Goal: Task Accomplishment & Management: Complete application form

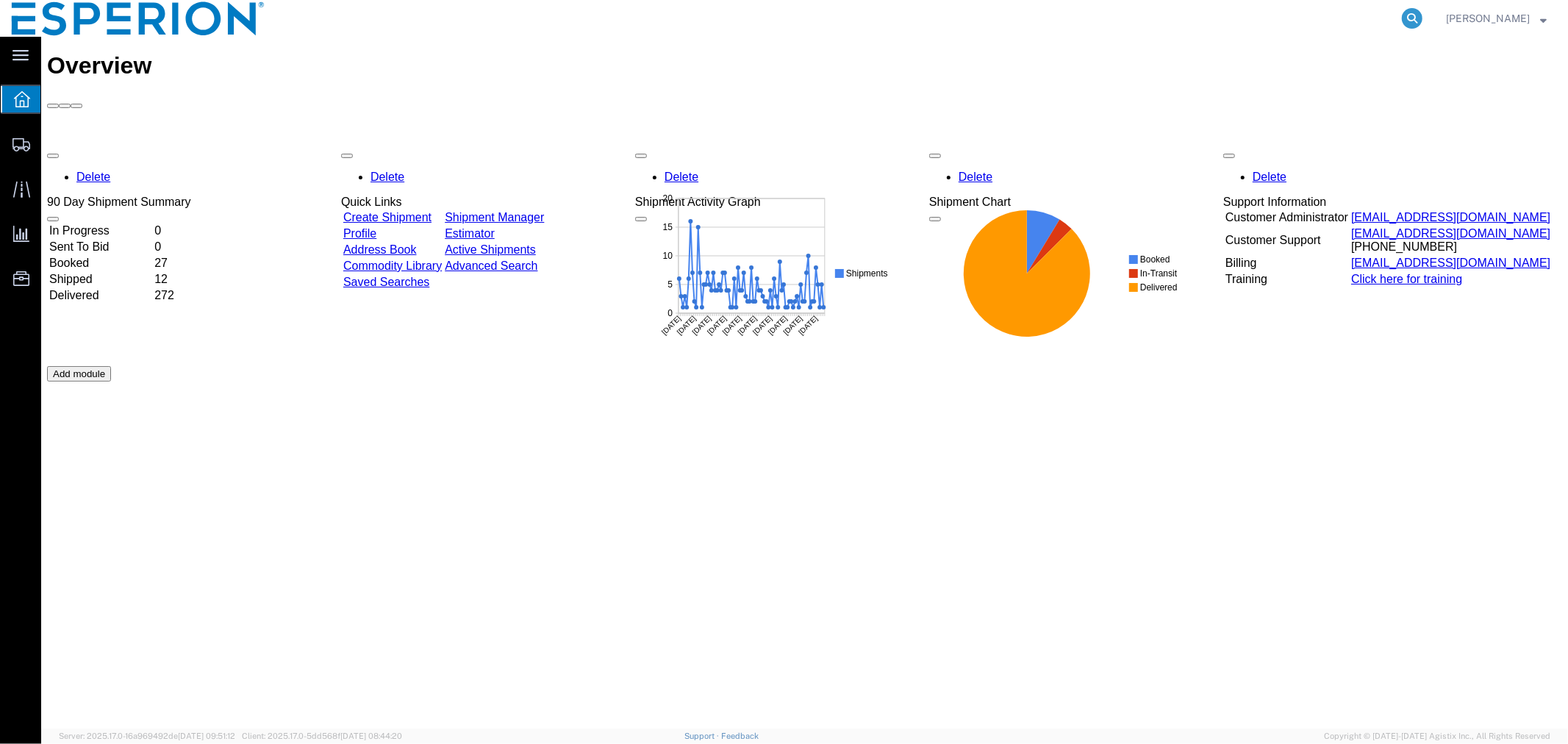
click at [1407, 25] on icon at bounding box center [1412, 18] width 20 height 20
click at [1257, 20] on input "search" at bounding box center [1178, 18] width 447 height 35
paste input "56443228"
type input "56443228"
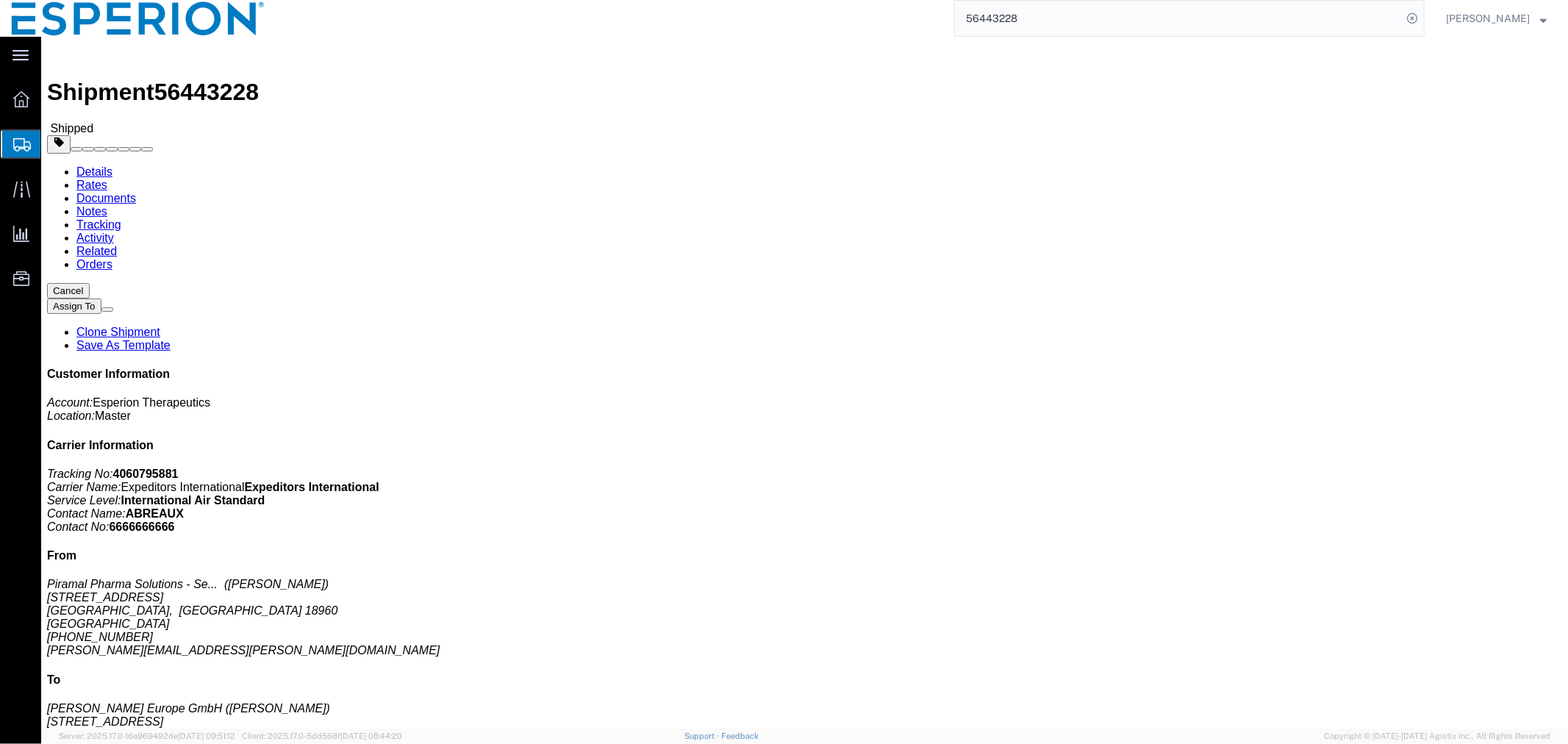
click link "Tracking"
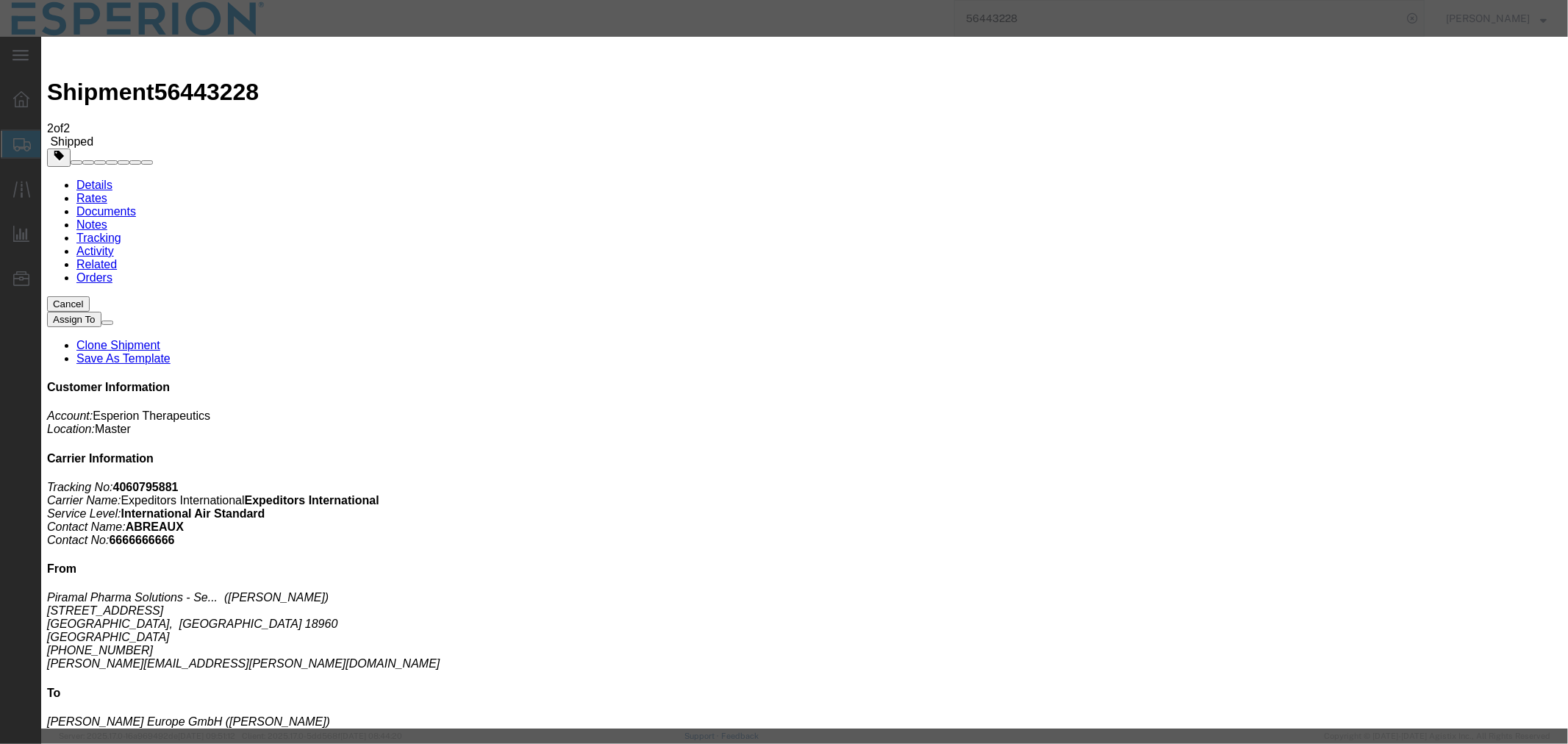
type input "[DATE]"
type input "10:00 AM"
select select "DELIVRED"
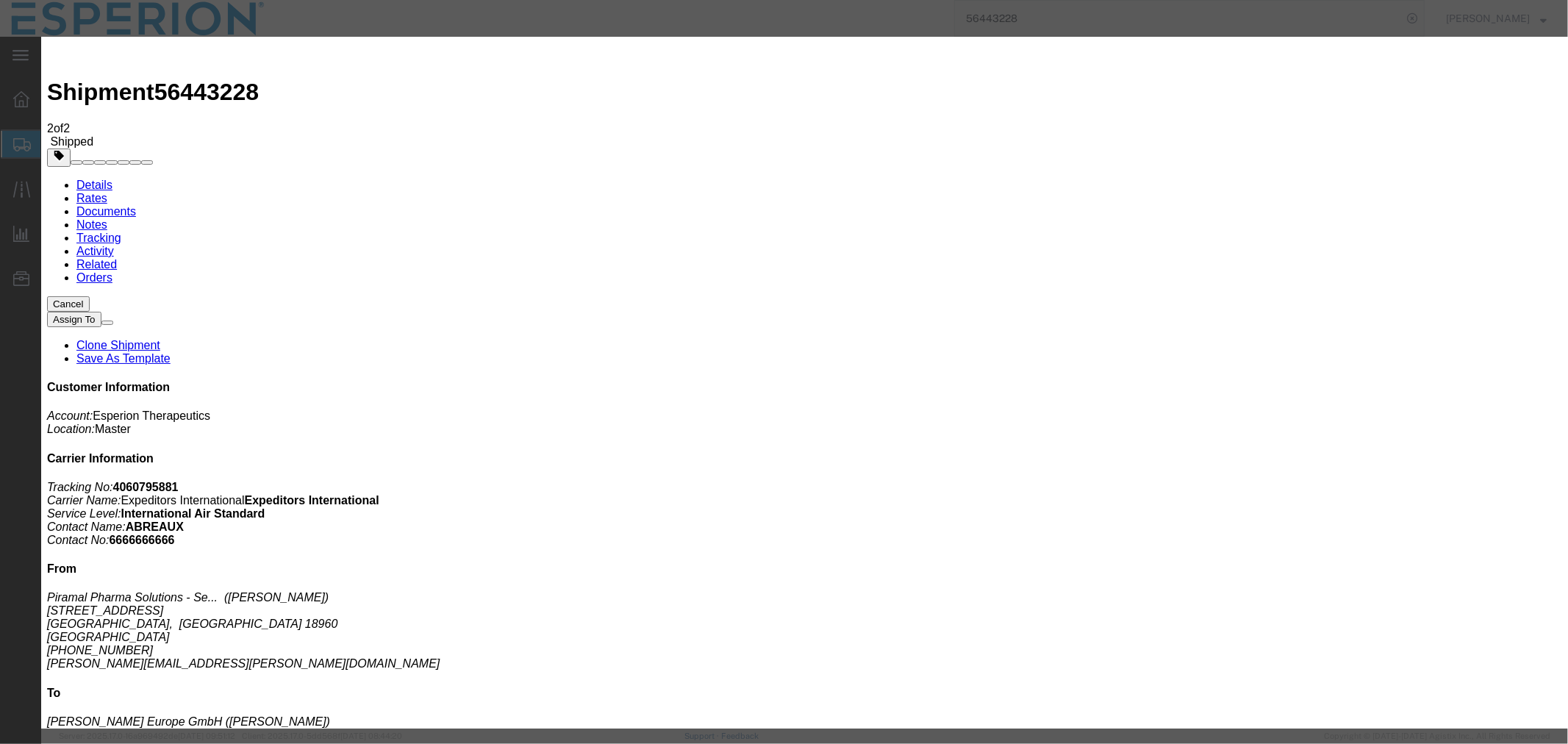
type input "12:04 PM"
type input "LAGER"
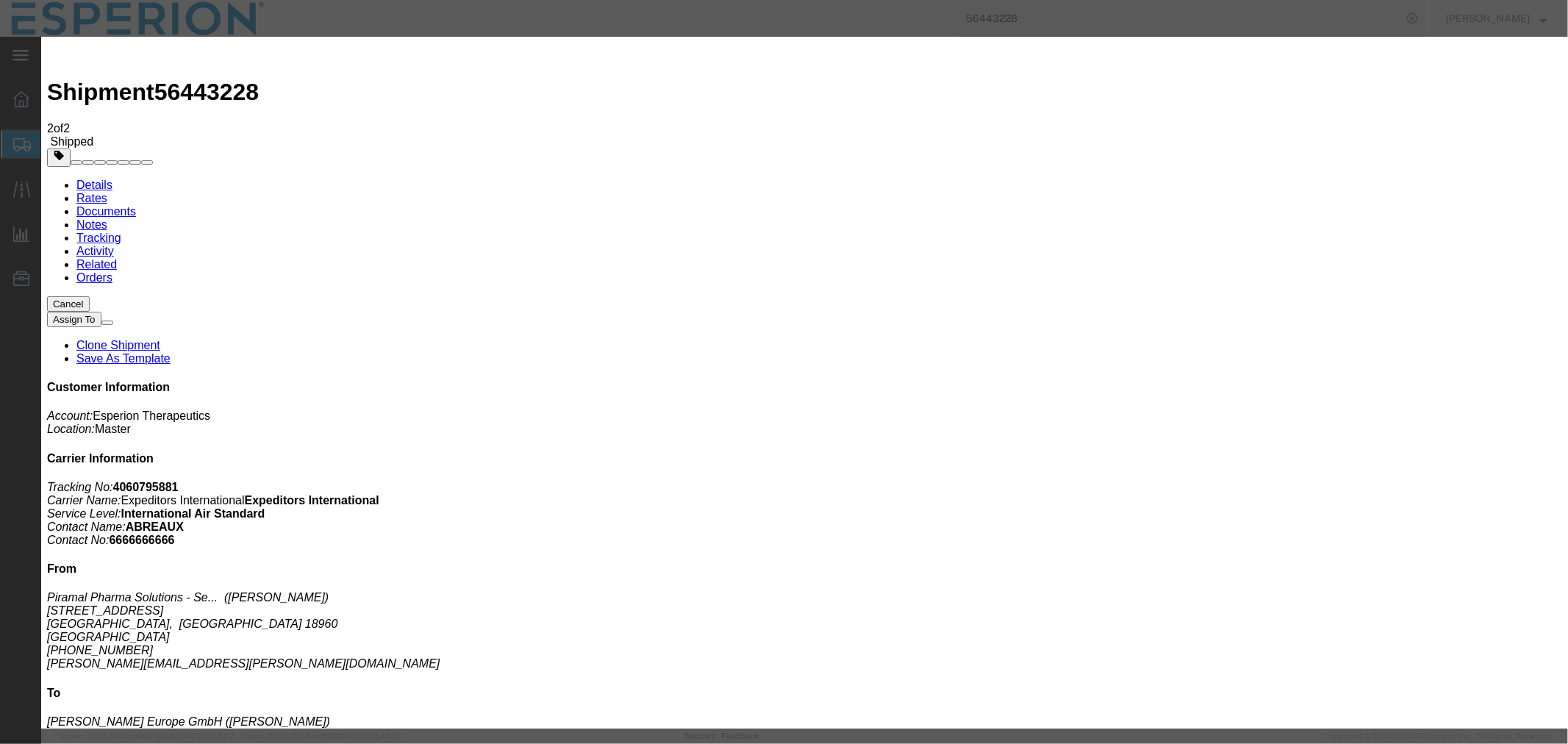
select select "{"pickupDeliveryInfoId": "122172483","pickupOrDelivery": "D","stopNum": "100","…"
select select "DE"
type input "Pfaffenhofen an der Ilm"
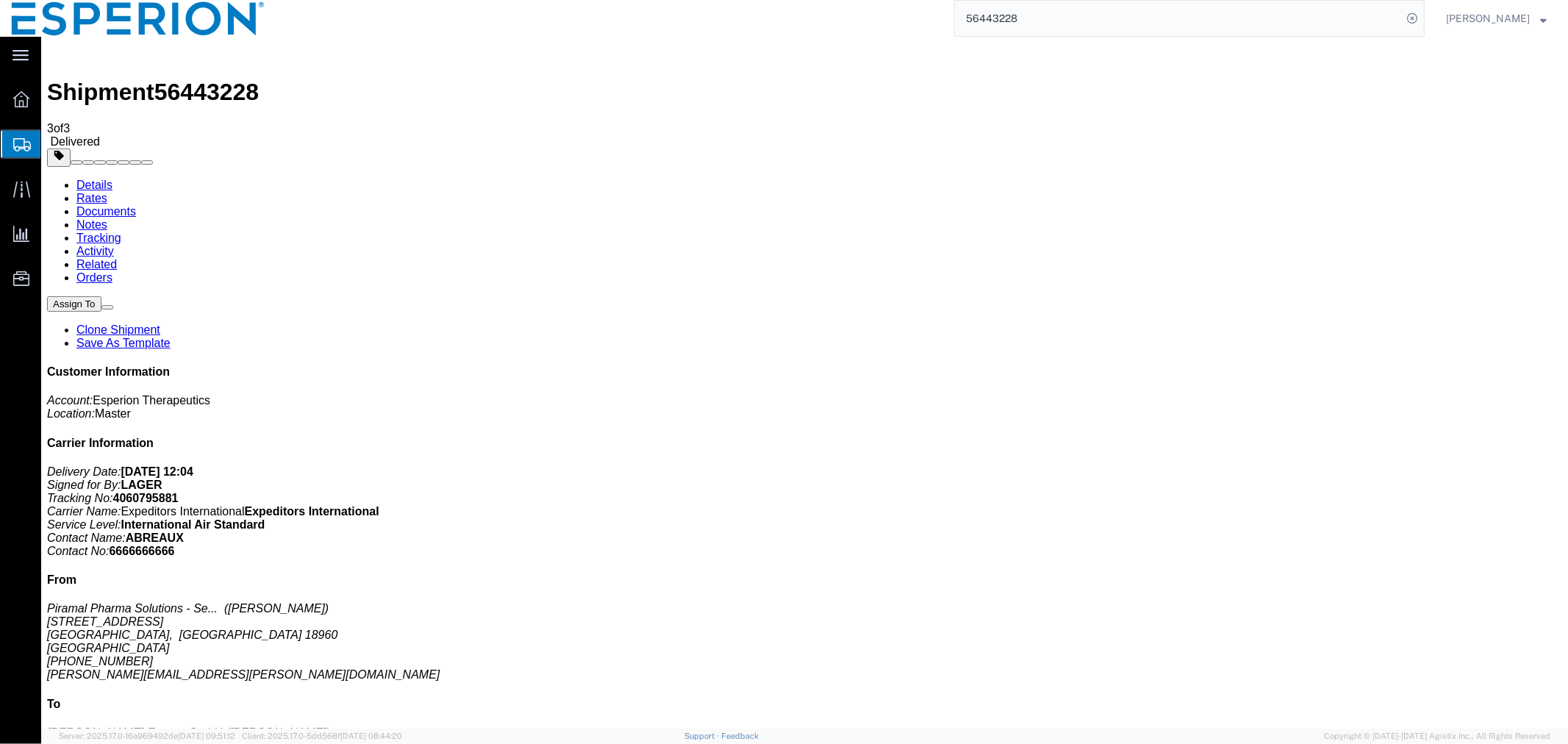
click at [135, 204] on link "Documents" at bounding box center [105, 211] width 60 height 12
click at [1139, 7] on input "56443228" at bounding box center [1178, 18] width 447 height 35
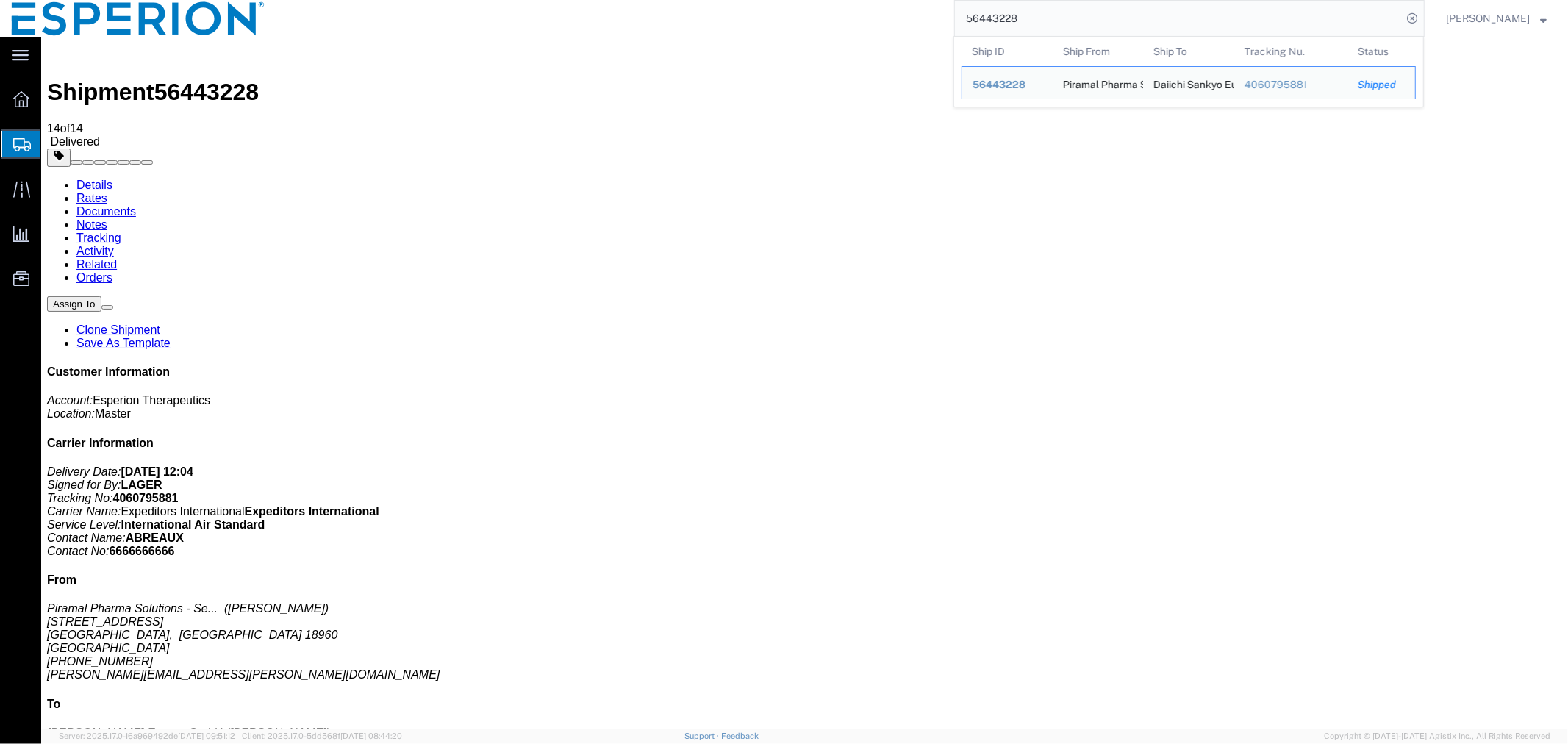
drag, startPoint x: 1070, startPoint y: 25, endPoint x: 829, endPoint y: 5, distance: 241.8
click at [829, 5] on div "56443228 Ship ID Ship From Ship To Tracking Nu. Status Ship ID 56443228 Ship Fr…" at bounding box center [850, 18] width 1149 height 37
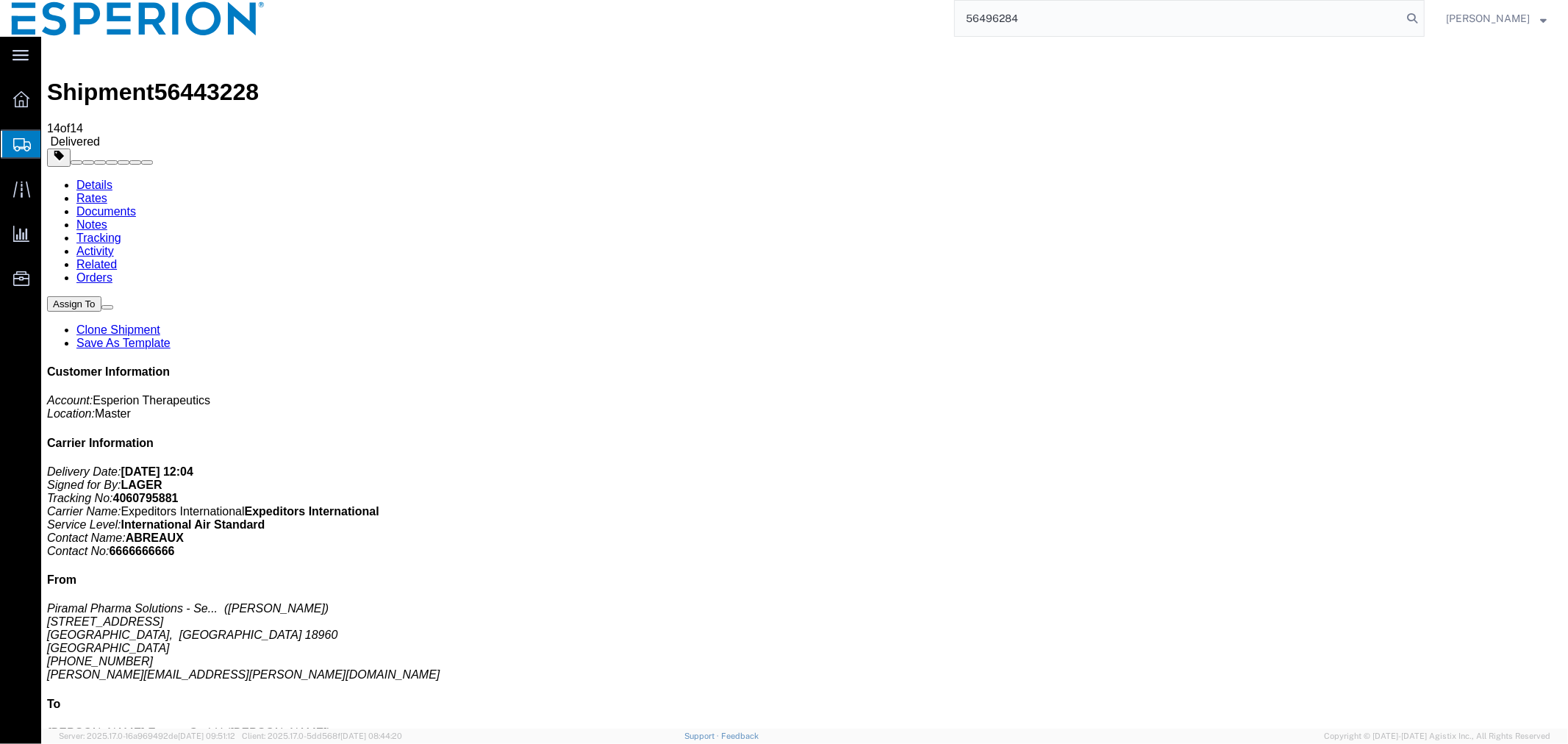
type input "56496284"
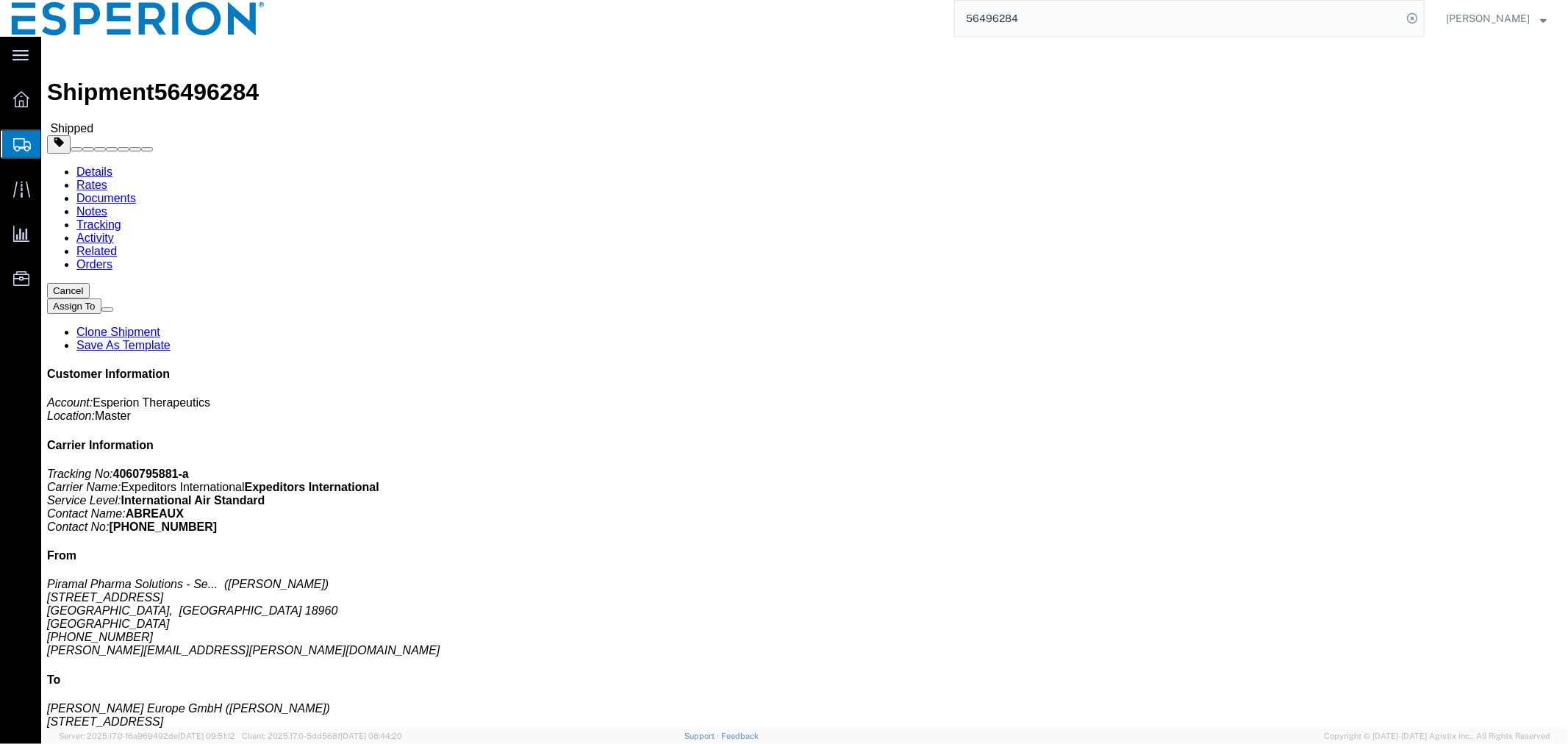
click link "Tracking"
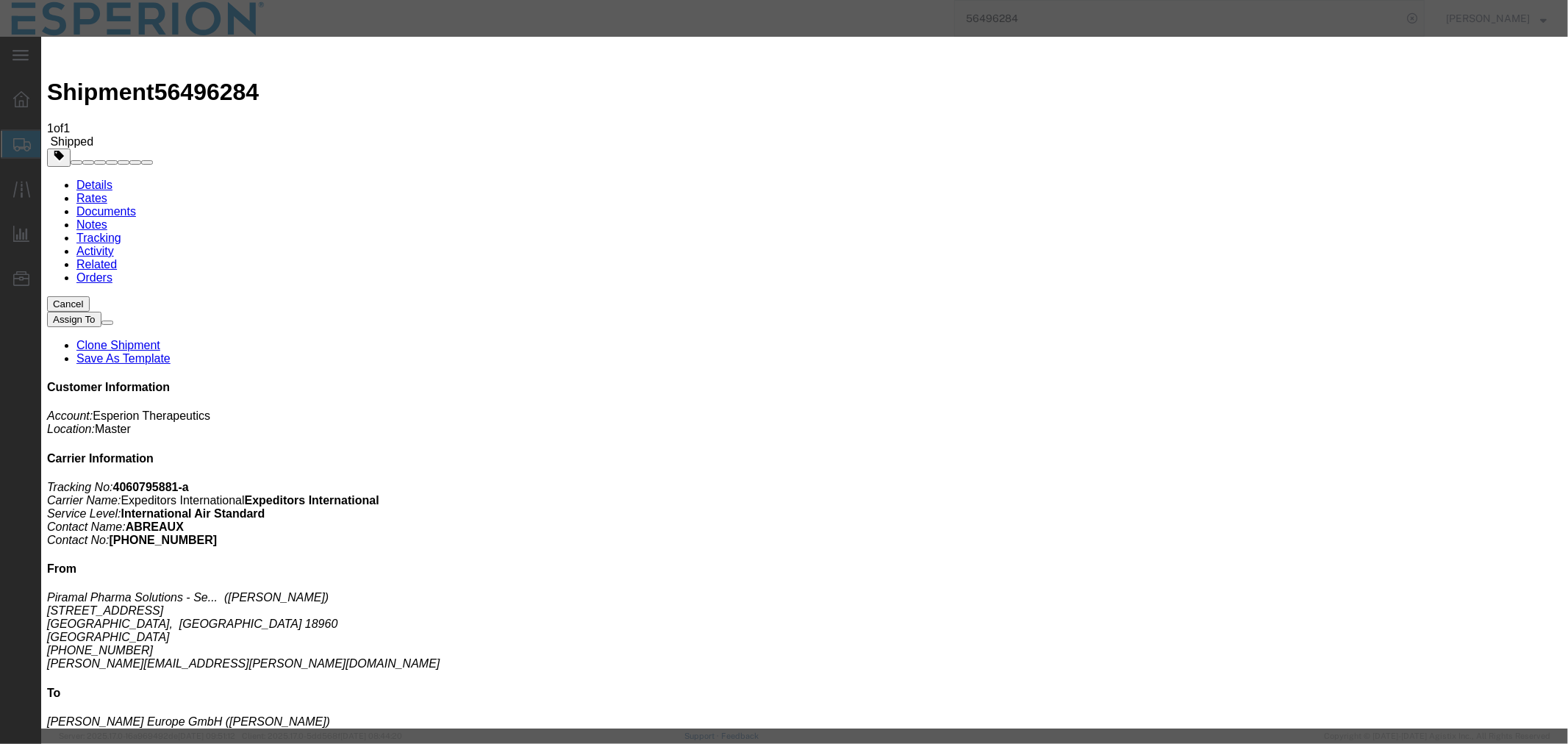
type input "[DATE]"
type input "12:01 PM"
select select "DELIVRED"
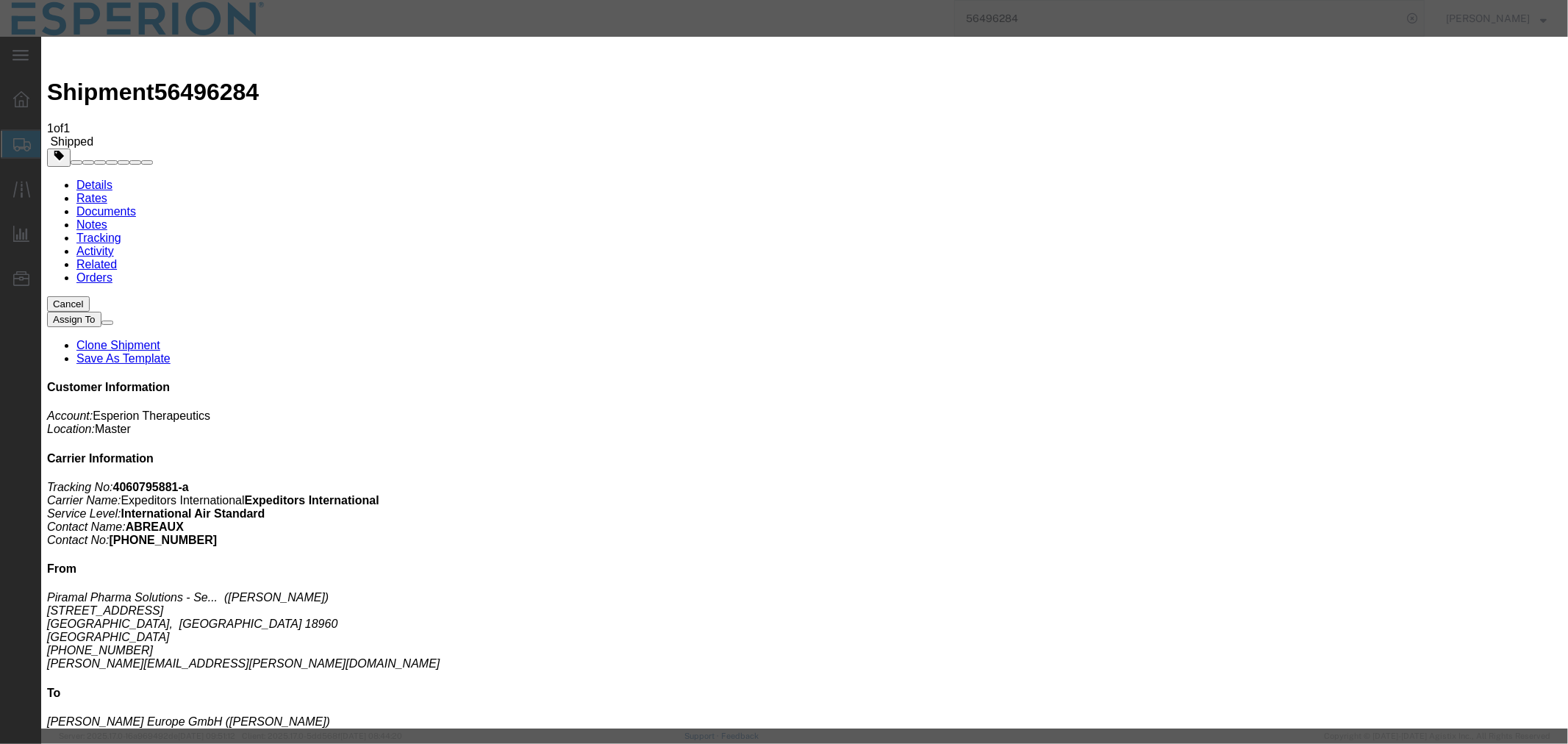
type input "LAGER"
select select "{"pickupDeliveryInfoId": "122280497","pickupOrDelivery": "D","stopNum": "100","…"
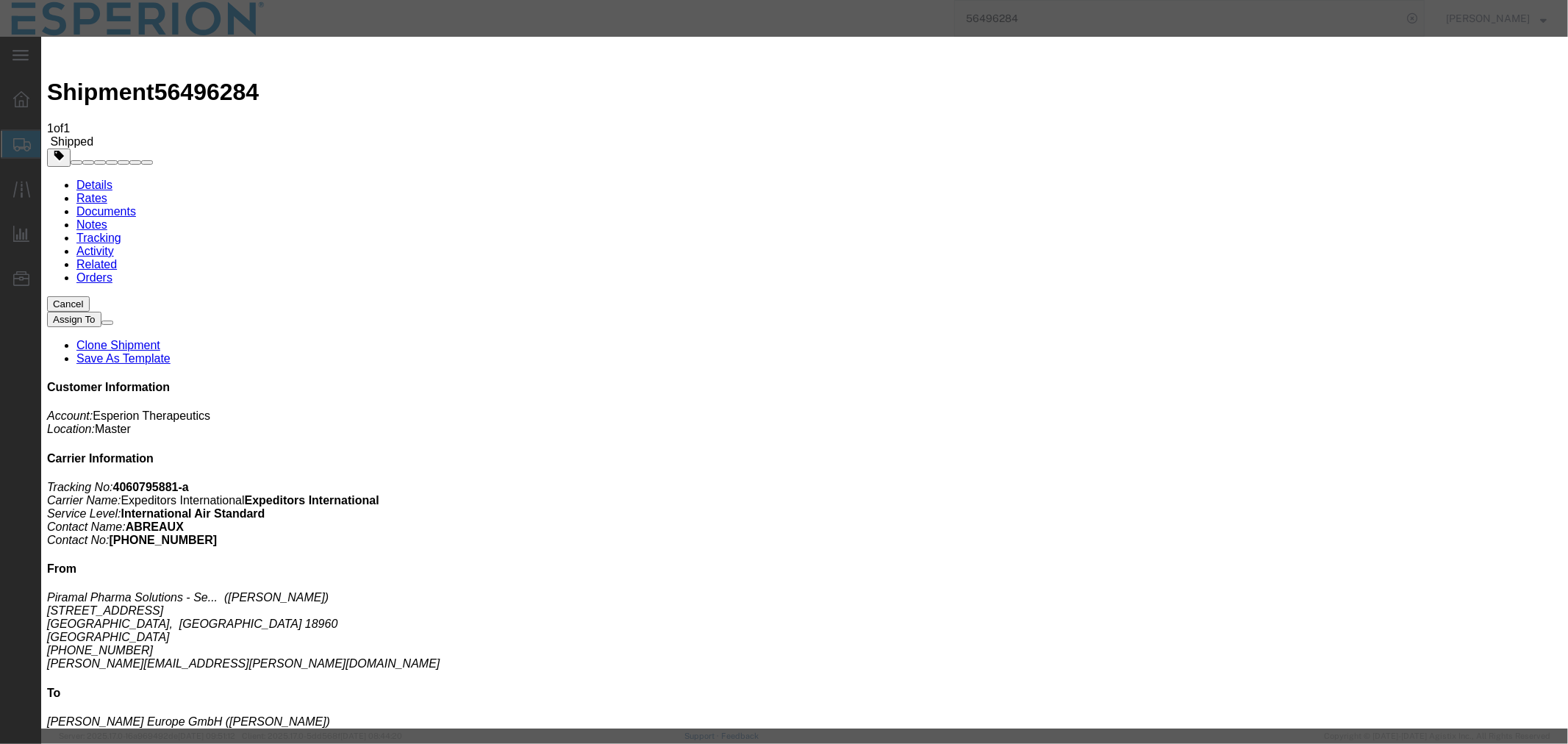
select select "DE"
type input "Pfaffenhofen an der Ilm"
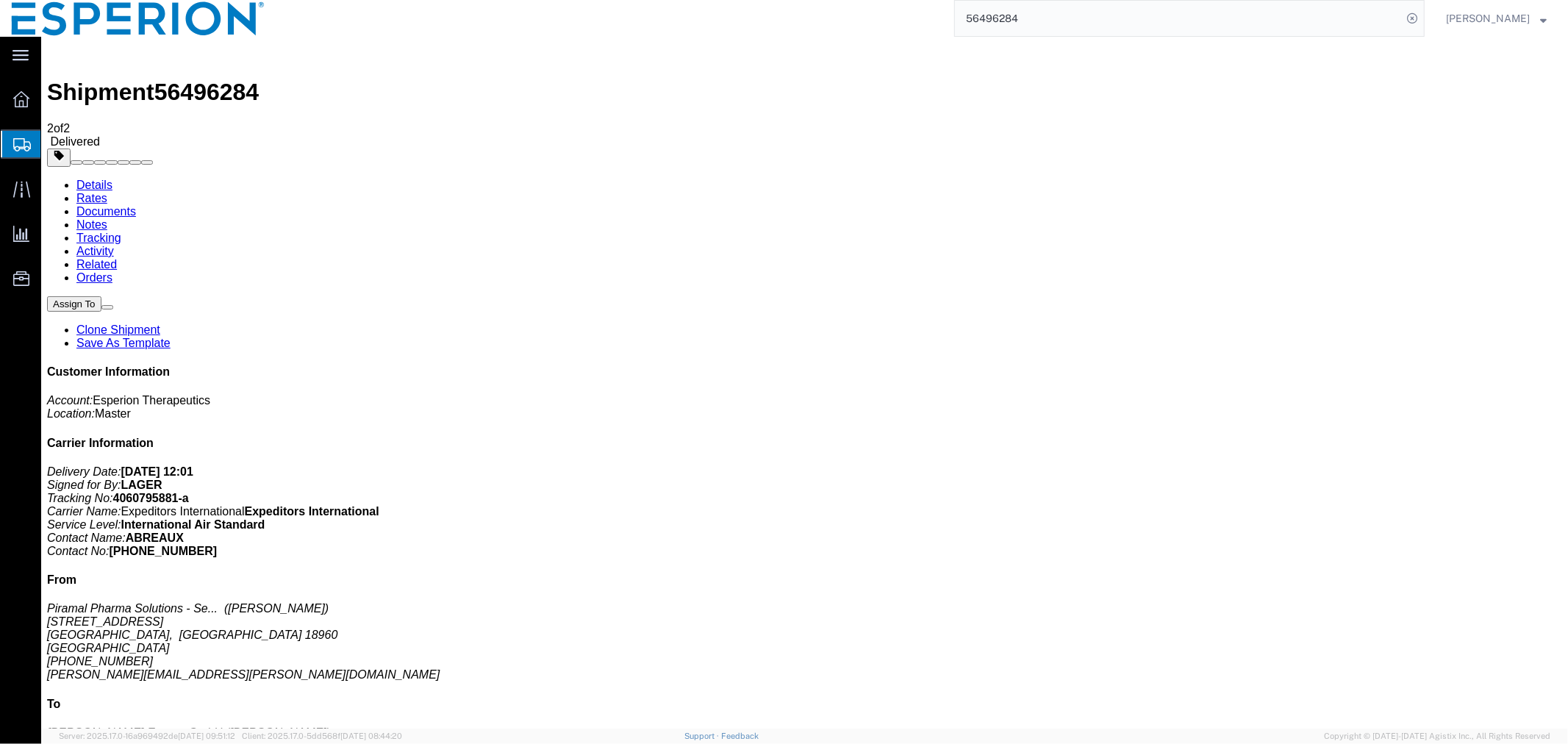
click at [135, 204] on link "Documents" at bounding box center [105, 211] width 60 height 12
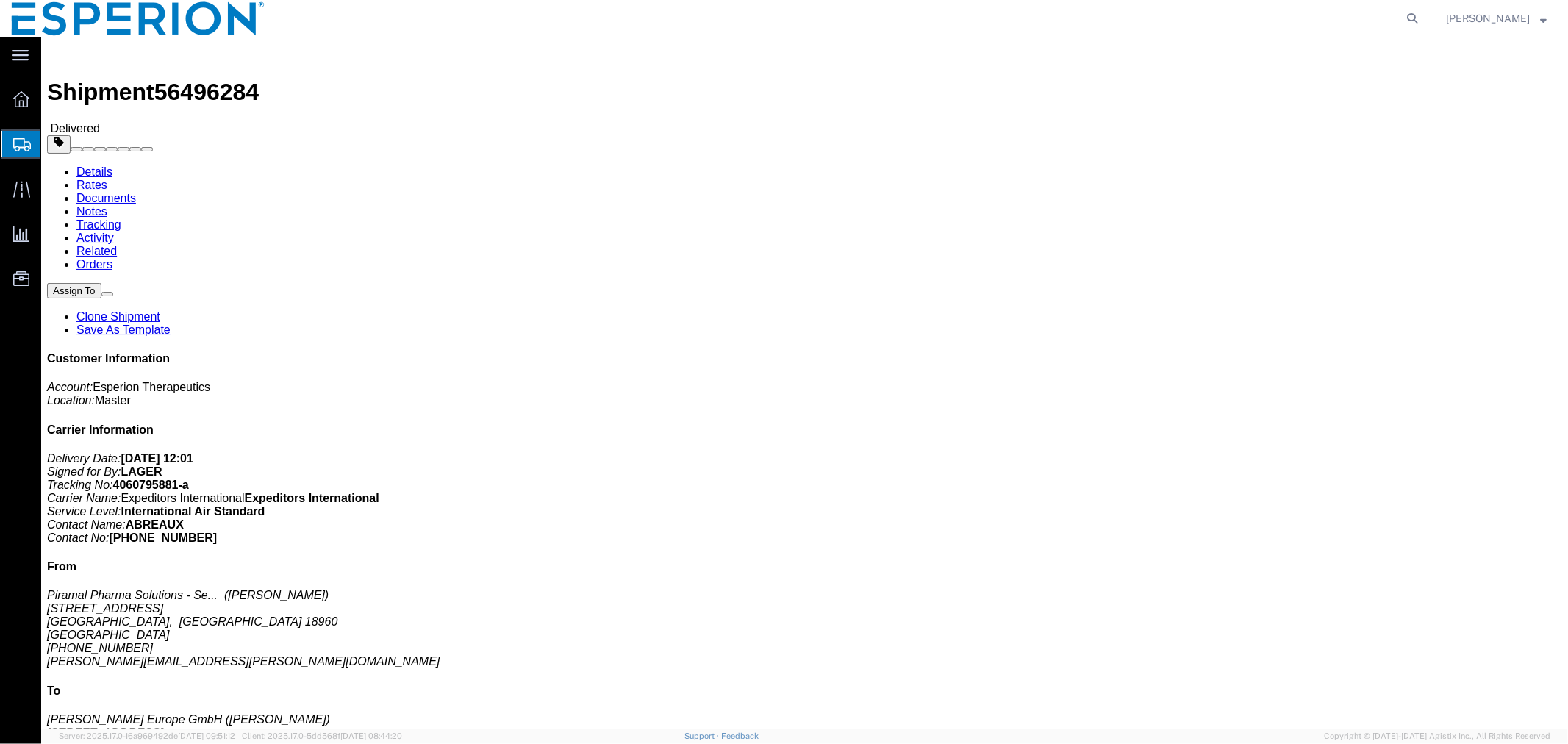
click link "Documents"
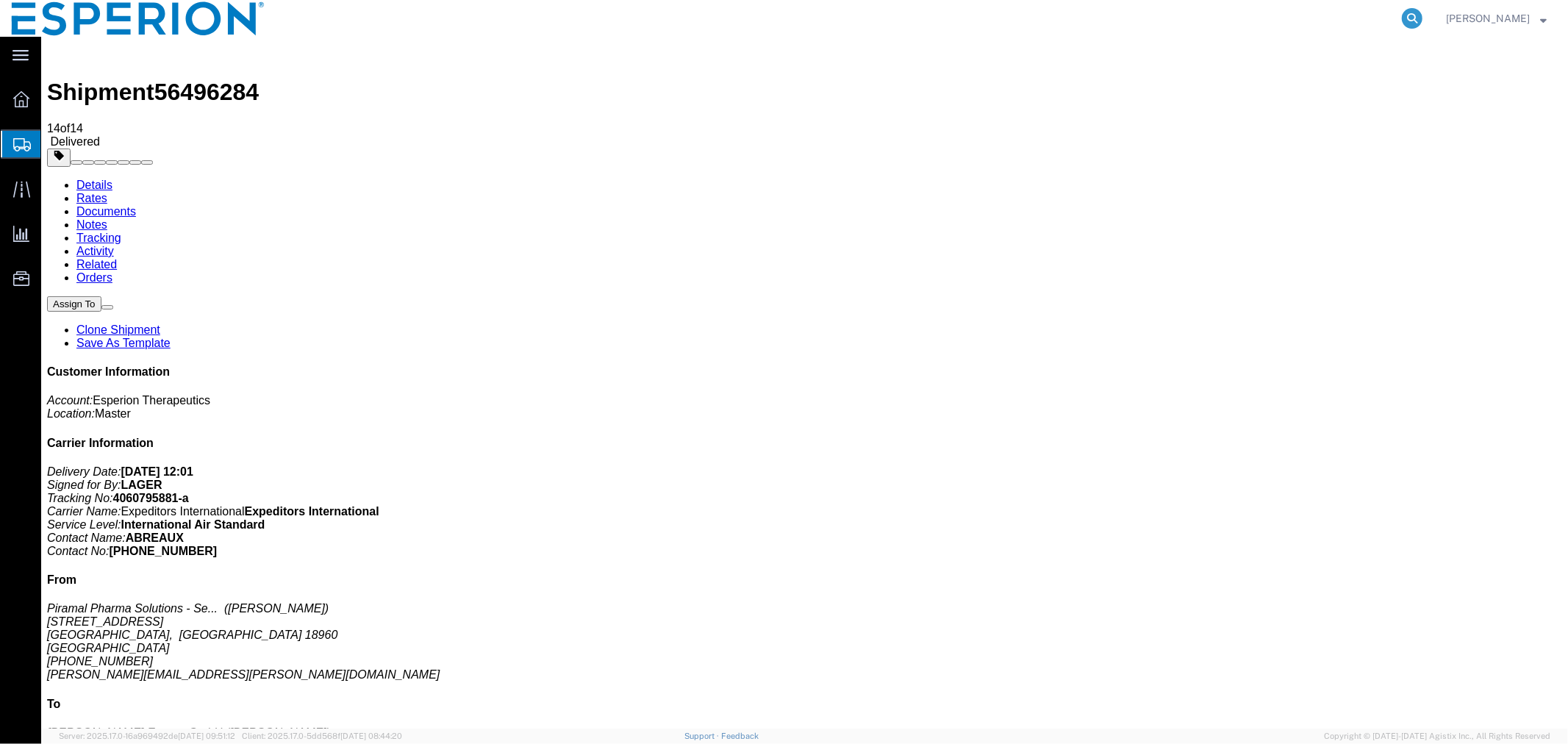
click at [1404, 23] on icon at bounding box center [1412, 18] width 20 height 20
click at [1240, 16] on input "search" at bounding box center [1178, 18] width 447 height 35
click at [1237, 19] on input "search" at bounding box center [1178, 18] width 447 height 35
paste input "56508813"
type input "56508813"
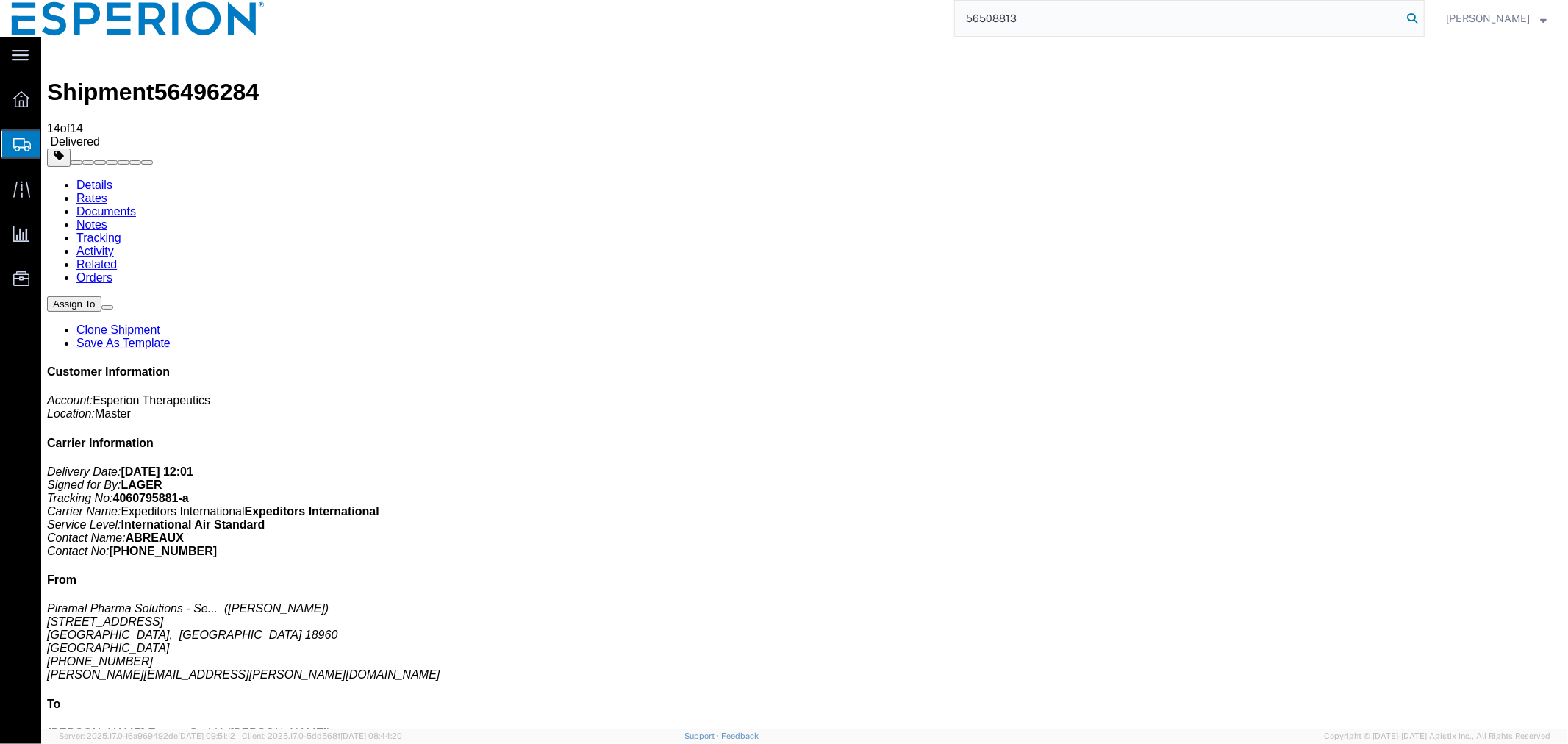
click at [1413, 16] on icon at bounding box center [1412, 18] width 20 height 20
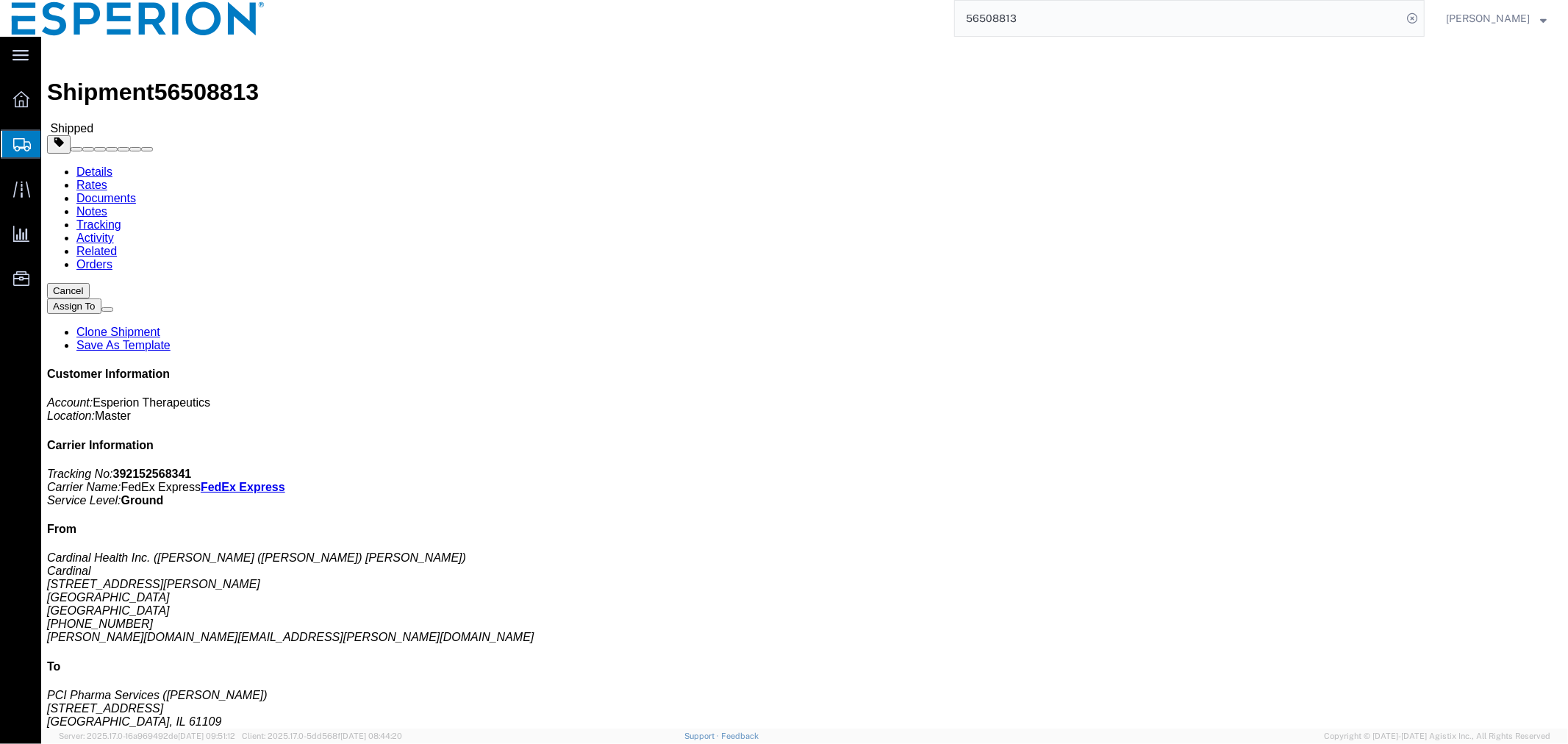
click link "Documents"
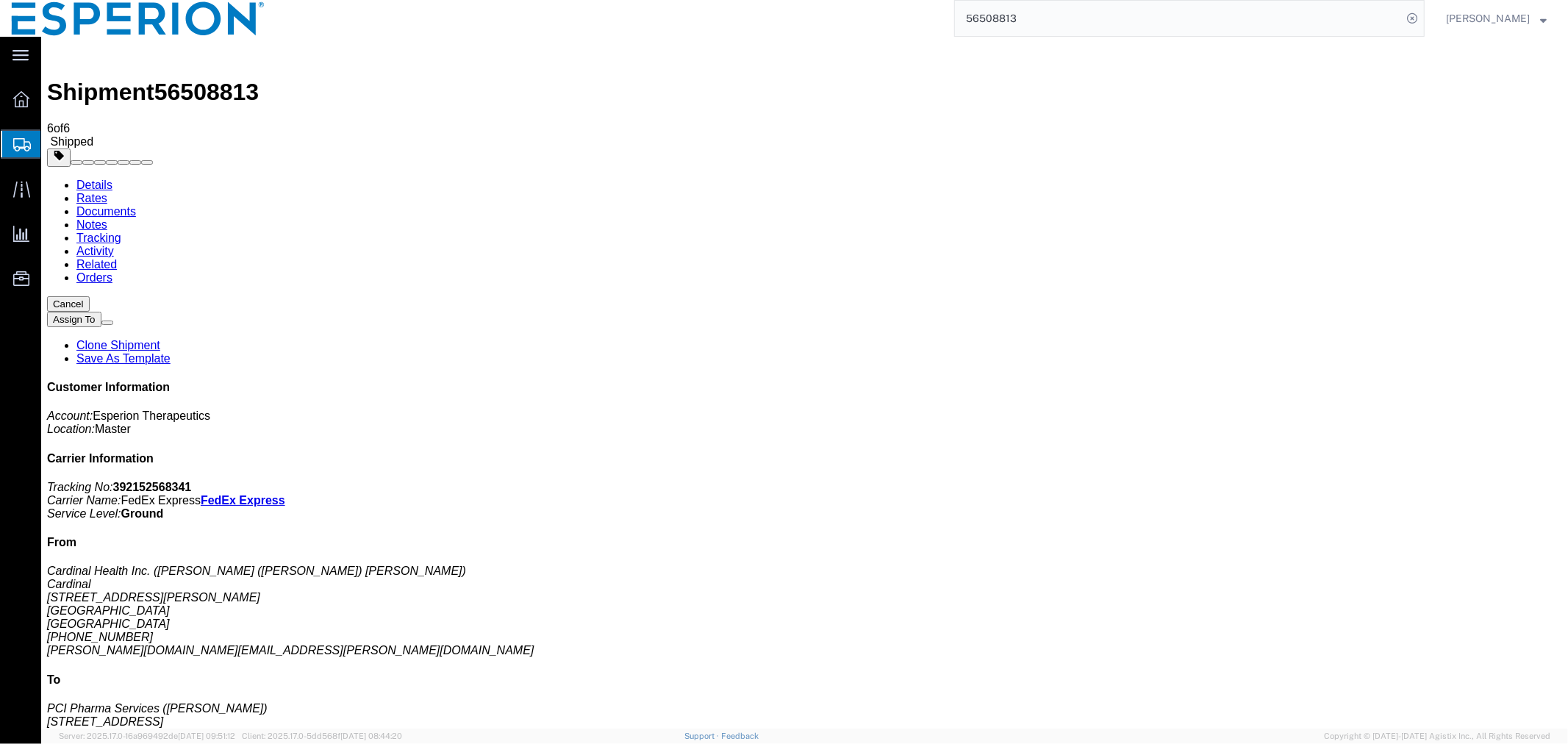
checkbox input "false"
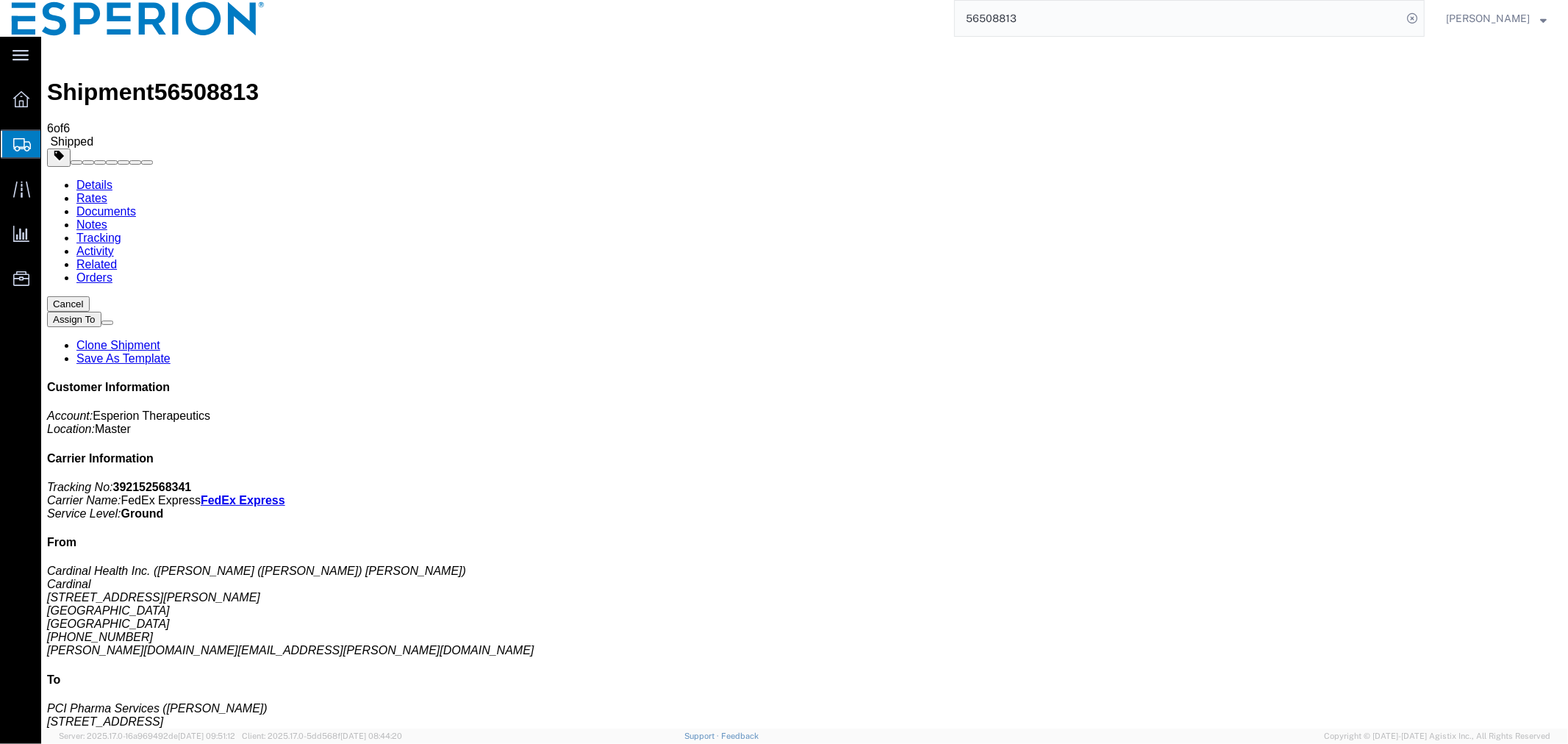
checkbox input "false"
click at [120, 231] on link "Tracking" at bounding box center [97, 237] width 45 height 12
drag, startPoint x: 1083, startPoint y: 18, endPoint x: 1039, endPoint y: 18, distance: 44.0
click at [1076, 18] on input "56508813" at bounding box center [1178, 18] width 447 height 35
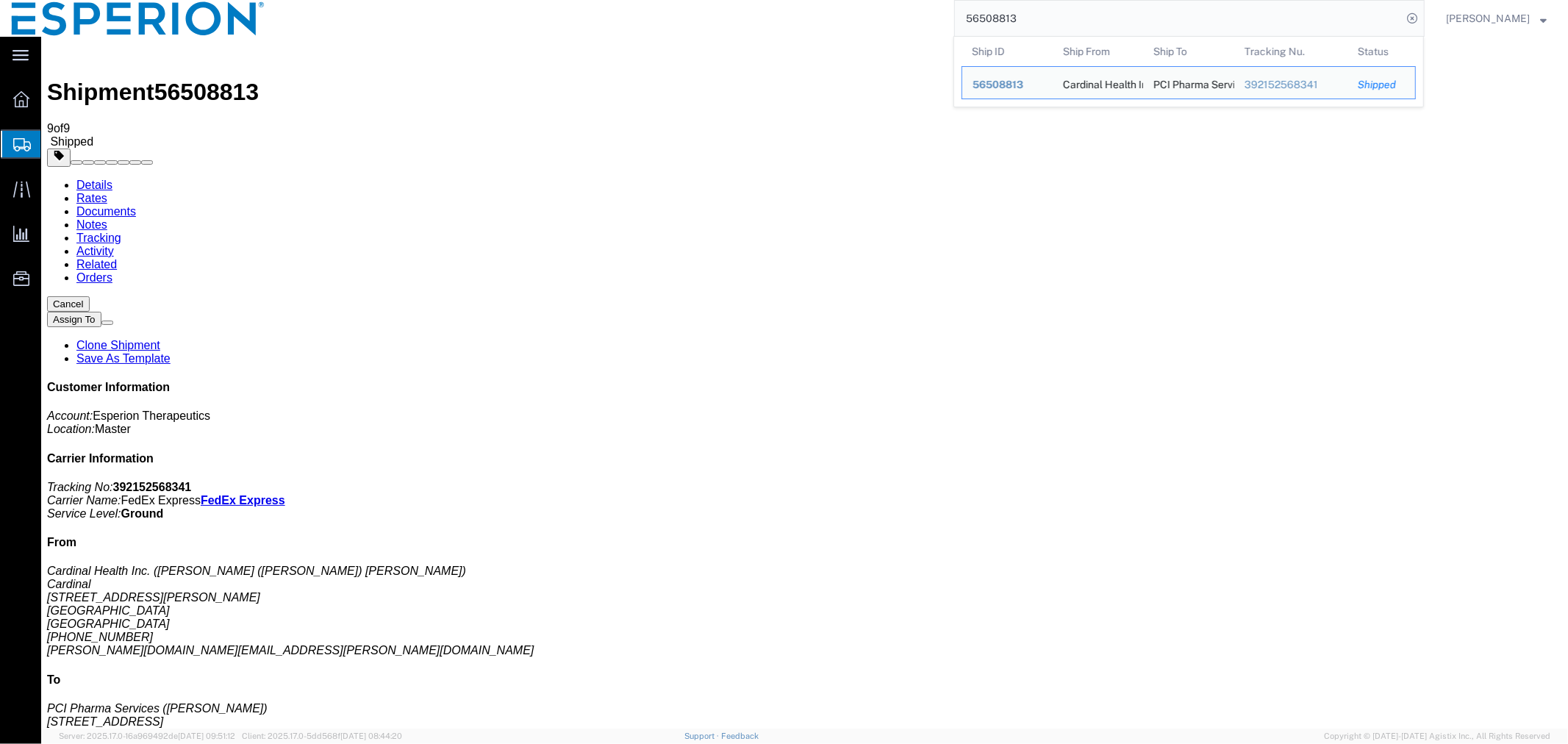
drag, startPoint x: 1049, startPoint y: 24, endPoint x: 884, endPoint y: 10, distance: 165.6
click at [884, 10] on div "56508813 Ship ID Ship From Ship To Tracking Nu. Status Ship ID 56508813 Ship Fr…" at bounding box center [850, 18] width 1149 height 37
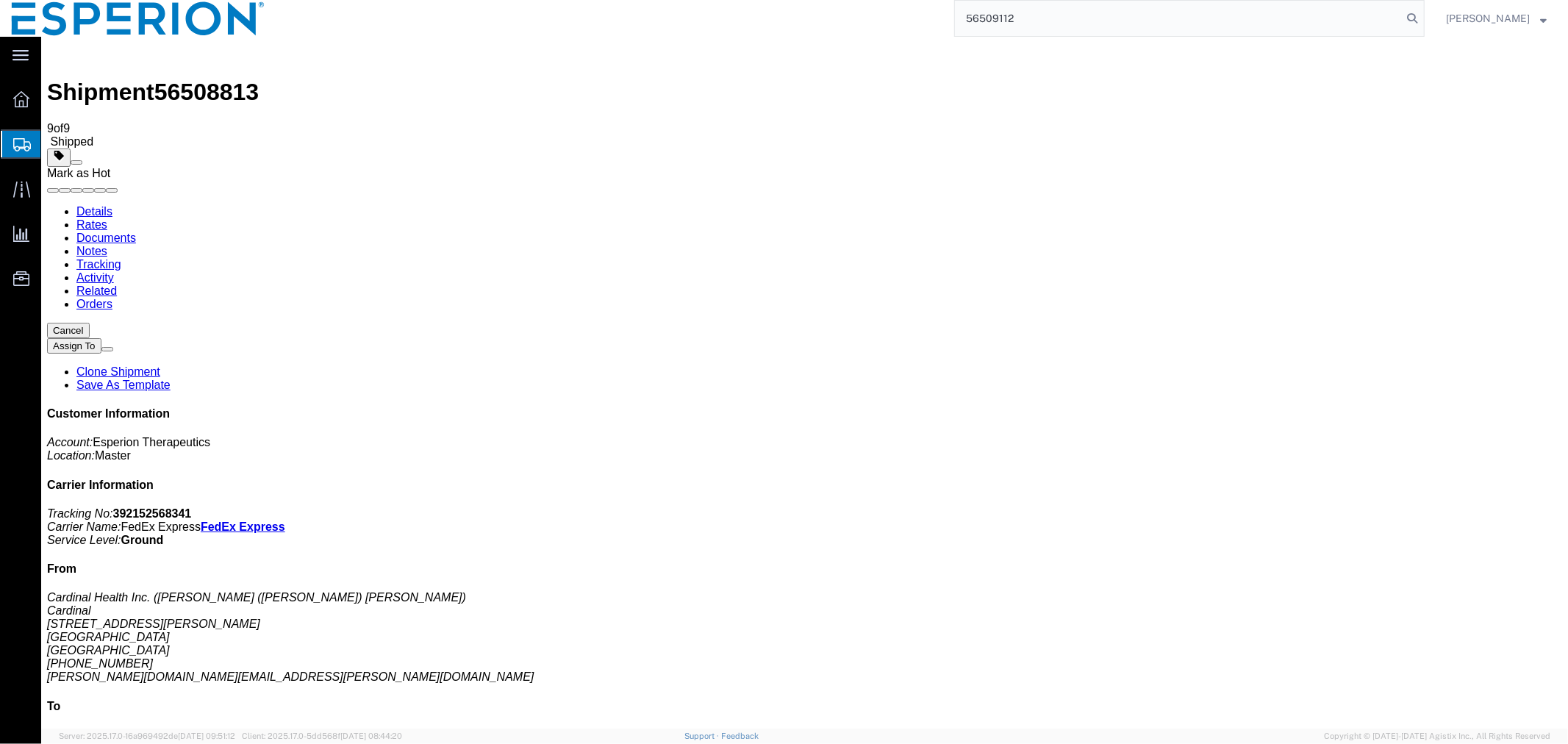
type input "56509112"
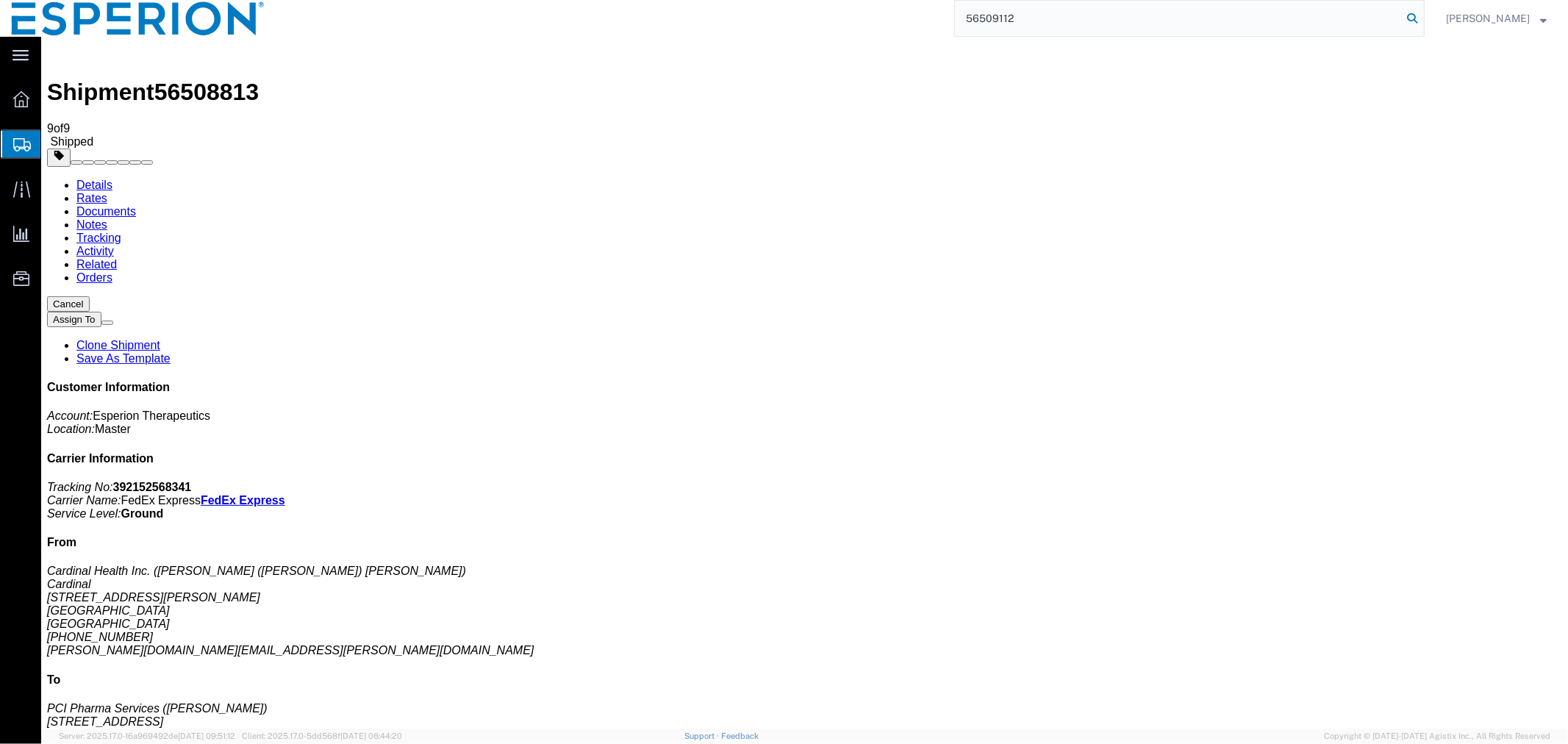
click at [1410, 20] on icon at bounding box center [1412, 18] width 20 height 20
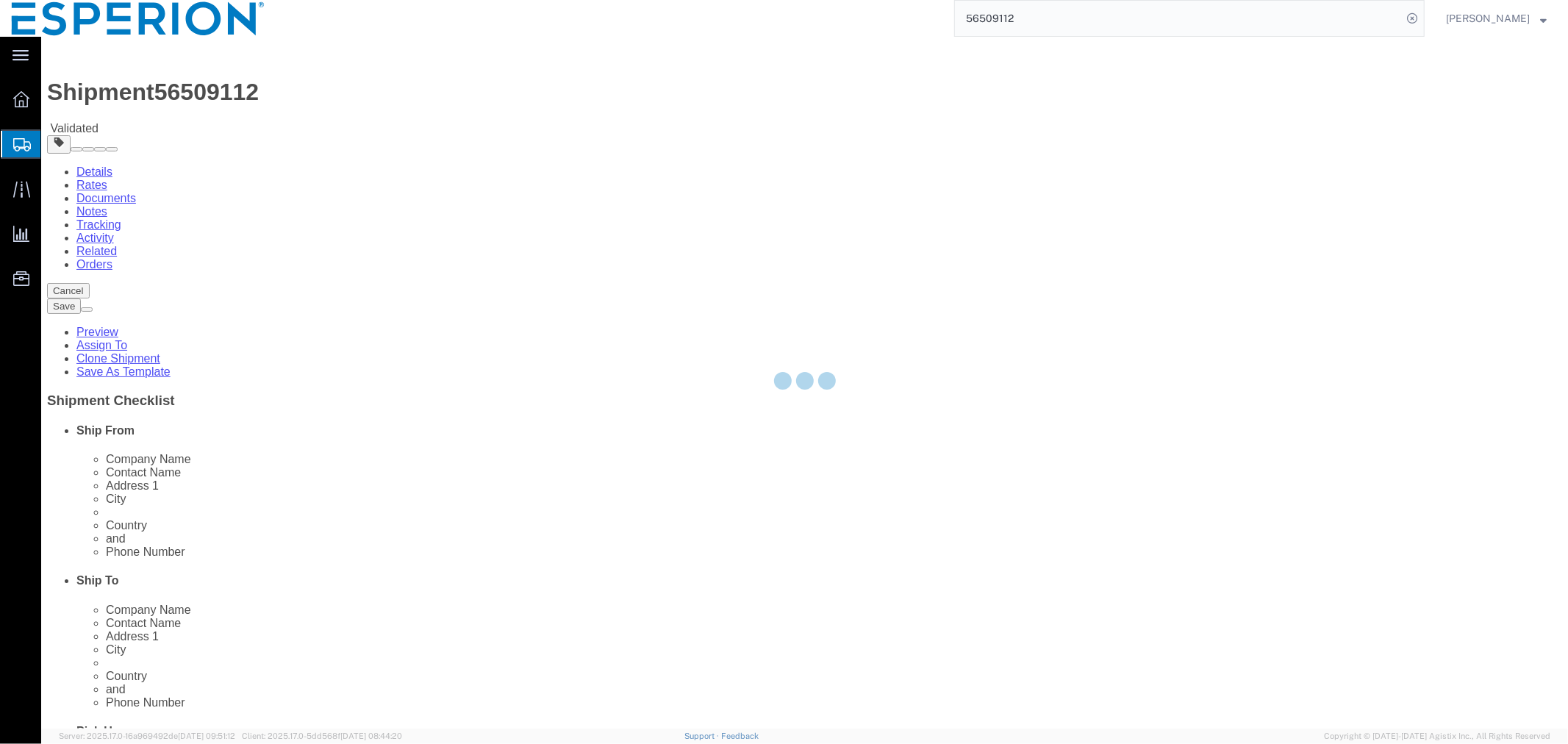
select select
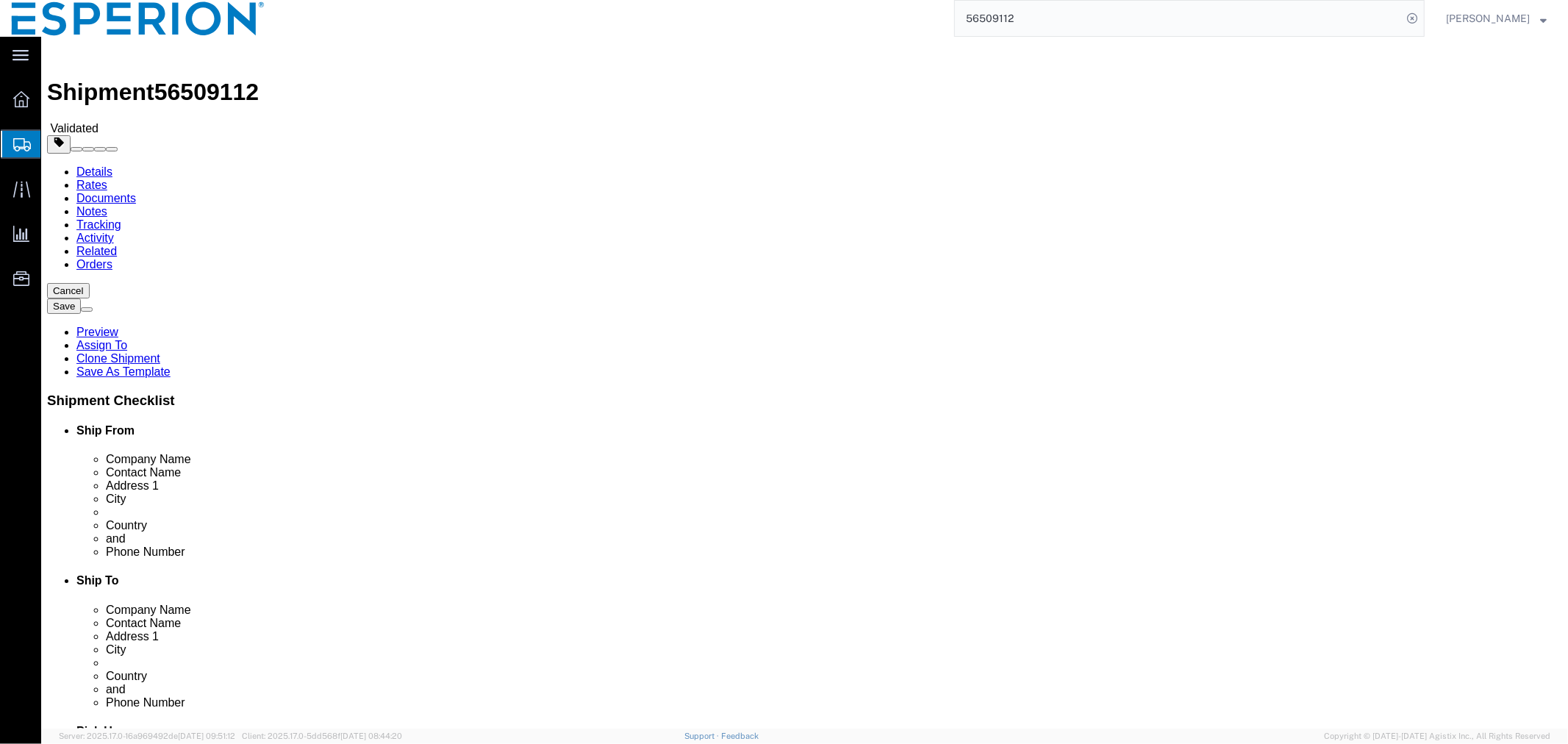
click link "Documents"
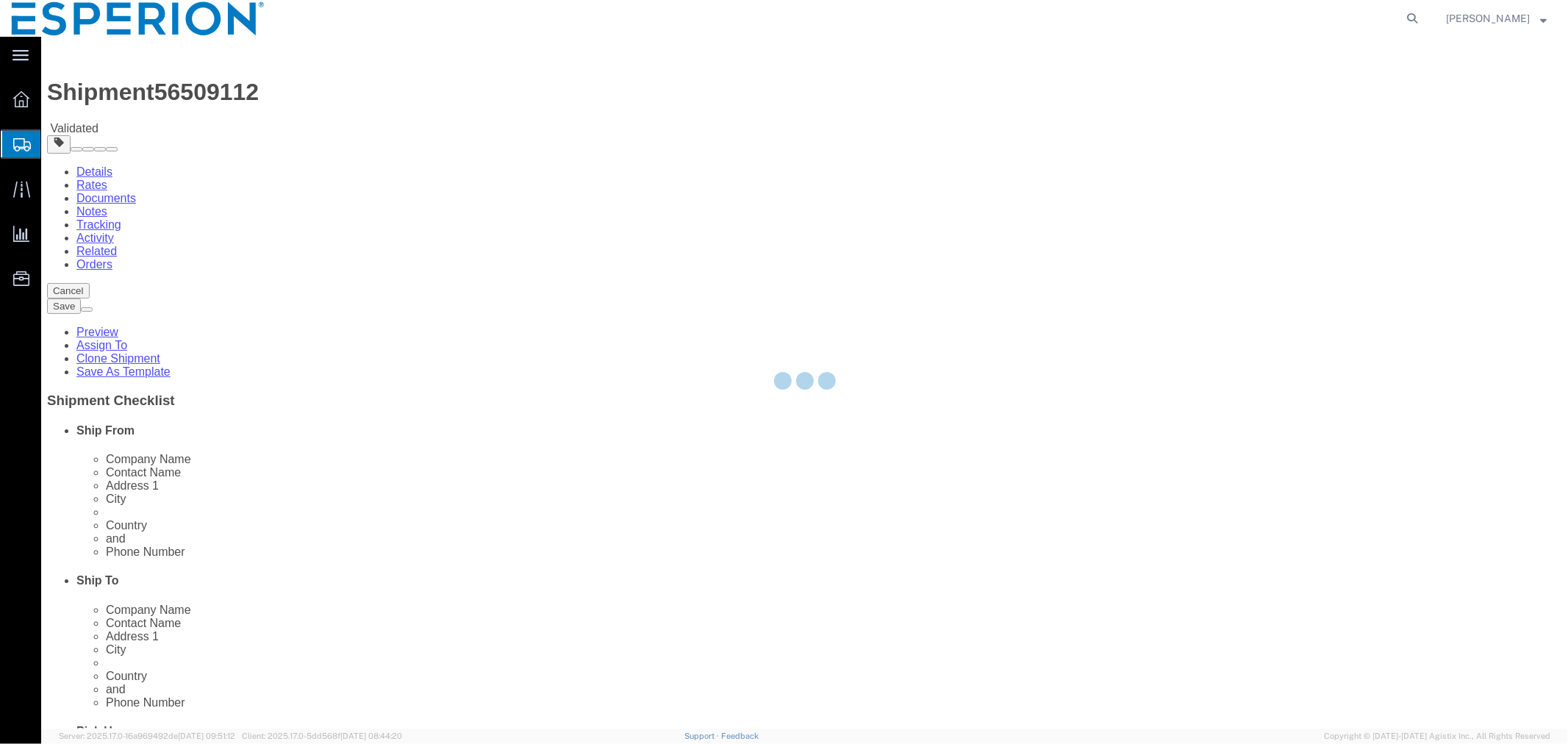
select select
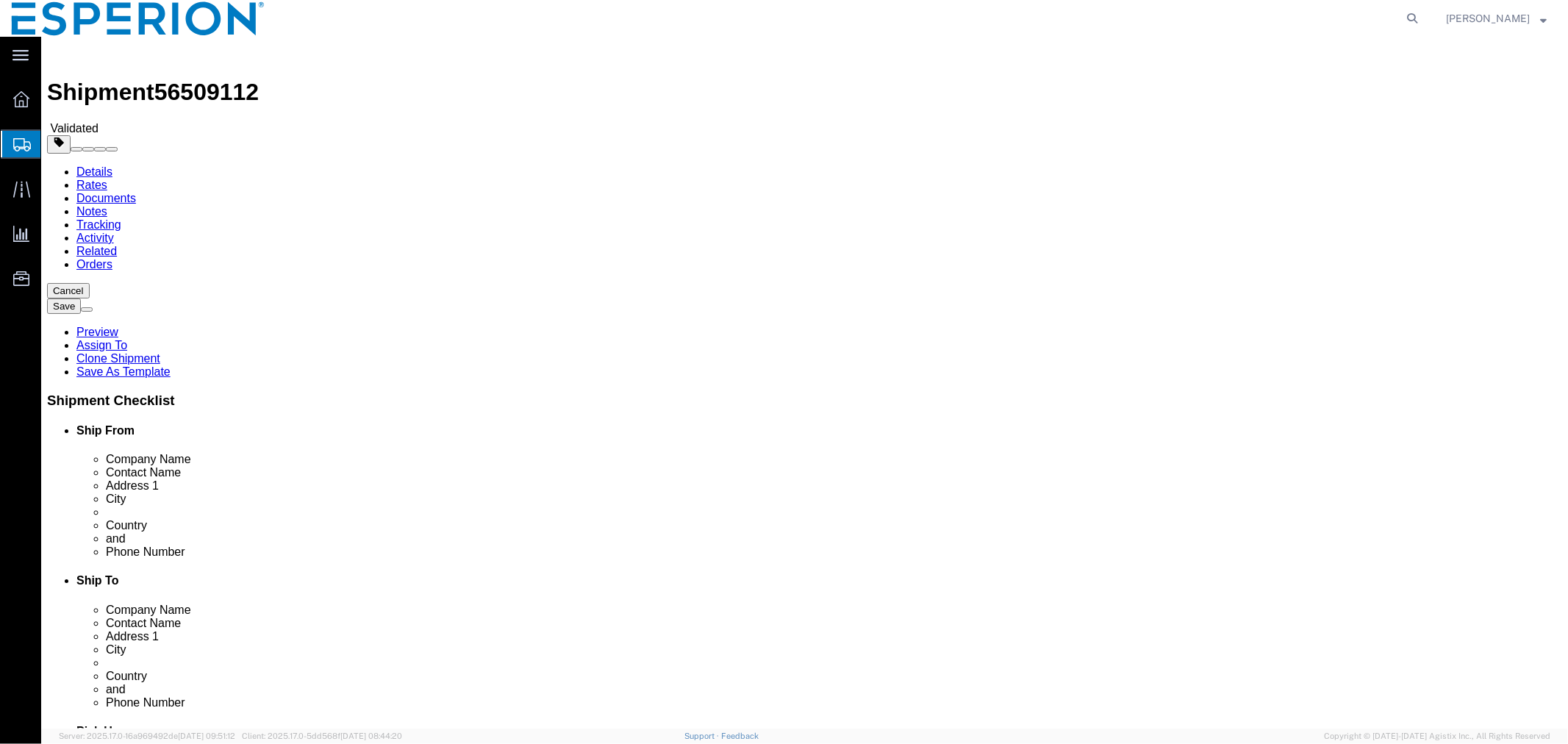
drag, startPoint x: 219, startPoint y: 98, endPoint x: 175, endPoint y: 61, distance: 57.5
click link "Documents"
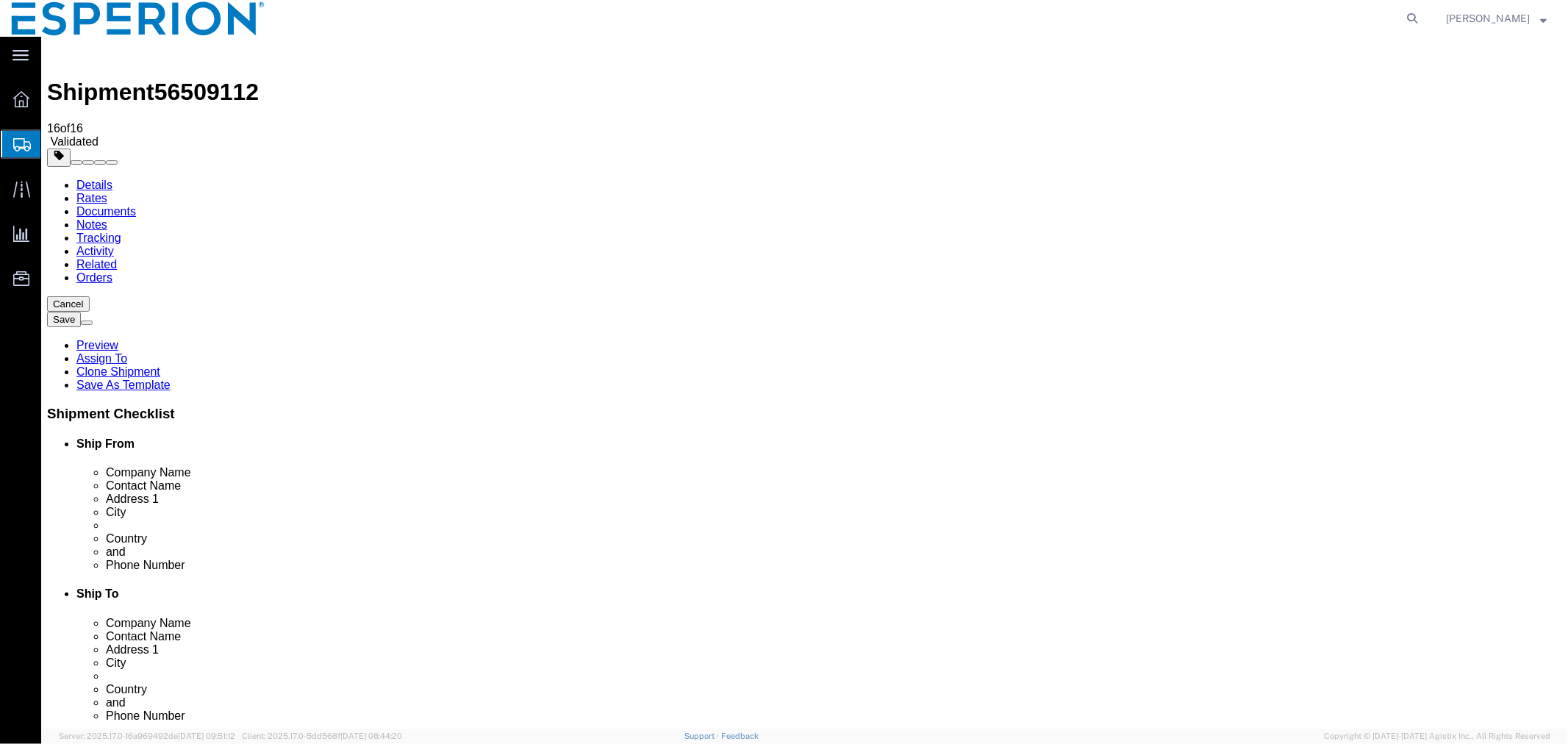
click at [75, 178] on link "Details" at bounding box center [93, 184] width 36 height 12
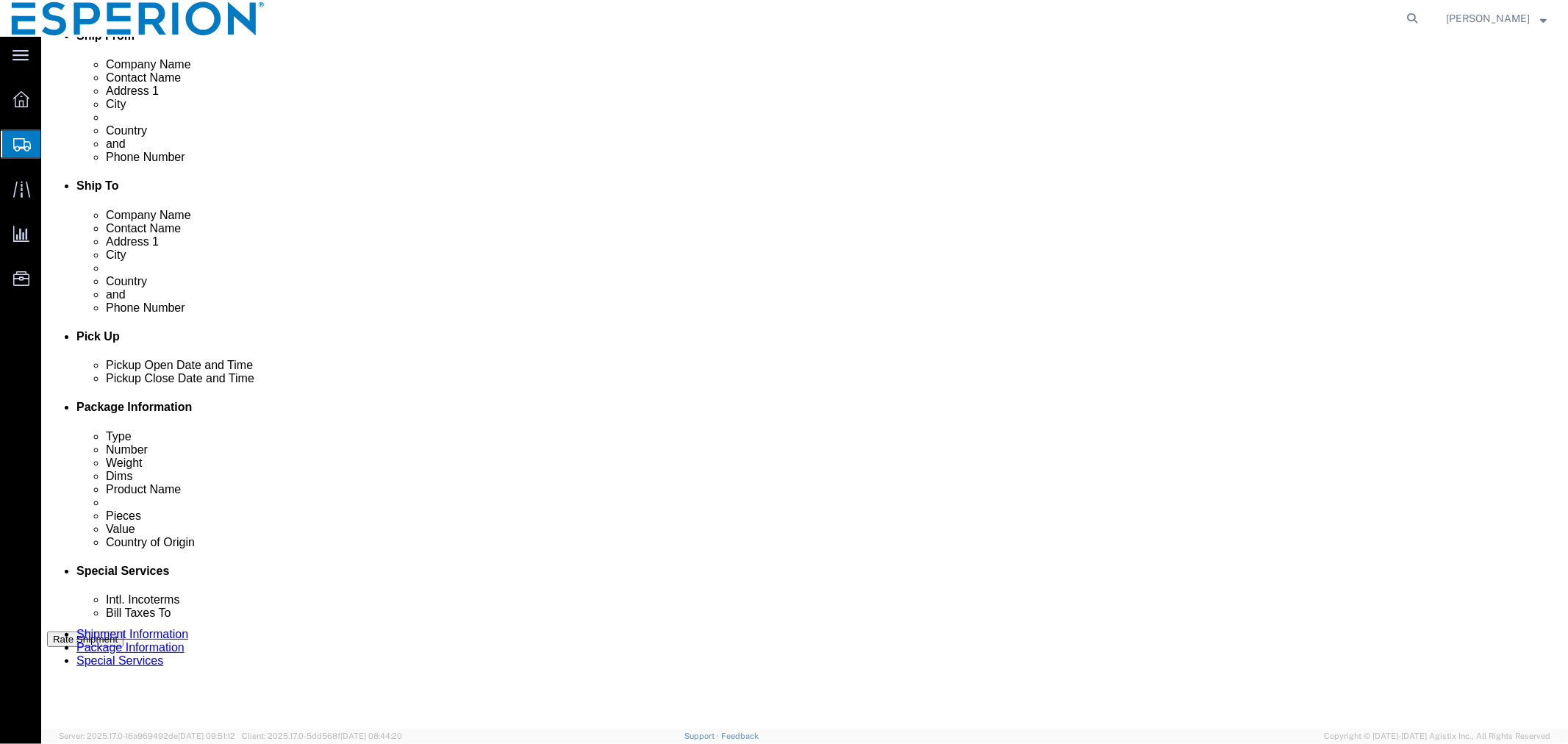
scroll to position [682, 0]
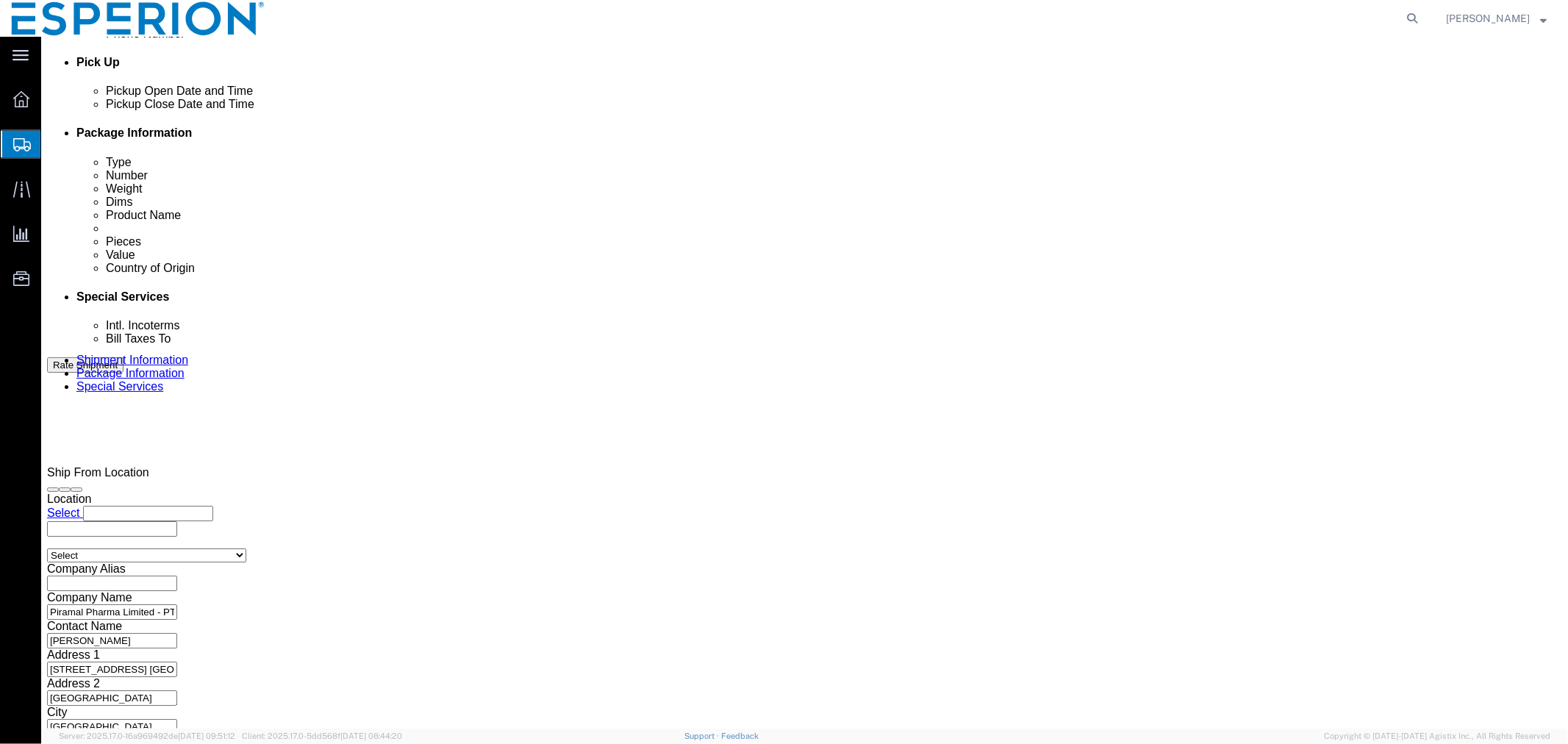
click button "Add reference"
click select "Select Account Type Activity ID Airline Appointment Number ASN Batch Request # …"
select select "LOT"
click select "Select Account Type Activity ID Airline Appointment Number ASN Batch Request # …"
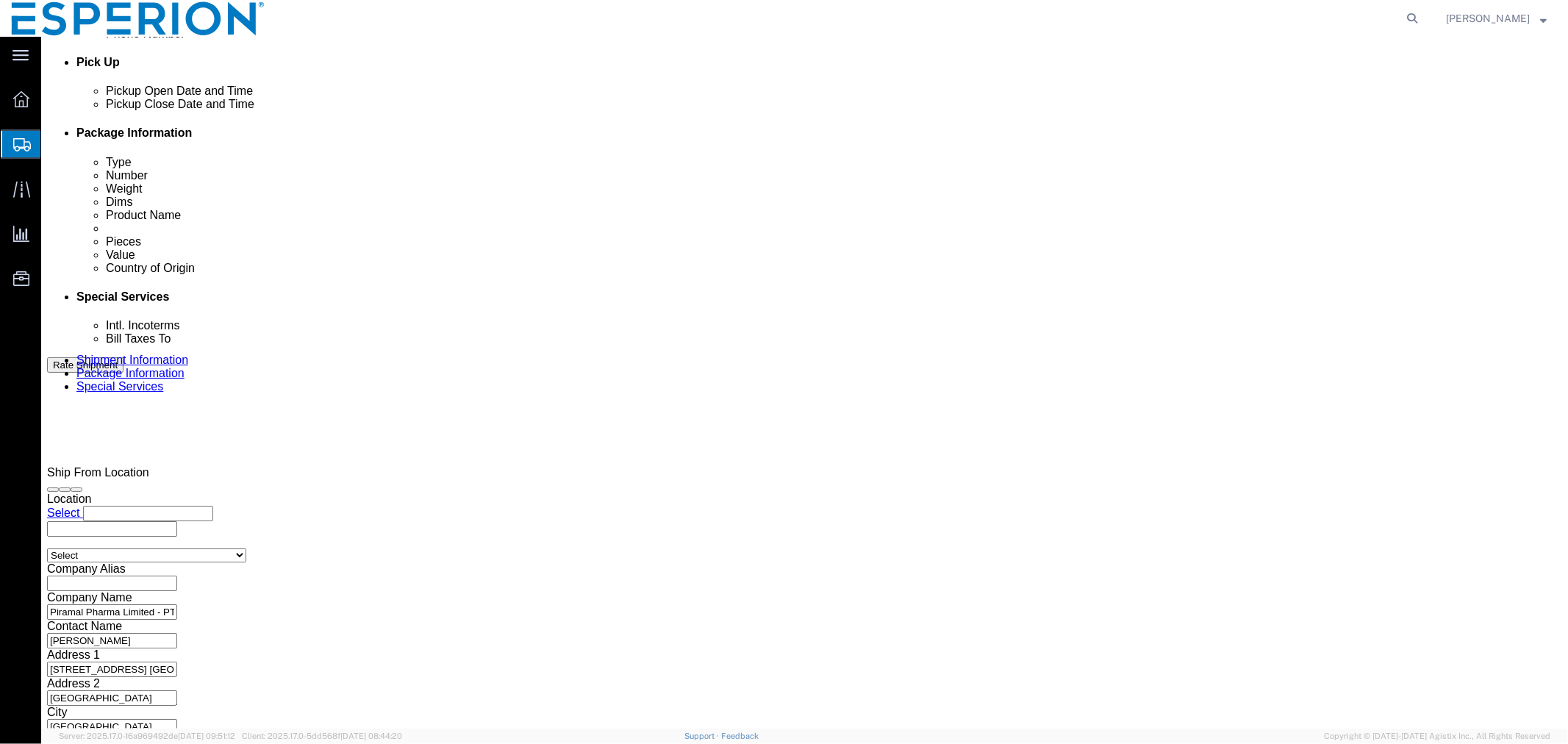
select select "LOT"
click input "text"
paste input "120994"
type input "120994"
click input "text"
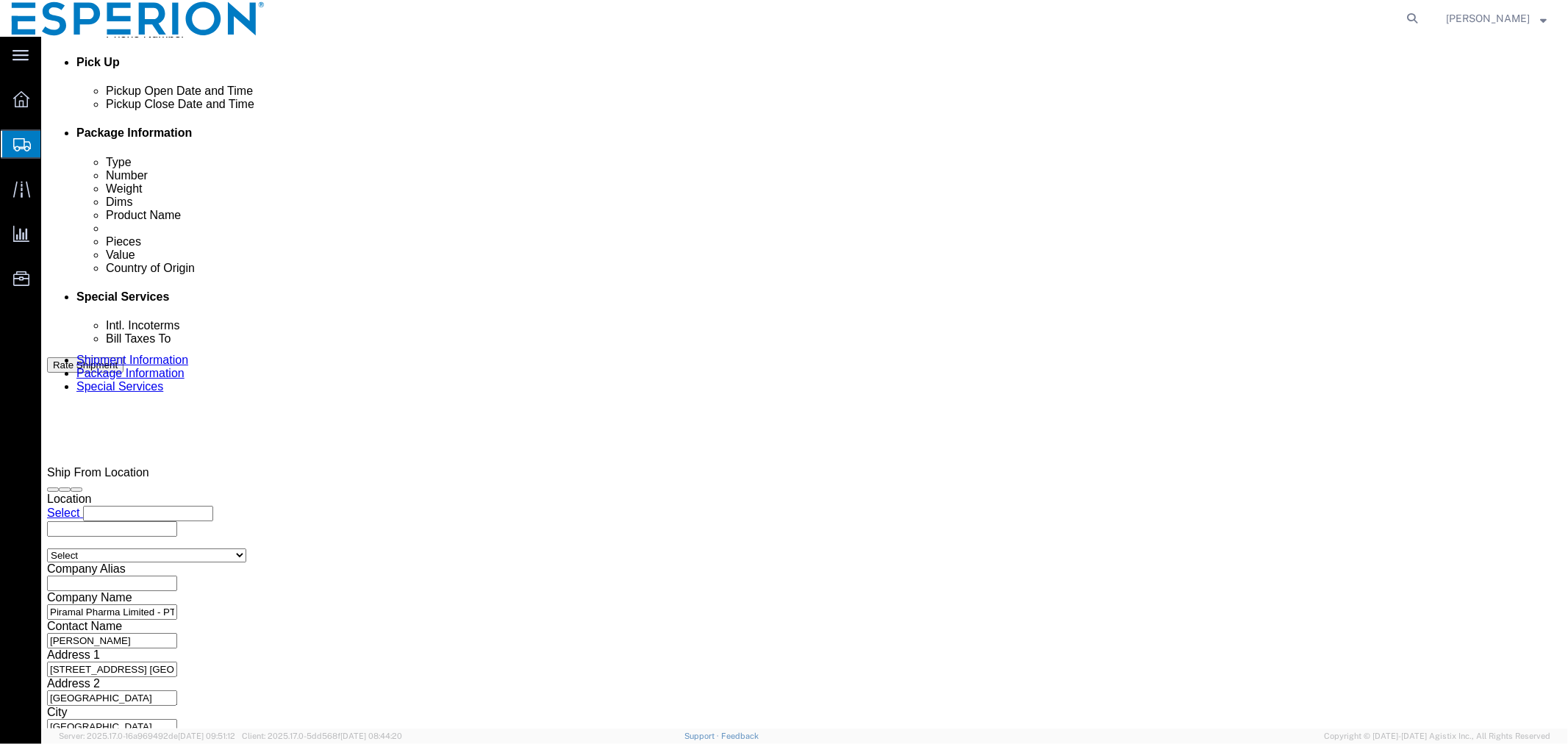
paste input "120995"
type input "120995"
click icon "button"
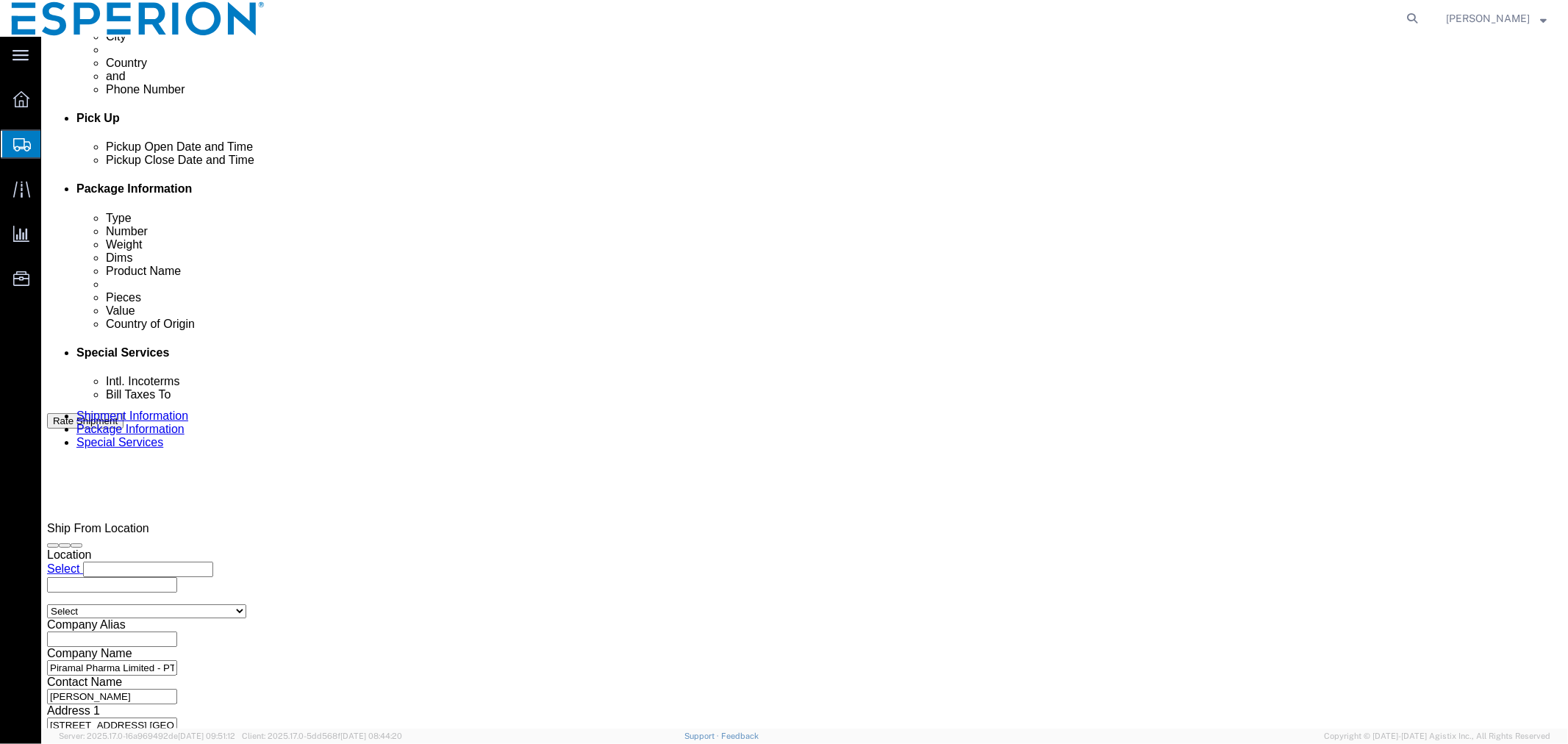
click button "Continue"
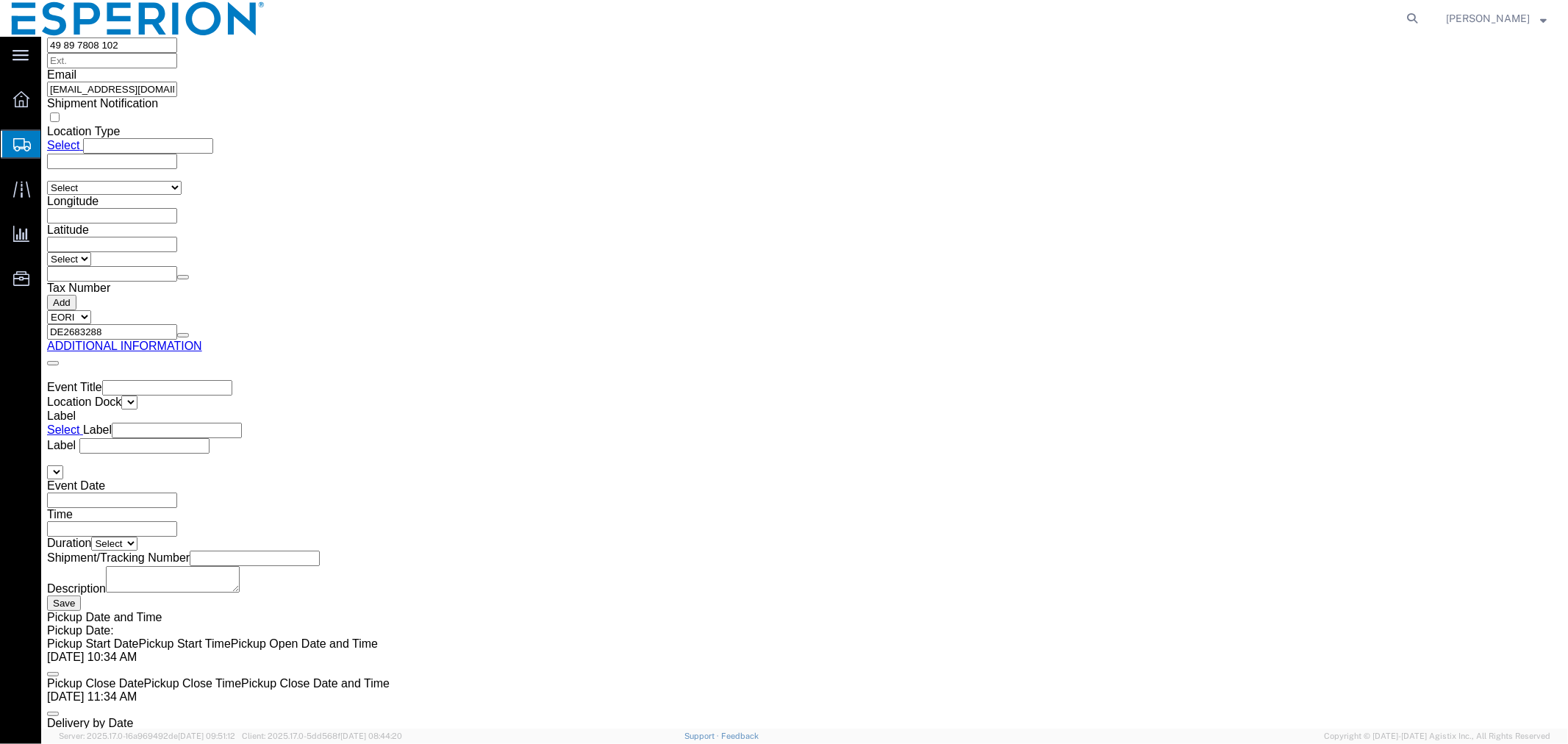
scroll to position [2299, 0]
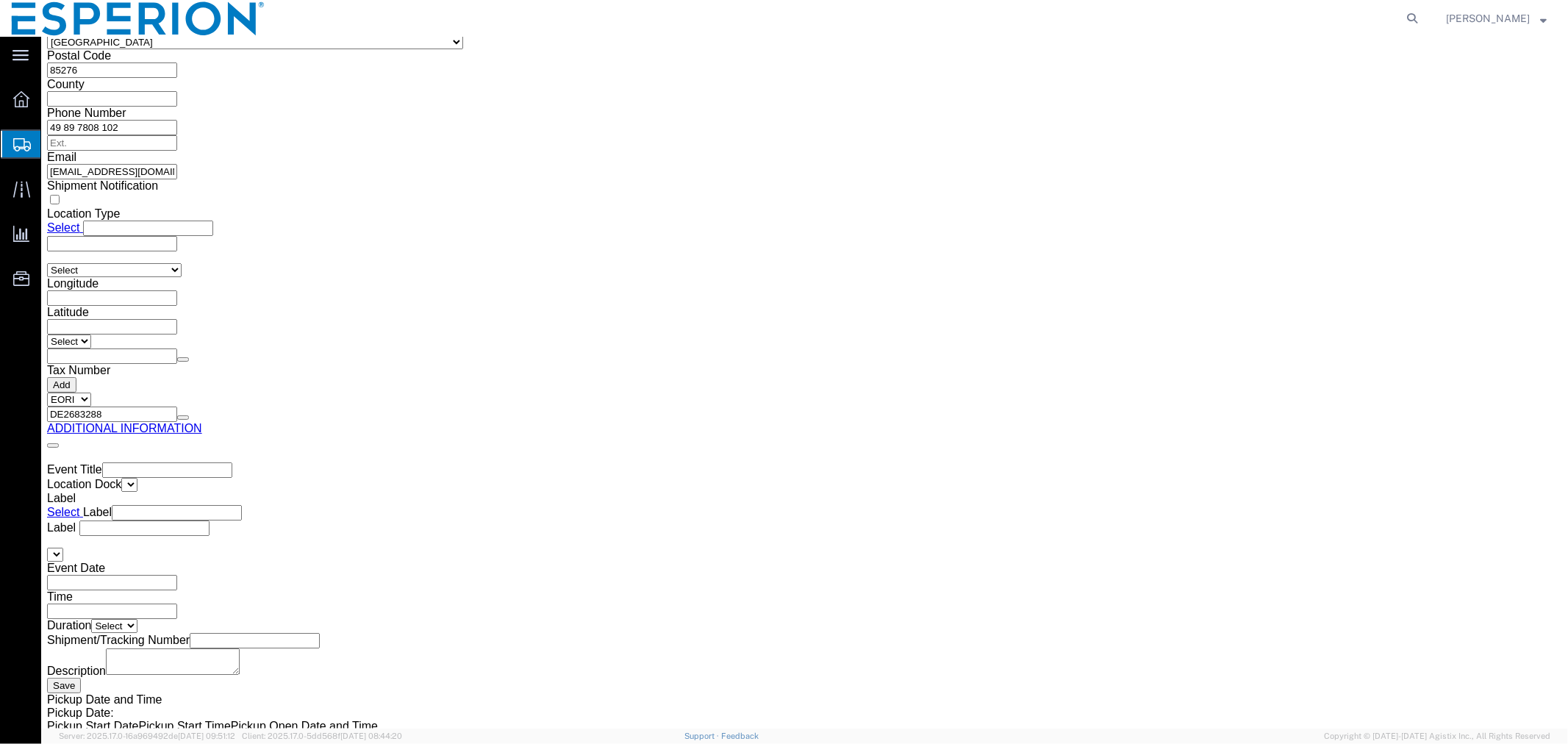
click span "button"
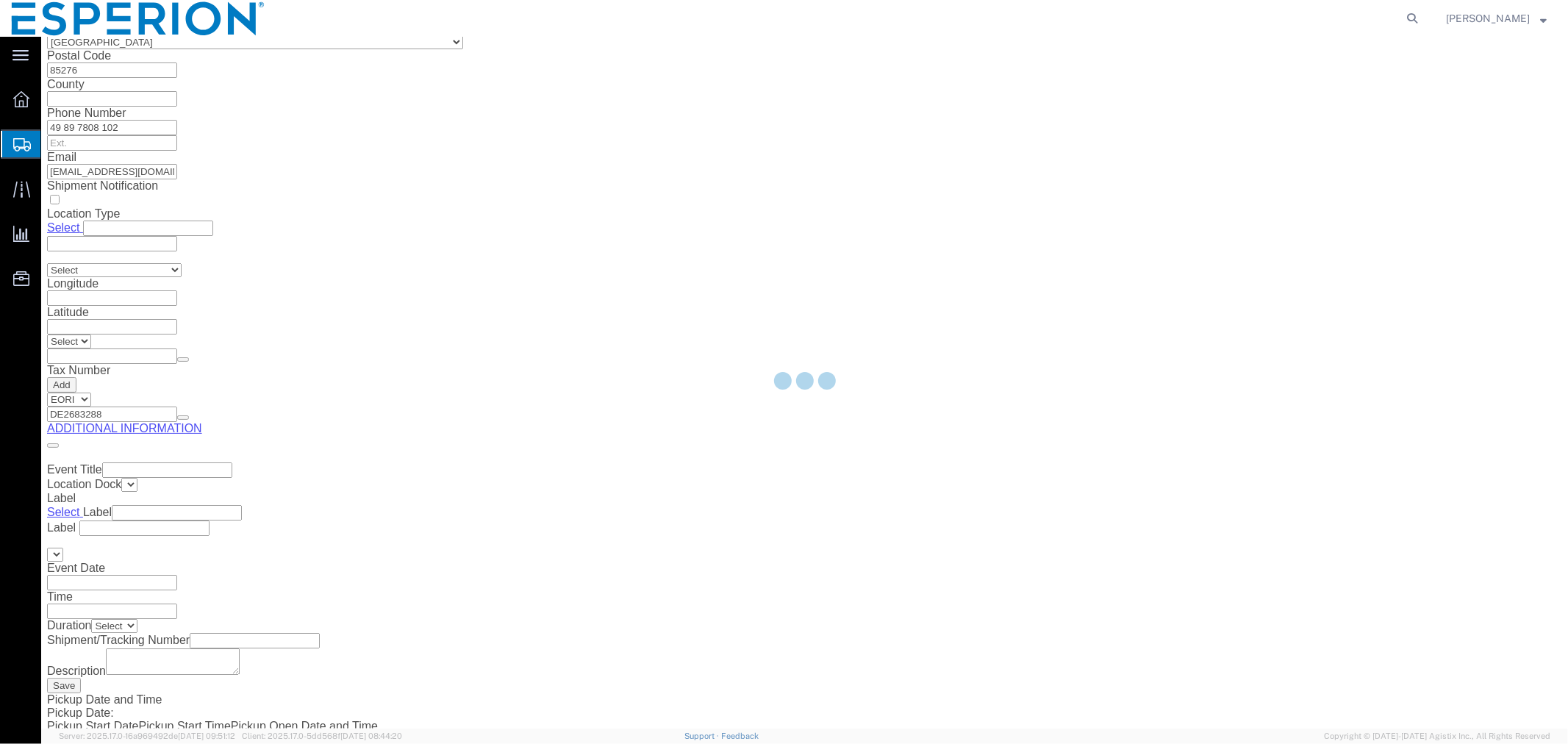
scroll to position [0, 0]
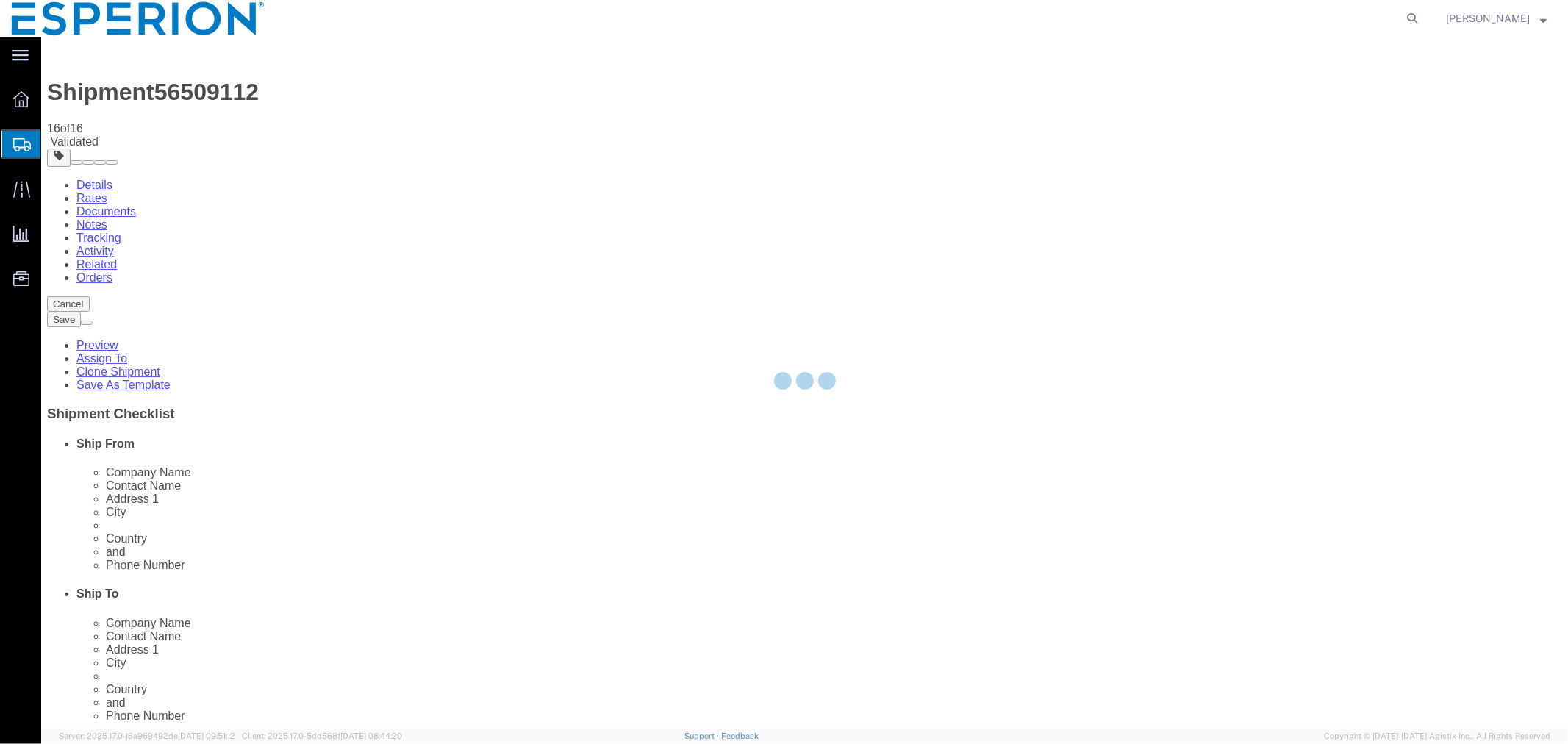
select select "PSNS"
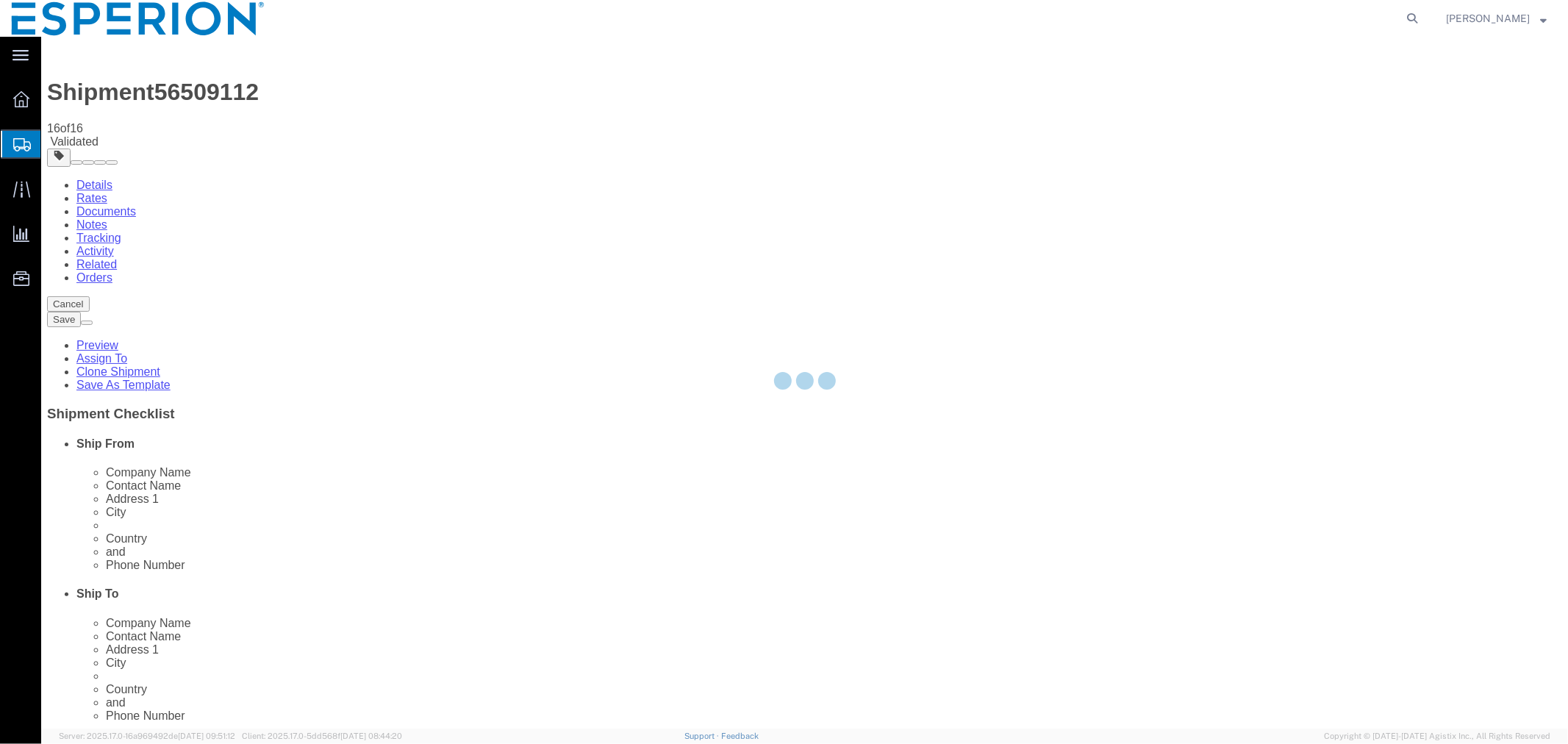
select select "PSNS"
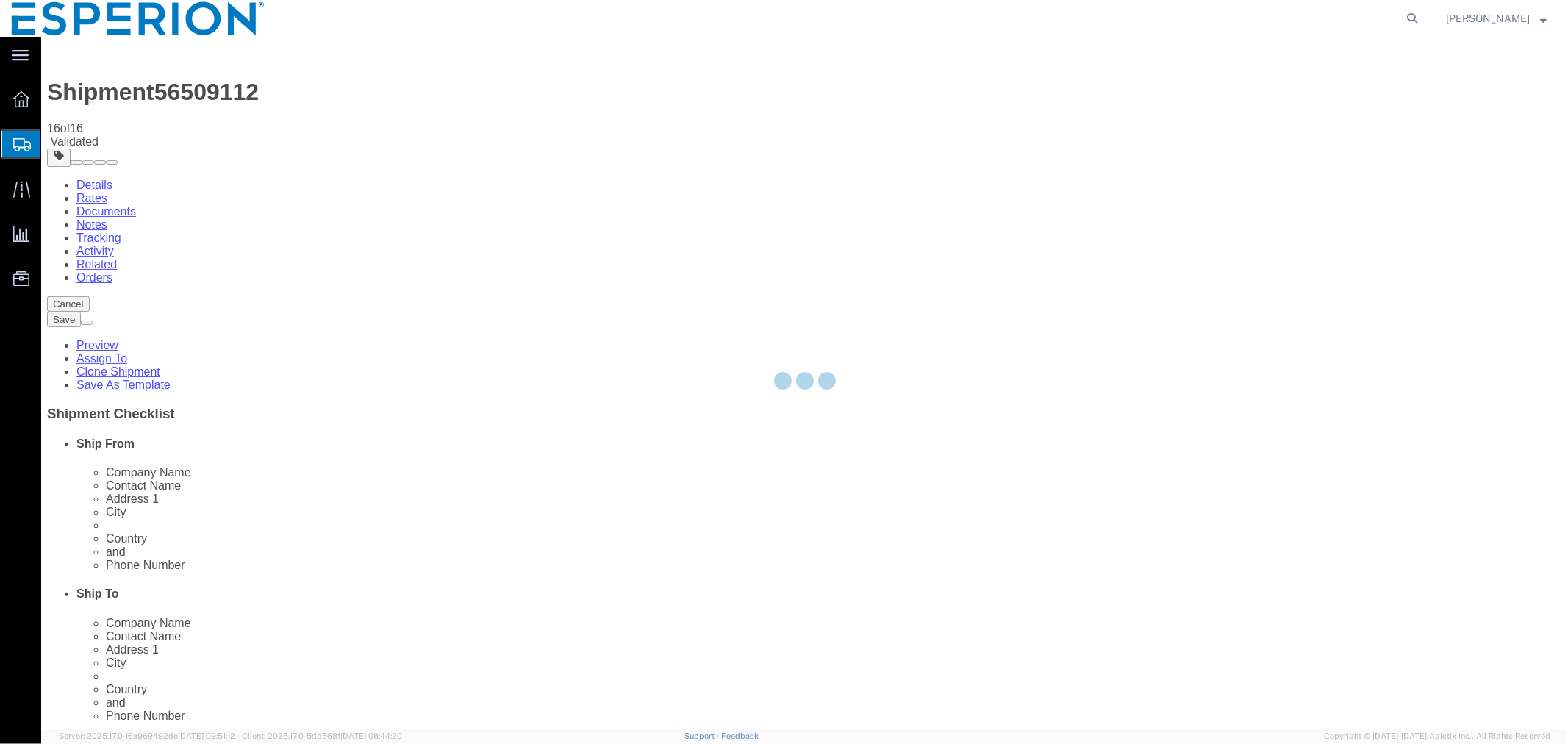
select select "PSNS"
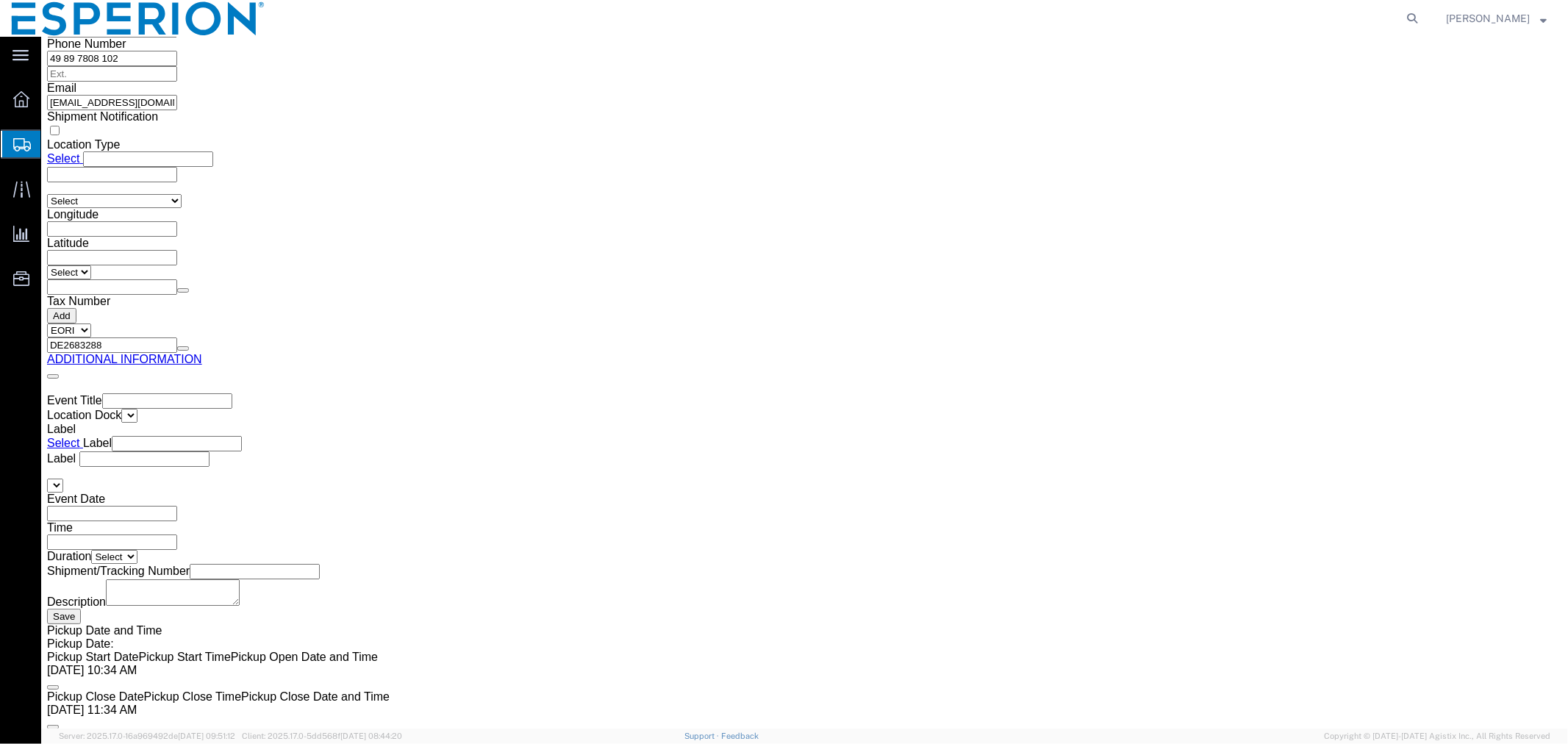
scroll to position [2503, 0]
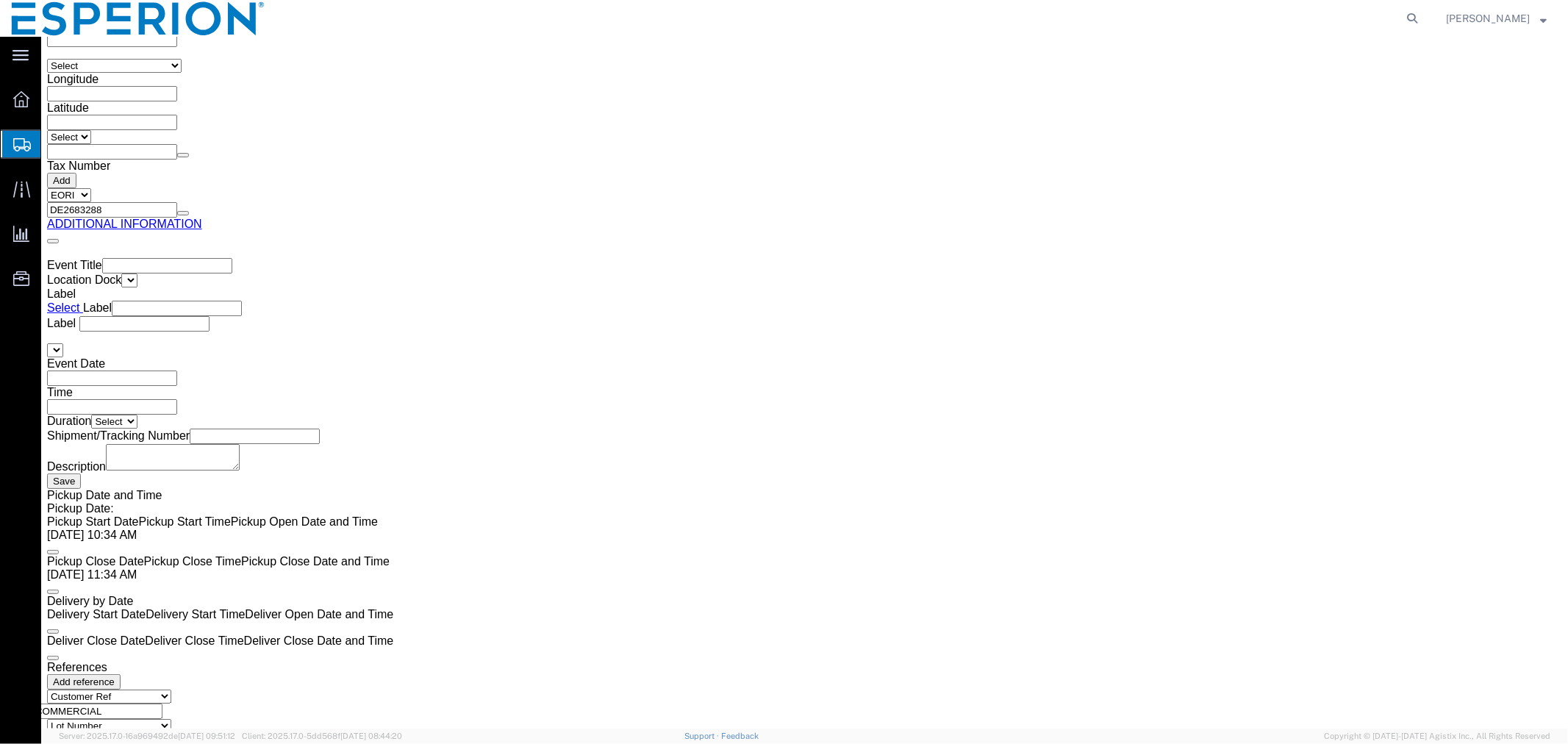
drag, startPoint x: 268, startPoint y: 368, endPoint x: 157, endPoint y: 354, distance: 111.9
click div "Package Type Select Bale(s) Basket(s) Bolt(s) Bottle(s) Buckets Bulk Bundle(s) …"
paste input "31.567"
type input "231.567"
click dd "108024.00 USD"
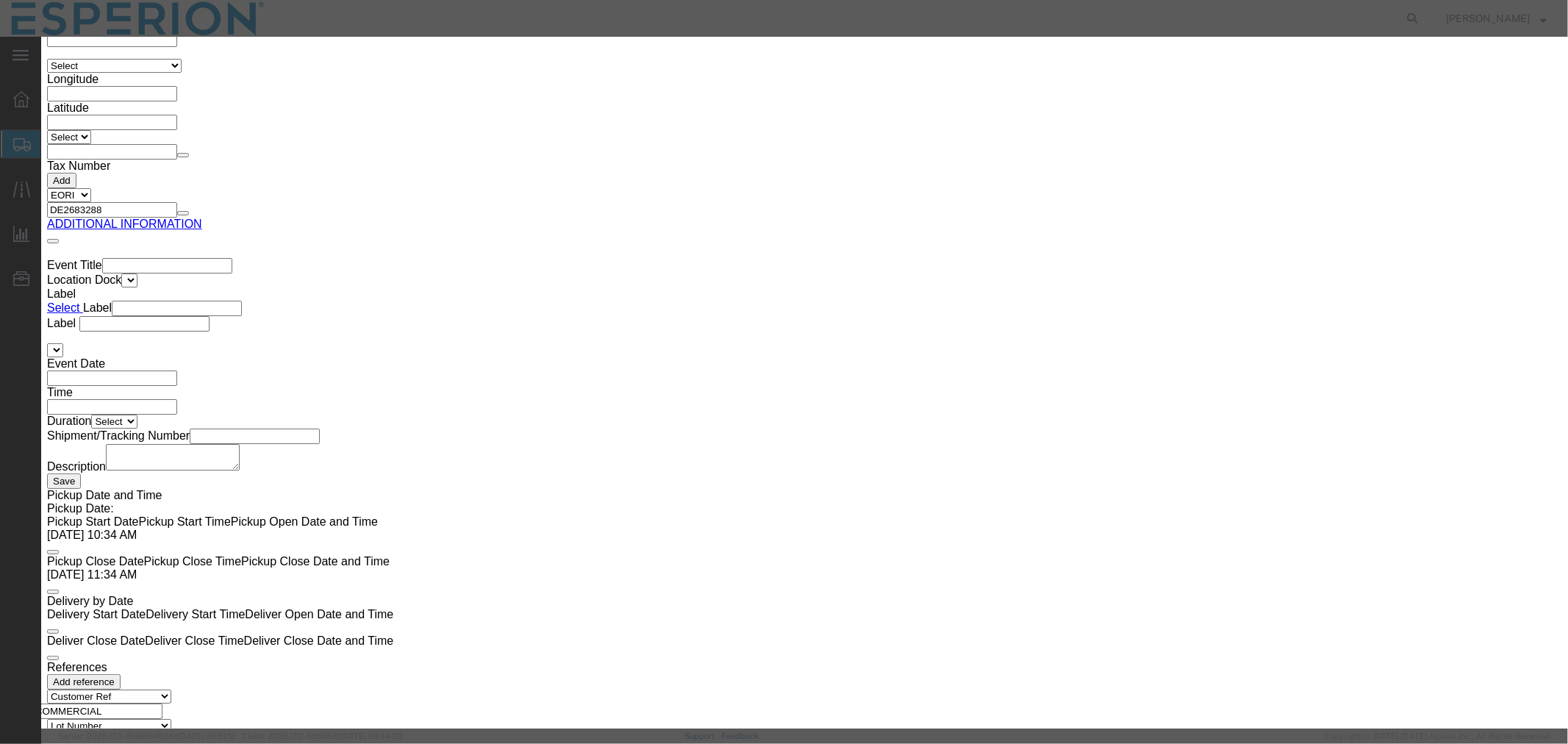
click input "120847"
drag, startPoint x: 974, startPoint y: 211, endPoint x: 818, endPoint y: 202, distance: 156.3
click div "Serial 120847"
paste input "994"
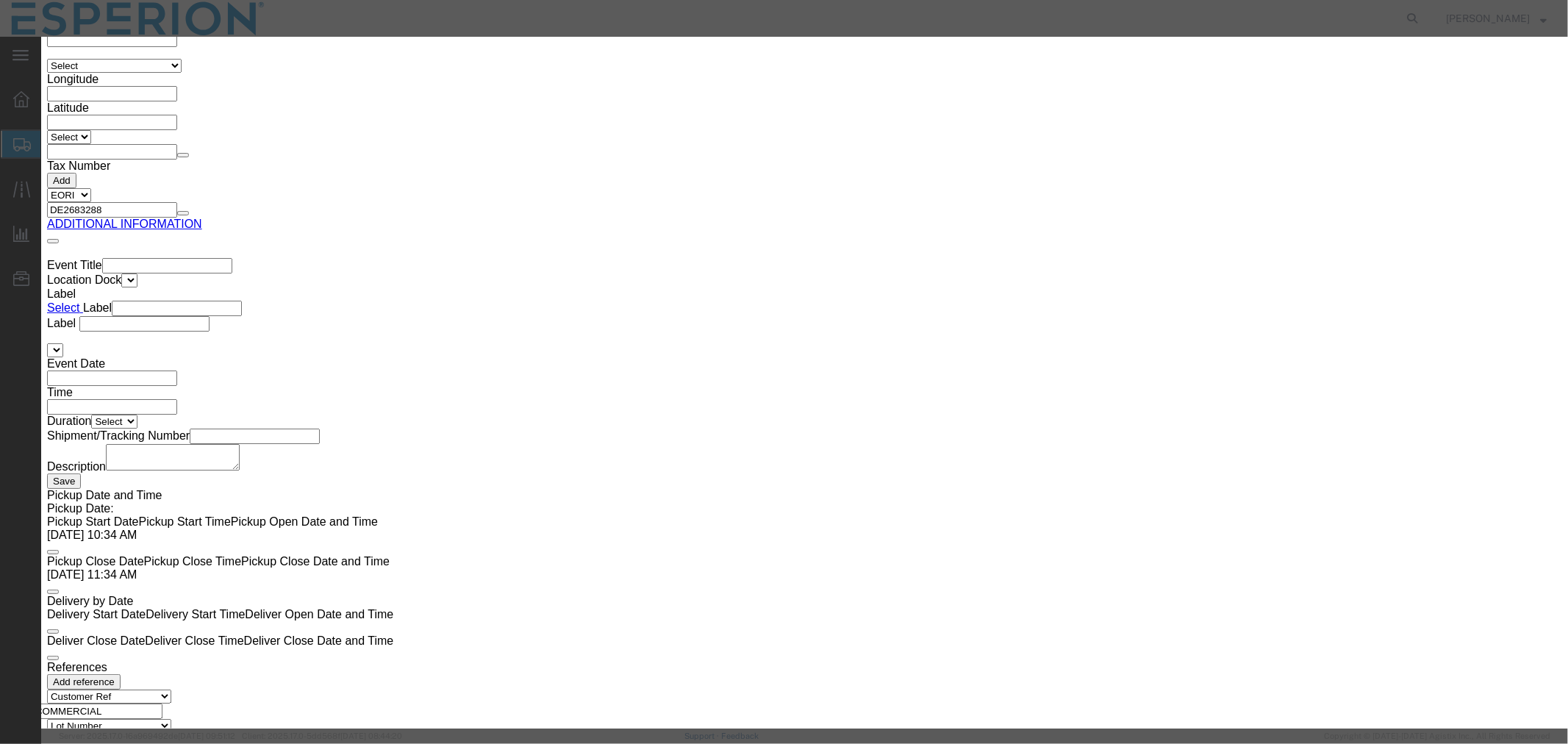
type input "120994"
drag, startPoint x: 541, startPoint y: 285, endPoint x: 478, endPoint y: 280, distance: 63.2
click div "Lot# 120847"
paste input "994"
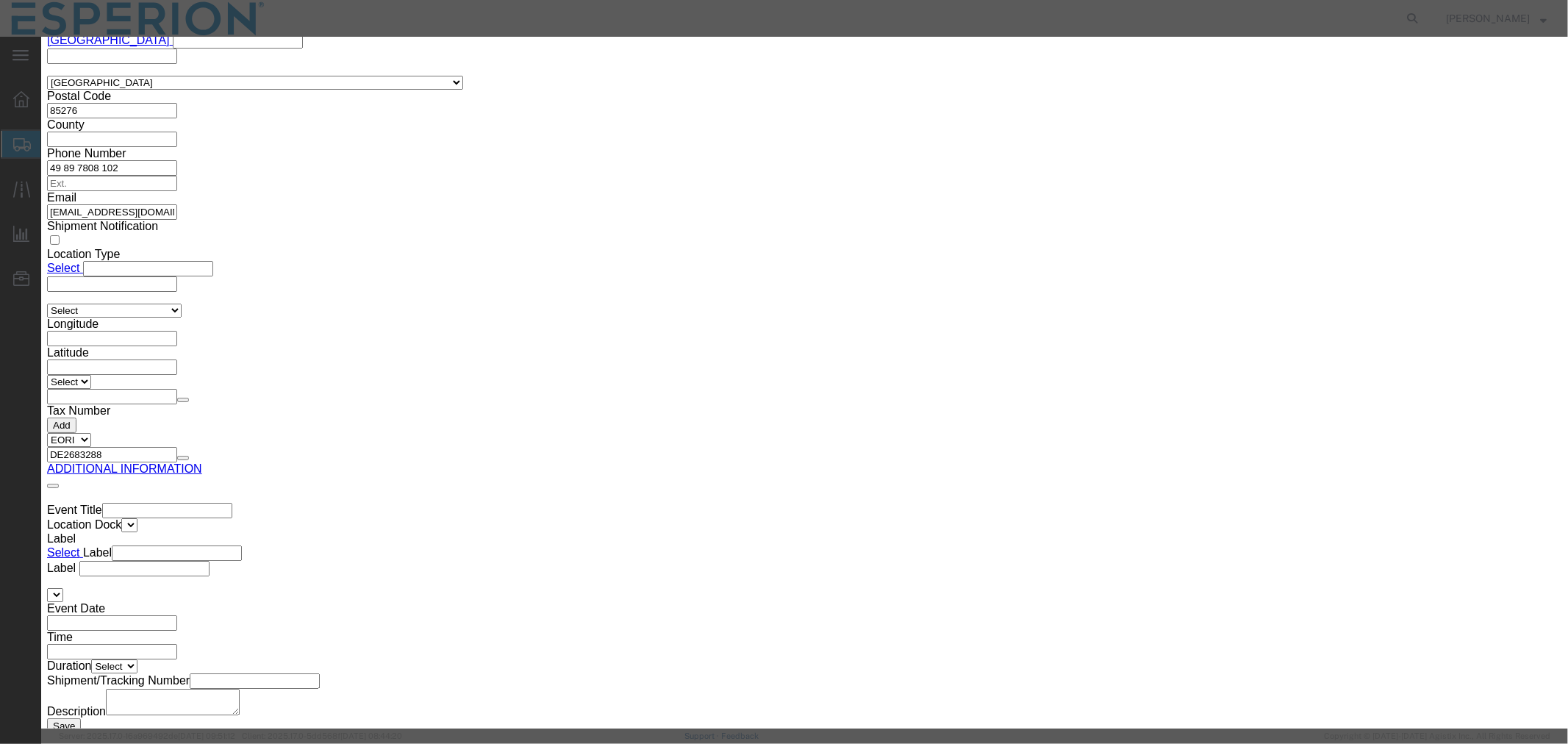
type input "120994"
drag, startPoint x: 556, startPoint y: 143, endPoint x: 400, endPoint y: 121, distance: 157.5
click div "Product Name Nustendi Bulk Drug Product Pieces 432096.00 Select Bag Barrels 100…"
paste input "0"
type input "432096.000"
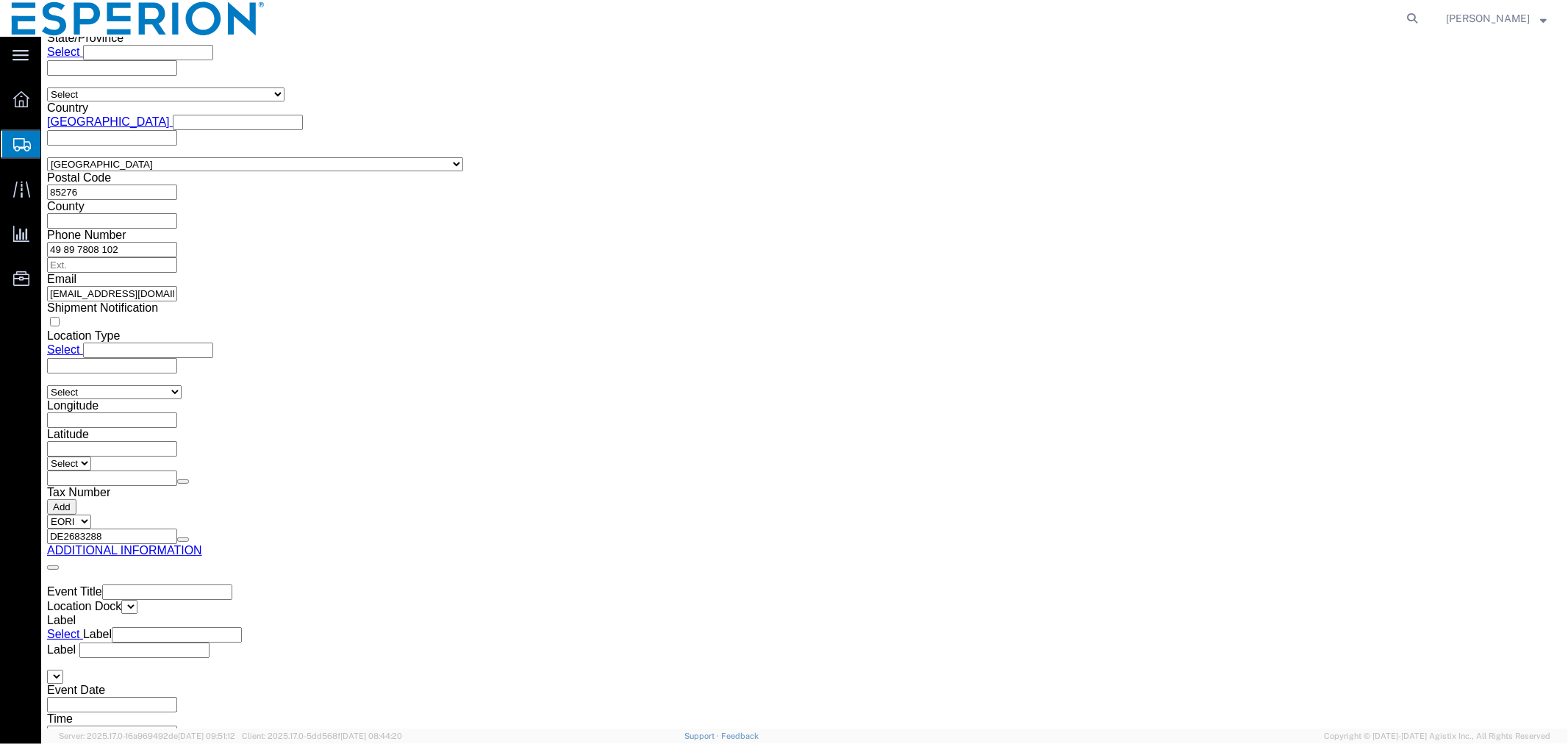
scroll to position [2095, 0]
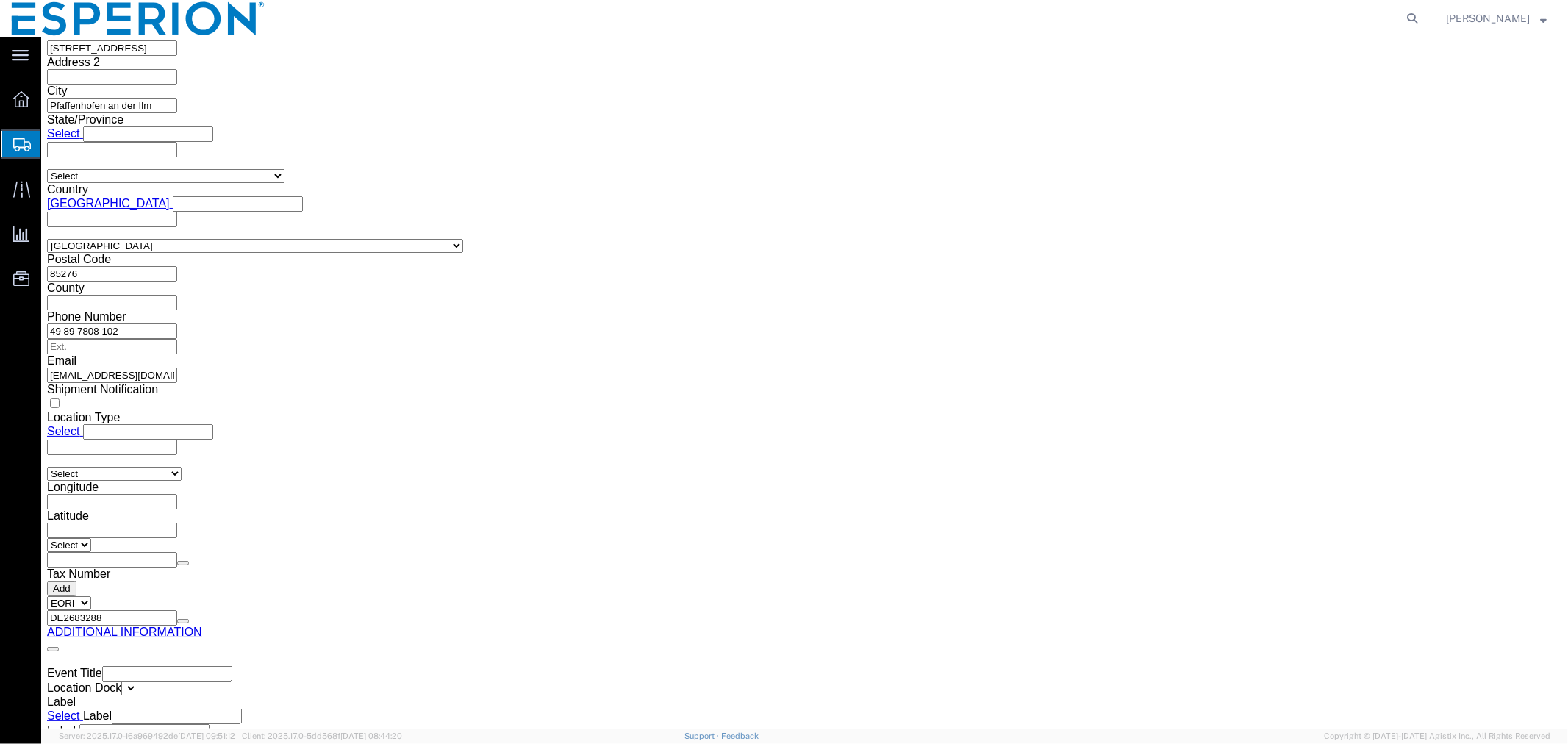
click span "button"
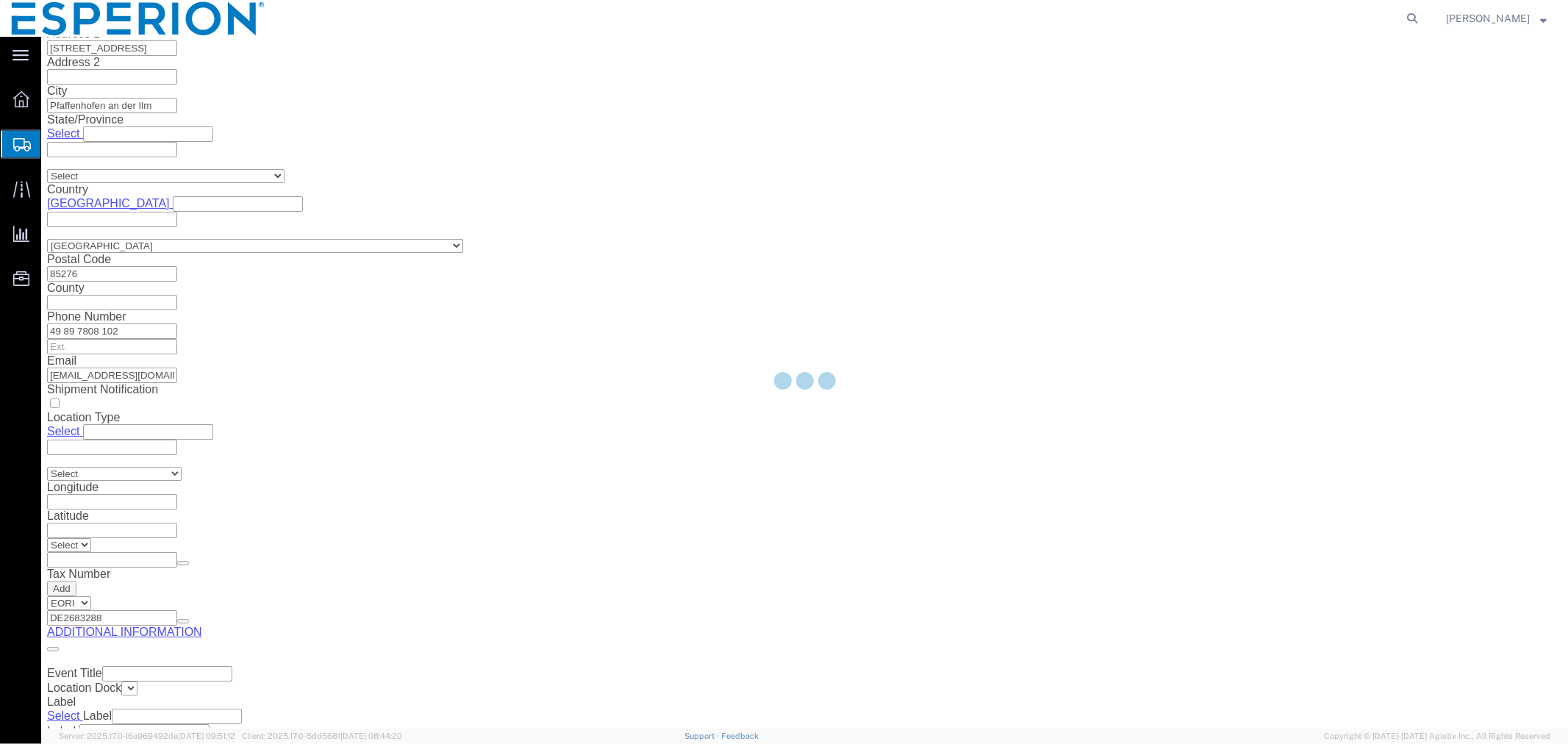
scroll to position [0, 0]
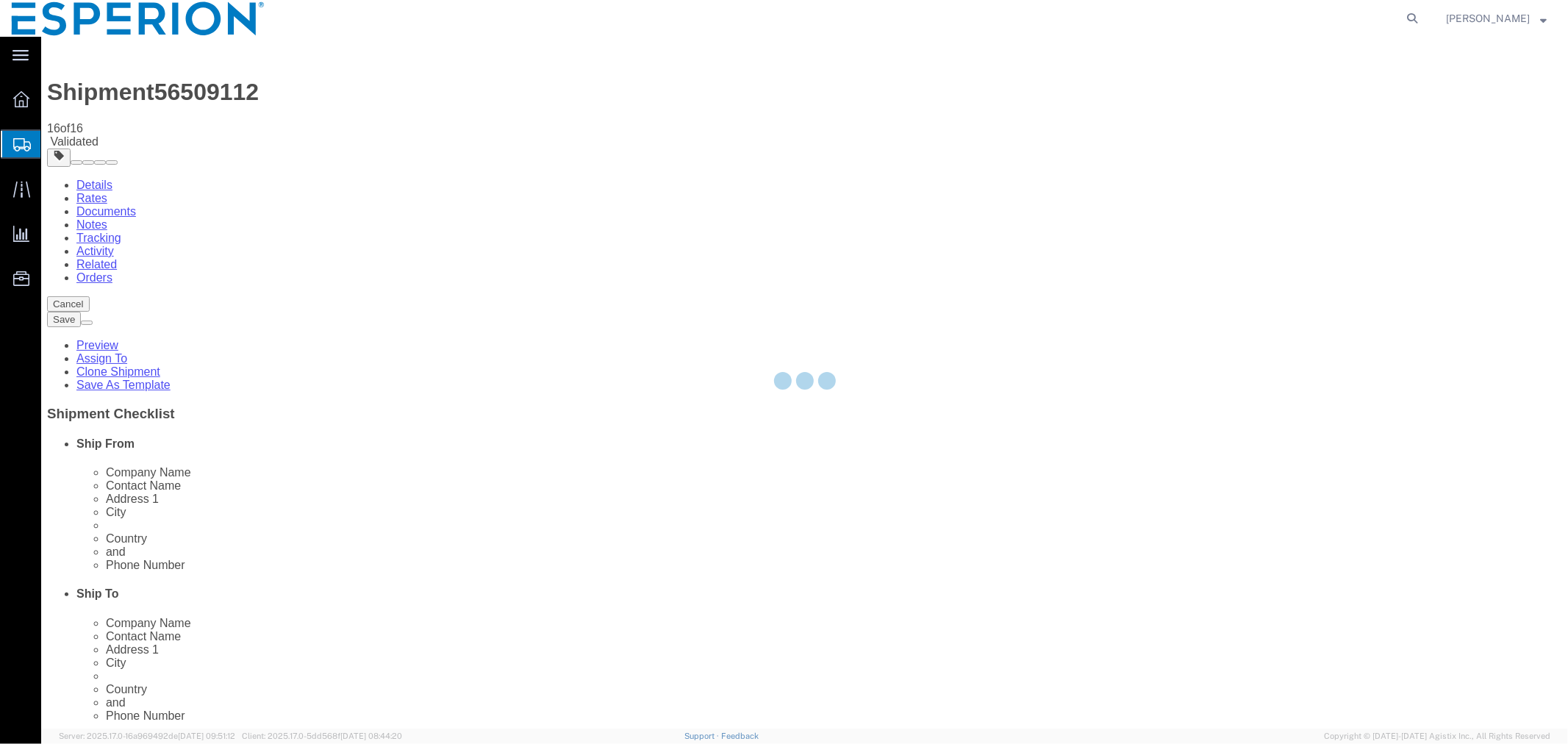
select select "PSNS"
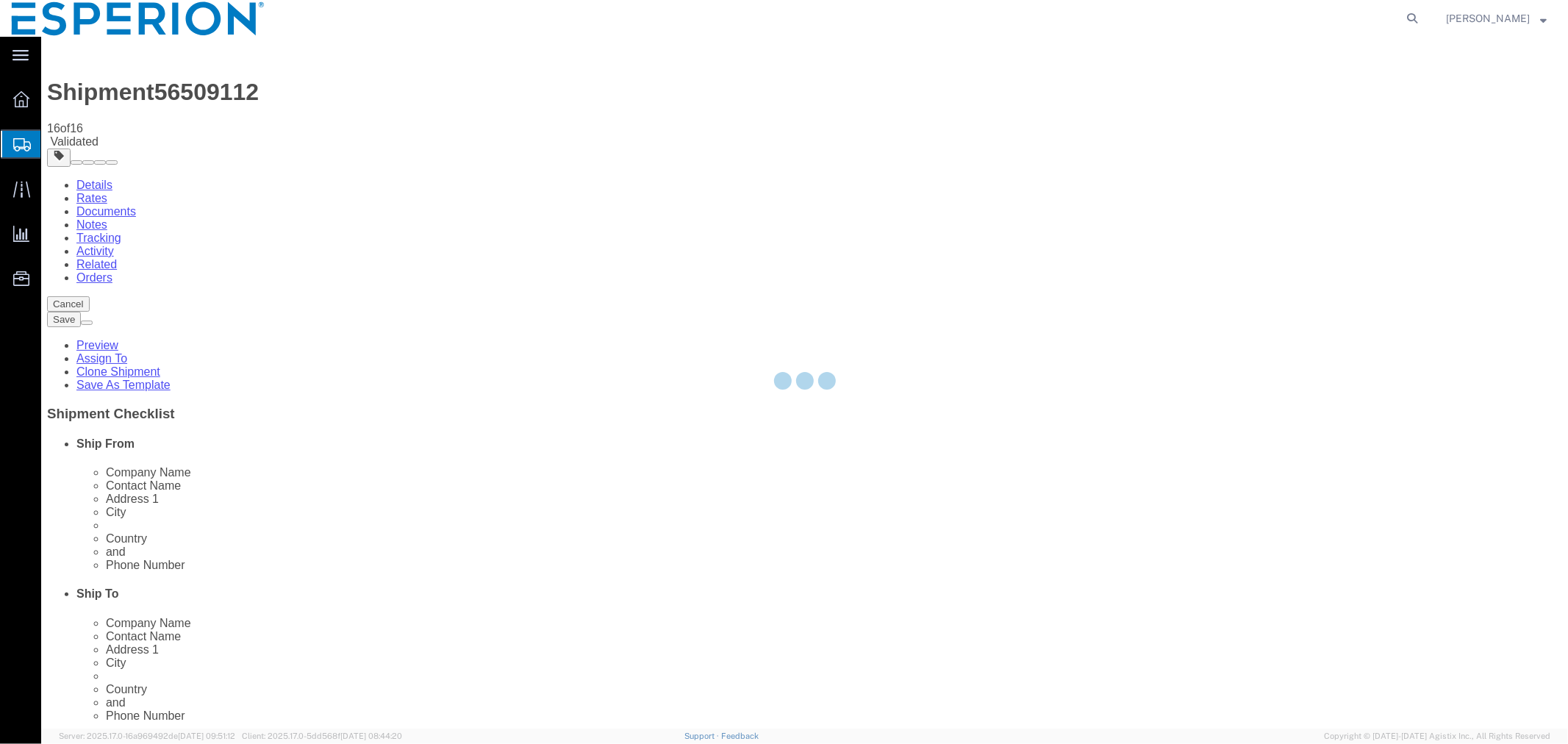
select select "PSNS"
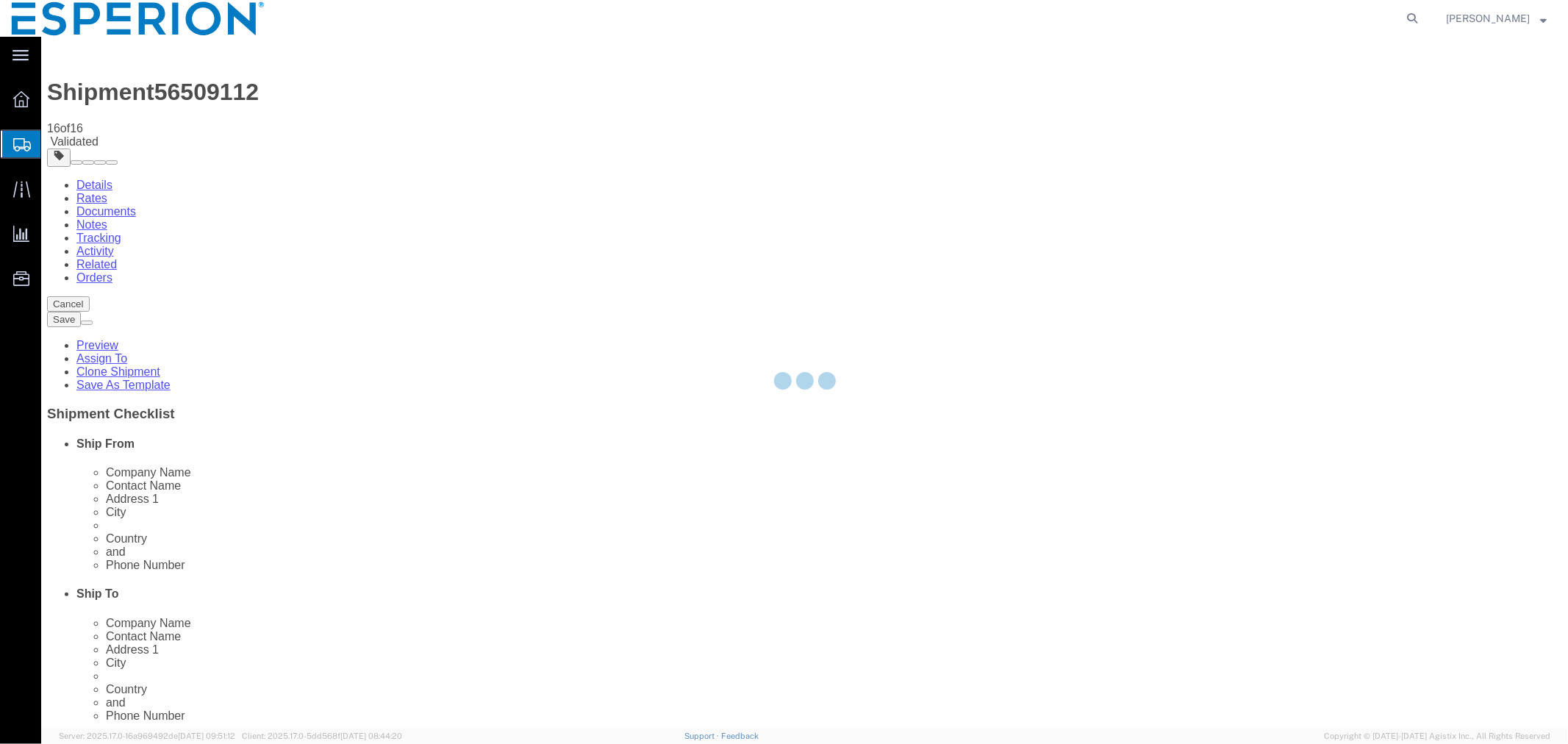
select select "PSNS"
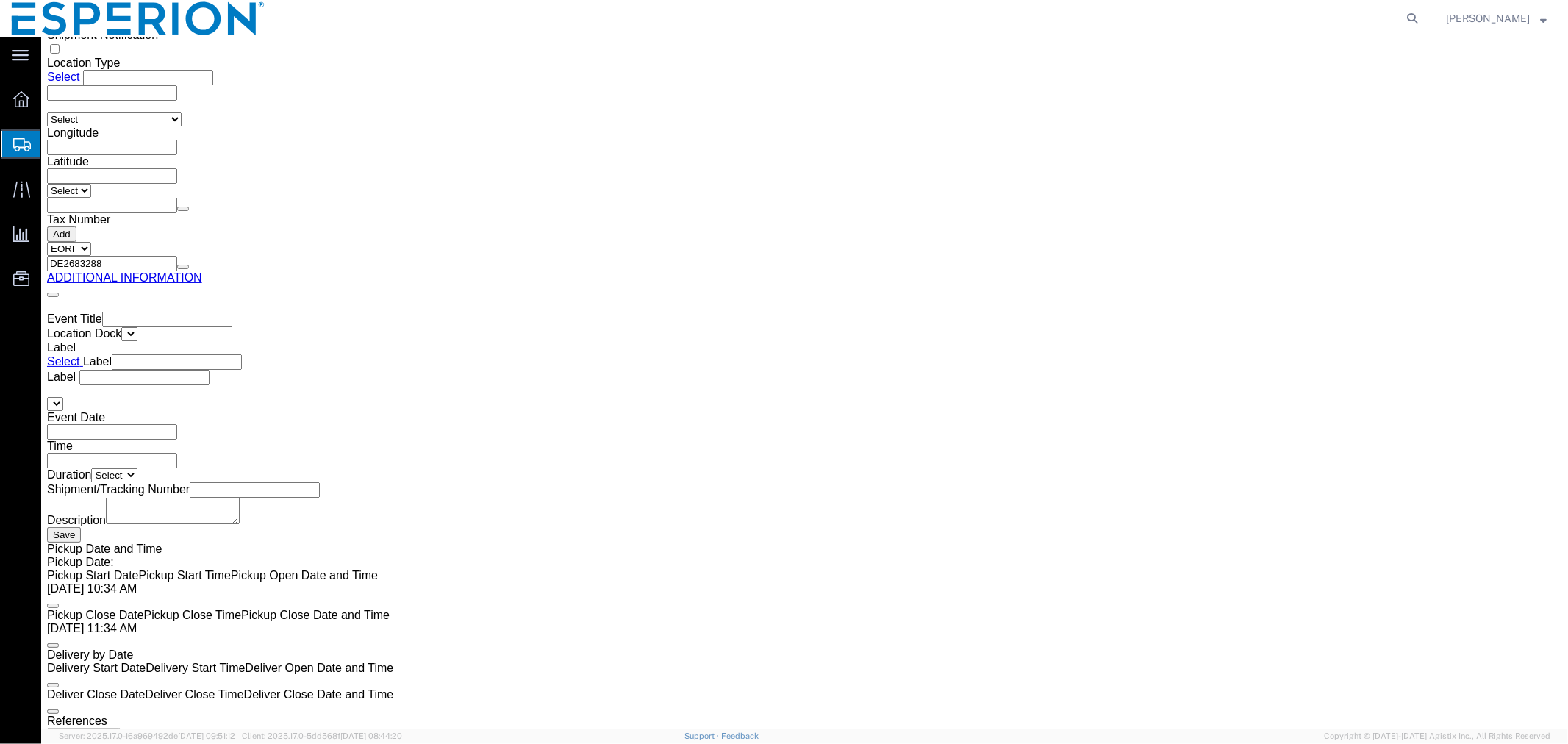
scroll to position [2620, 0]
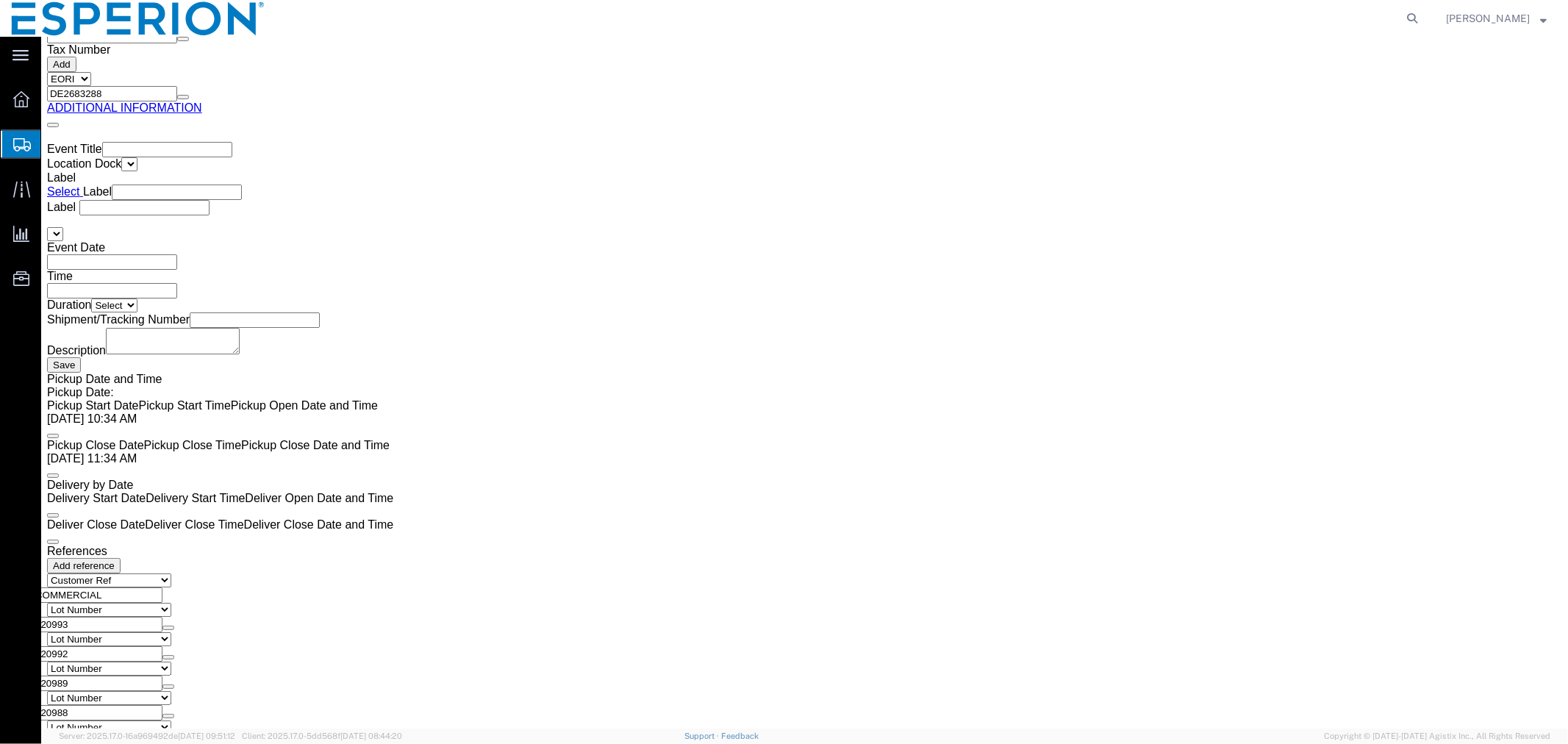
drag, startPoint x: 883, startPoint y: 261, endPoint x: 770, endPoint y: 255, distance: 113.2
click div "Weight 157.94 Select kgs lbs Ship. t°"
paste input "9.608"
type input "159.608"
click dd "74880.25 USD"
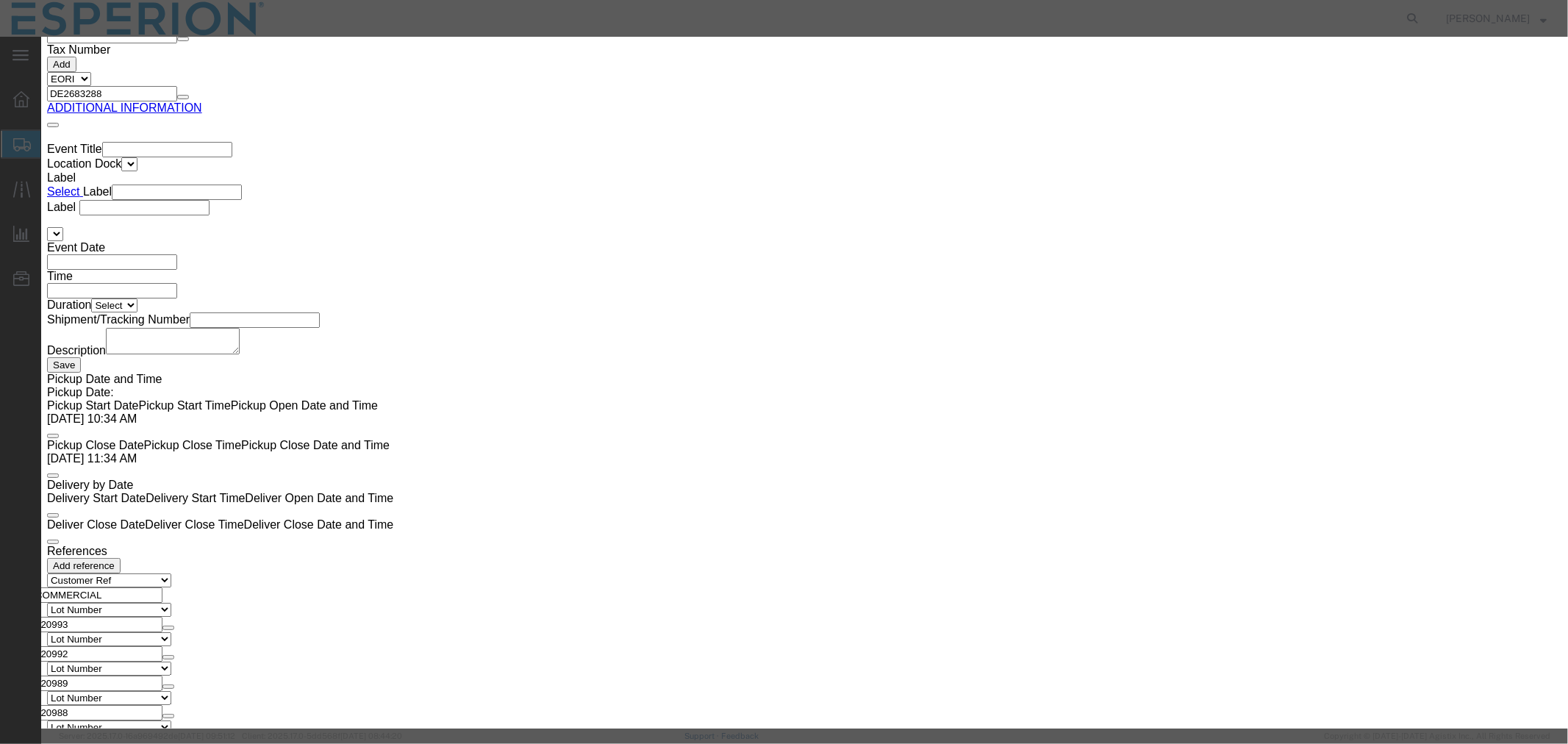
drag, startPoint x: 558, startPoint y: 141, endPoint x: 466, endPoint y: 138, distance: 92.0
click div "Pieces Number of pieces inside all the packages 299521.00 Select Bag Barrels 10…"
paste input "7535.0"
type input "297535.000"
type input "74383.75"
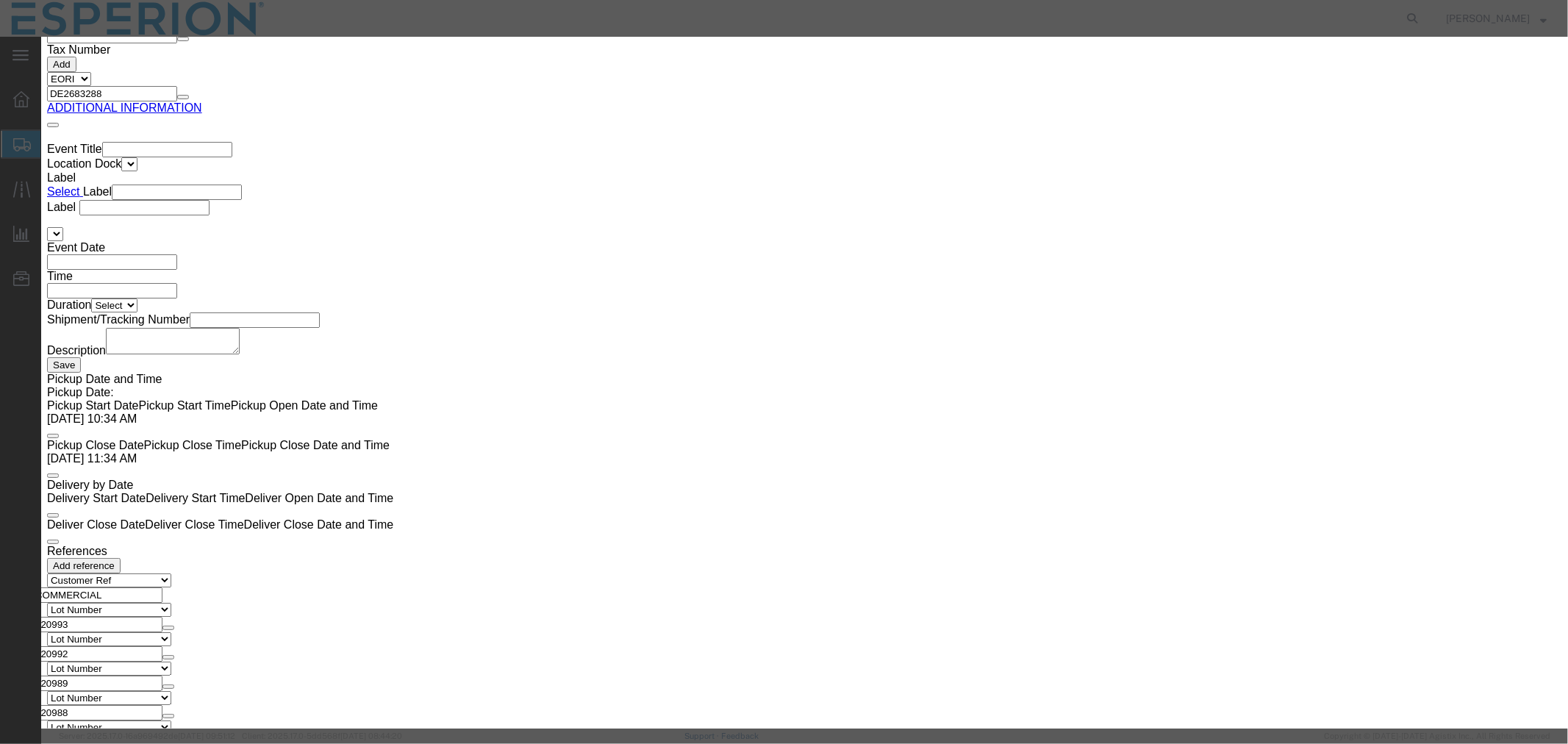
drag, startPoint x: 577, startPoint y: 143, endPoint x: 438, endPoint y: 140, distance: 139.0
click div "Pieces 297535.000 Select Bag Barrels 100Board Feet Bottle Box Blister Pack Cara…"
paste input "4137"
type input "294137.000"
type input "73534.25"
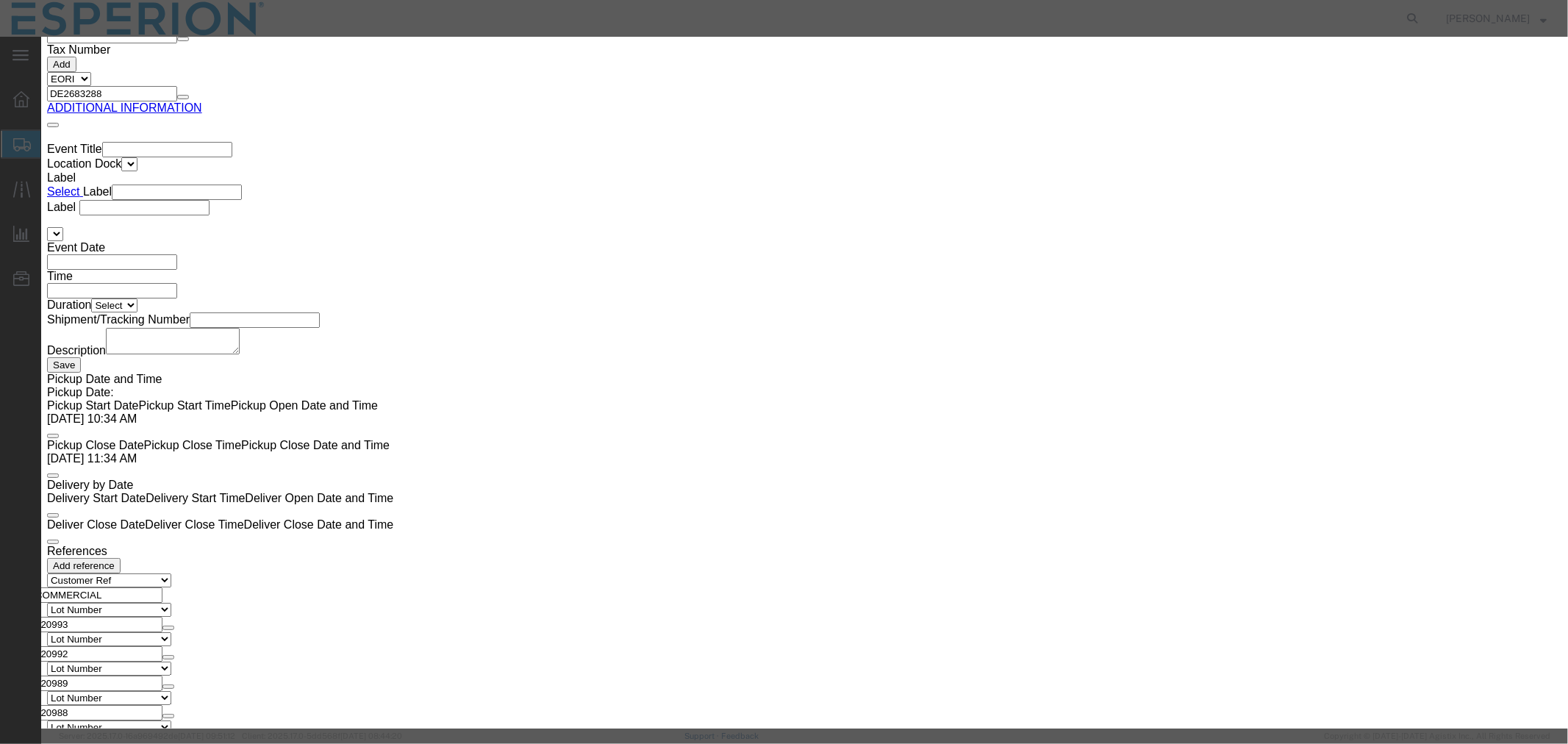
drag, startPoint x: 971, startPoint y: 218, endPoint x: 840, endPoint y: 213, distance: 131.1
click div "Serial 120847"
paste input "994"
type input "120994"
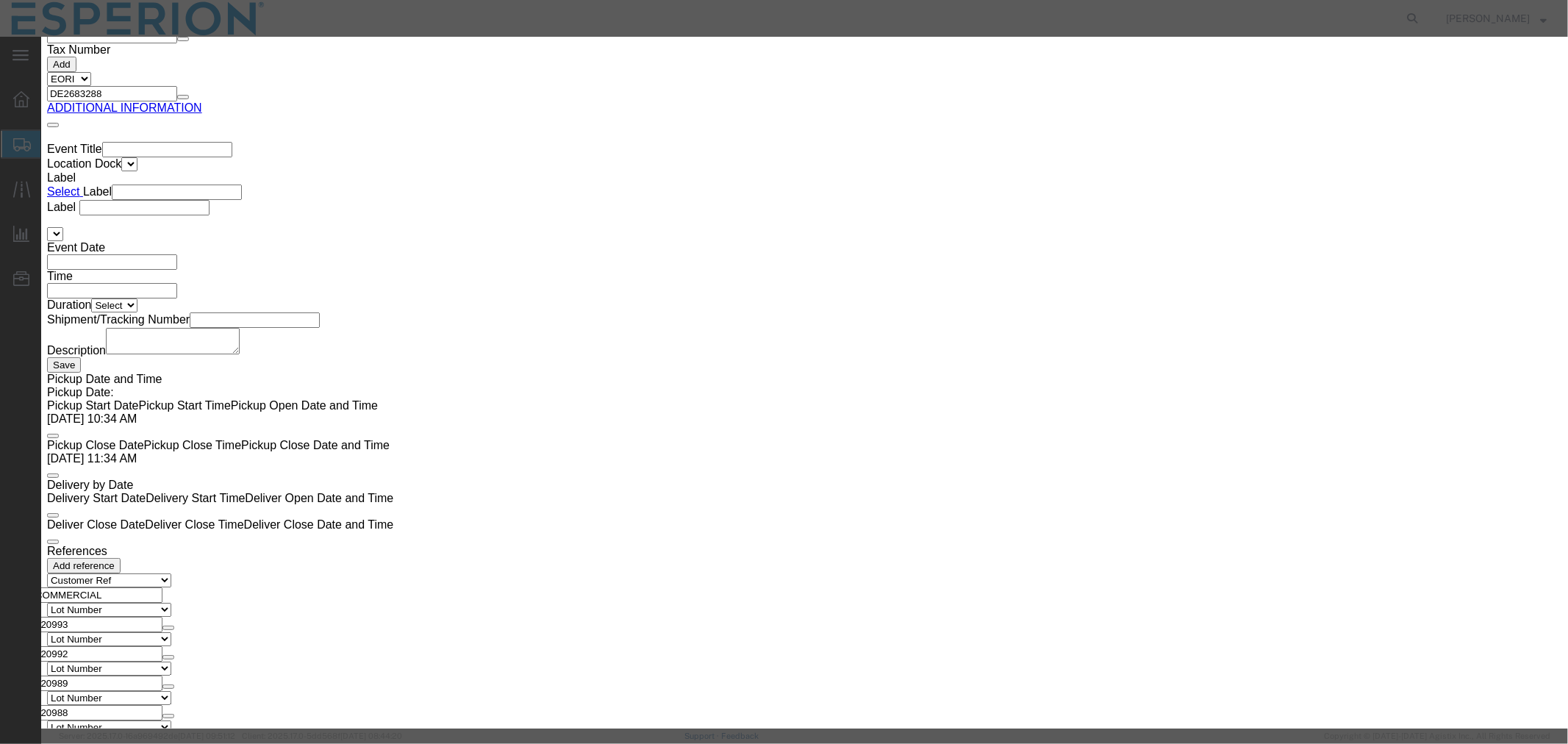
drag, startPoint x: 569, startPoint y: 195, endPoint x: 483, endPoint y: 198, distance: 86.1
click div "Lot# 120847"
paste input "994"
type input "120994"
click button "Save & Close"
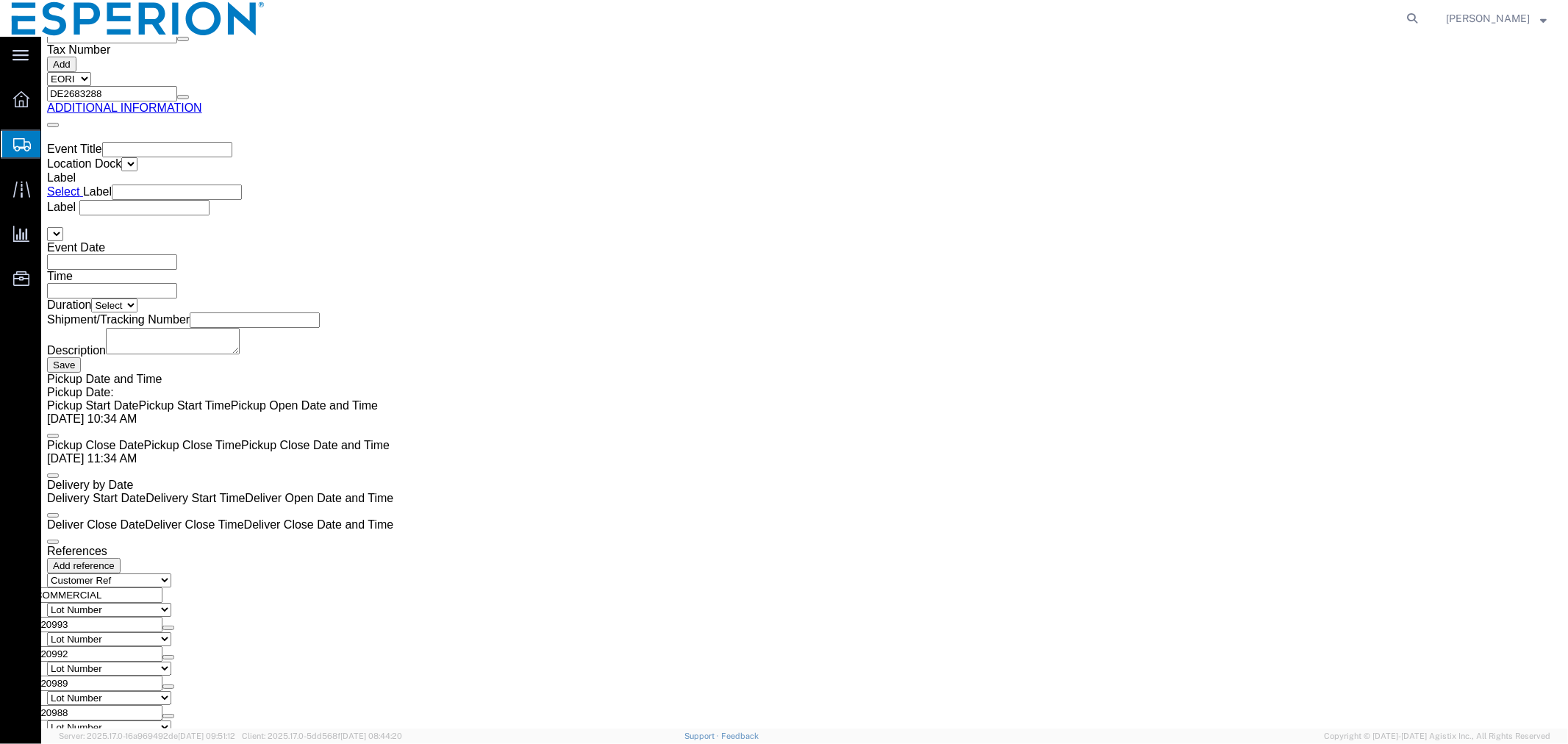
scroll to position [2829, 0]
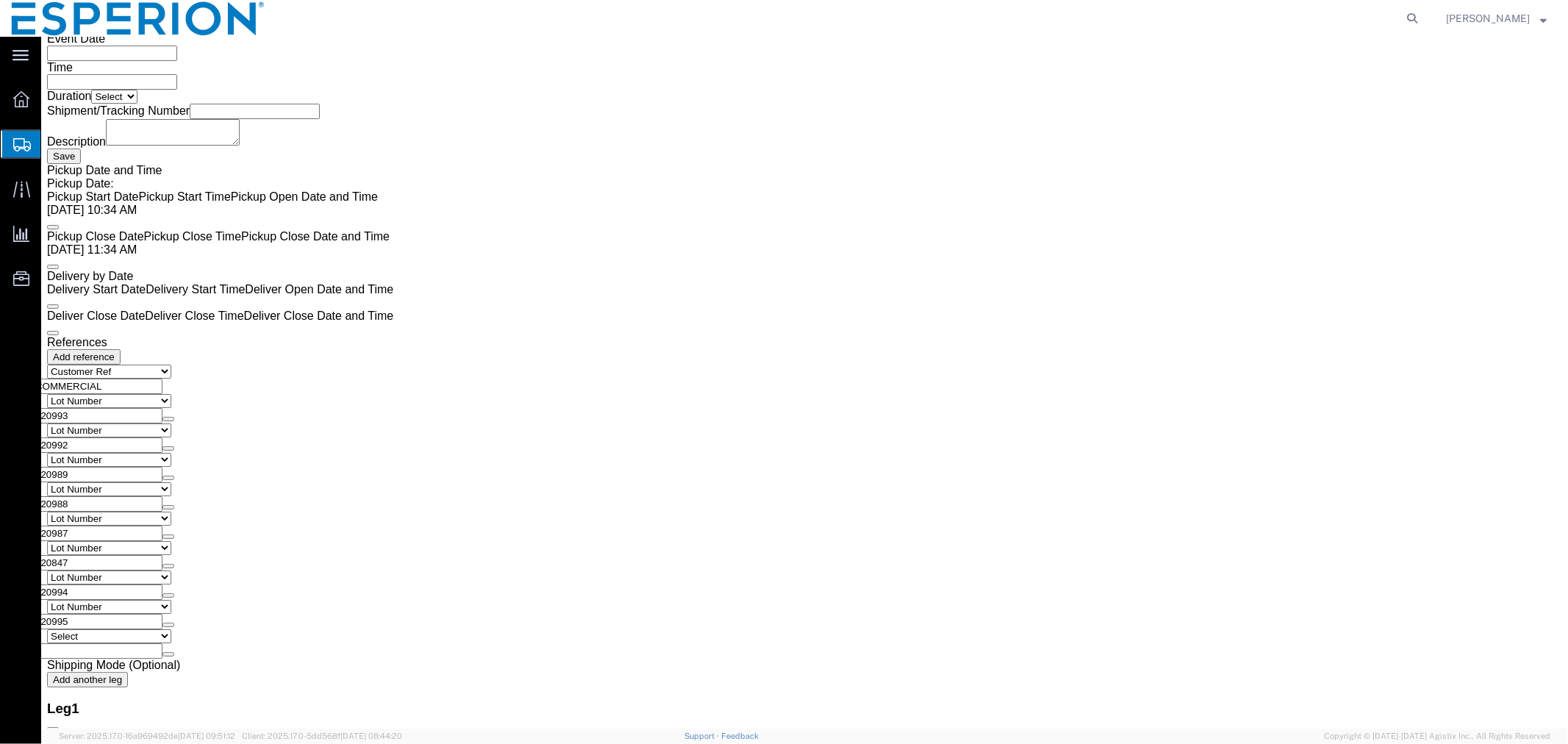
drag, startPoint x: 892, startPoint y: 226, endPoint x: 807, endPoint y: 223, distance: 85.1
click div "Weight Total weight of packages in pounds or kilograms 159.608 Select kgs lbs S…"
paste input "7.633"
type input "157.633"
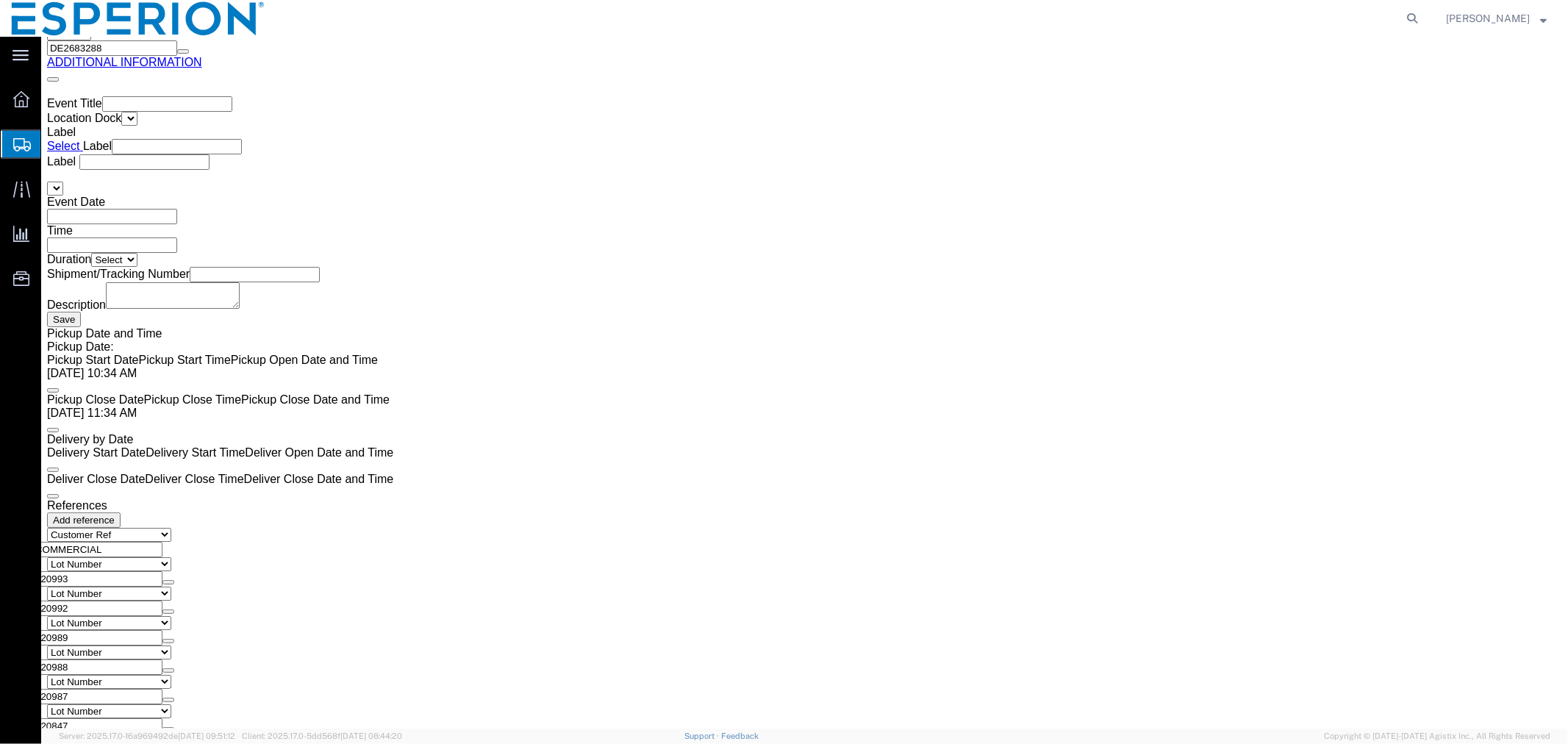
click span "button"
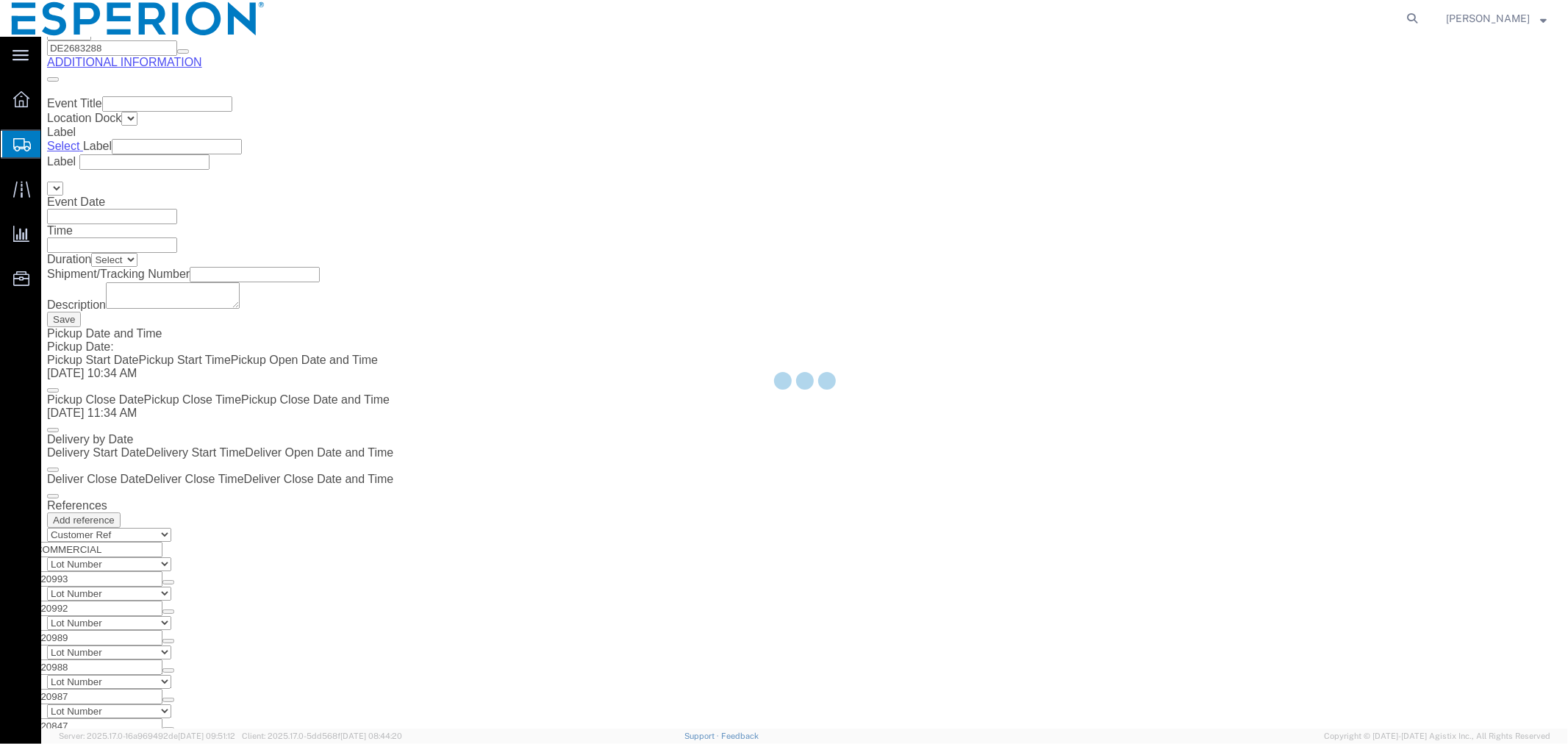
scroll to position [0, 0]
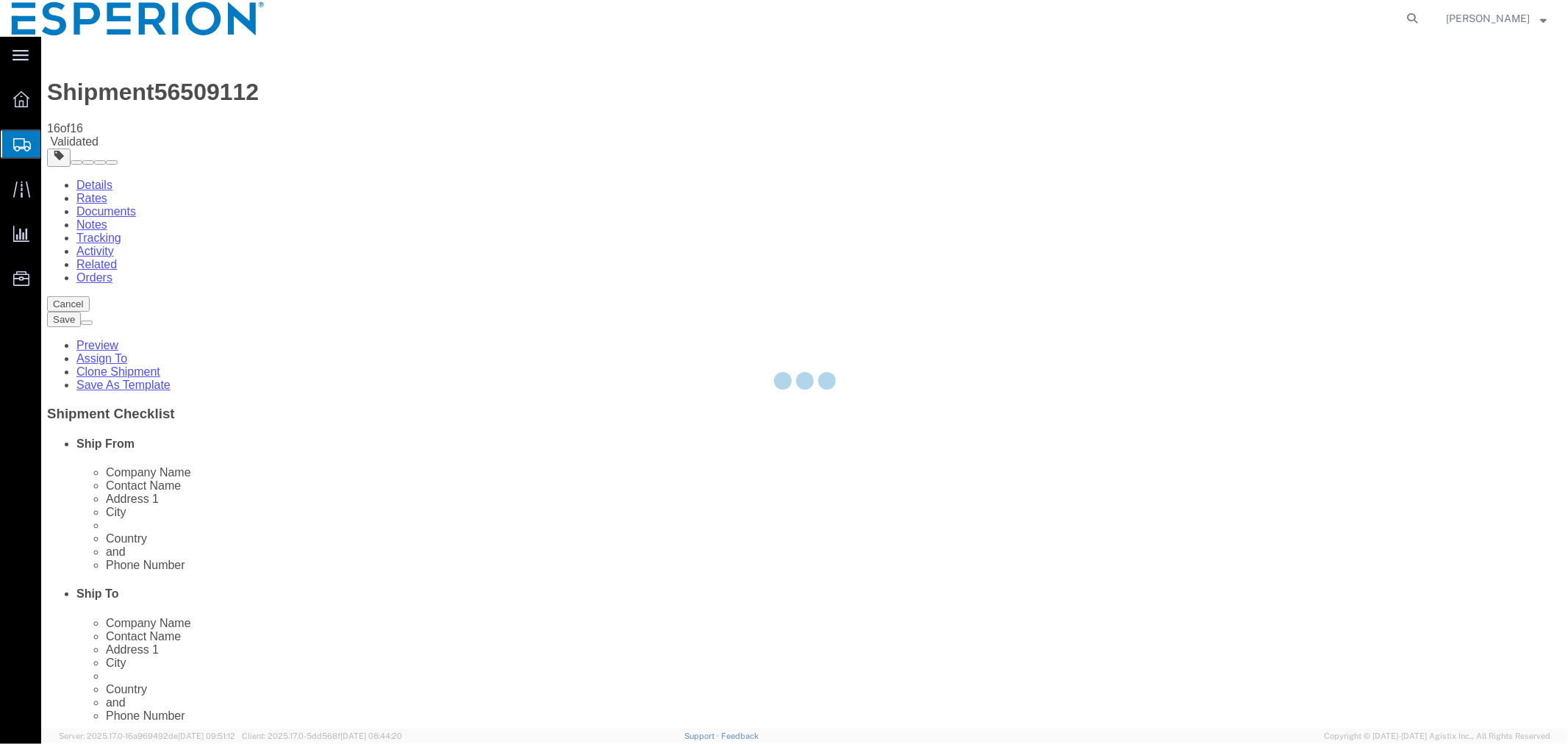
select select "PSNS"
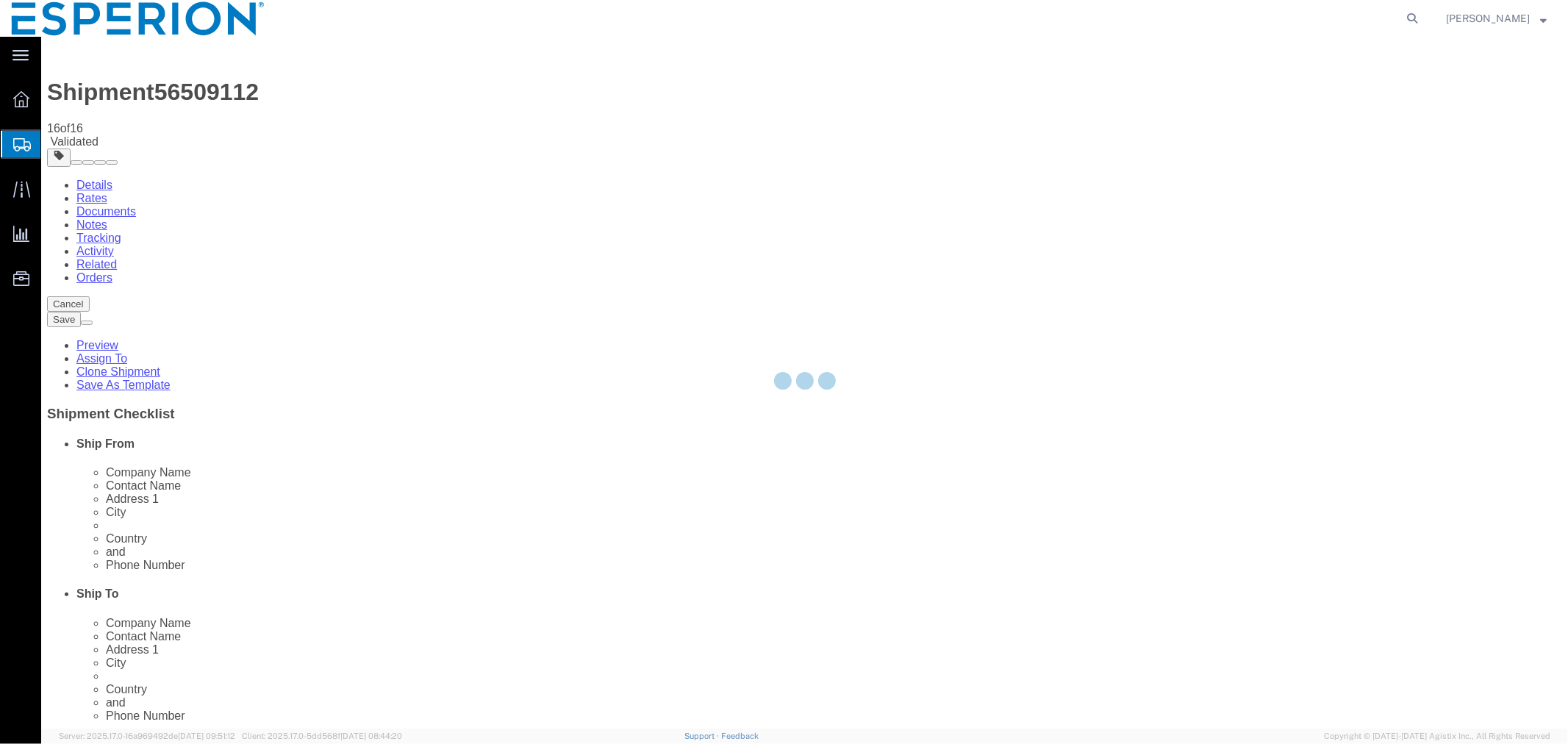
select select "PSNS"
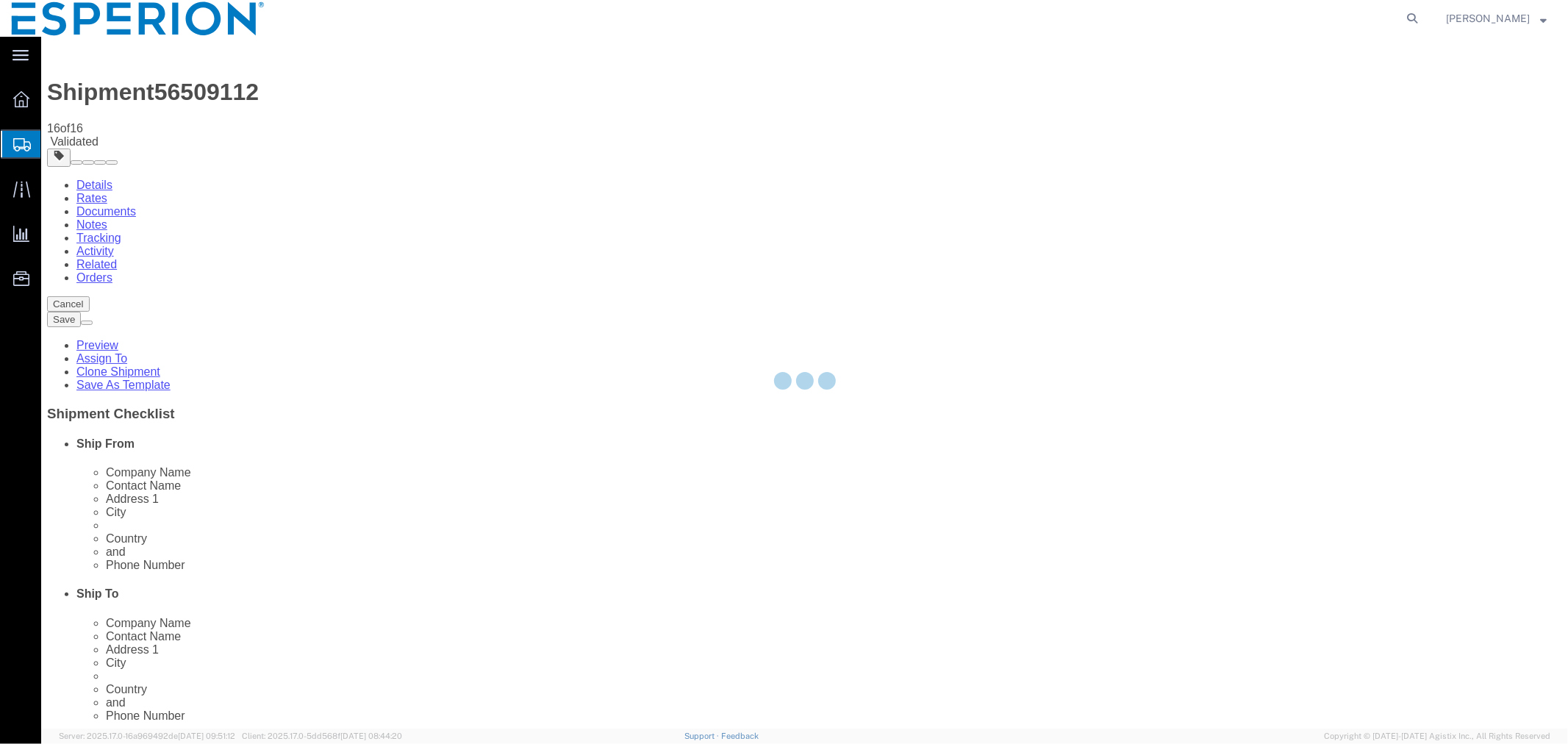
select select "PSNS"
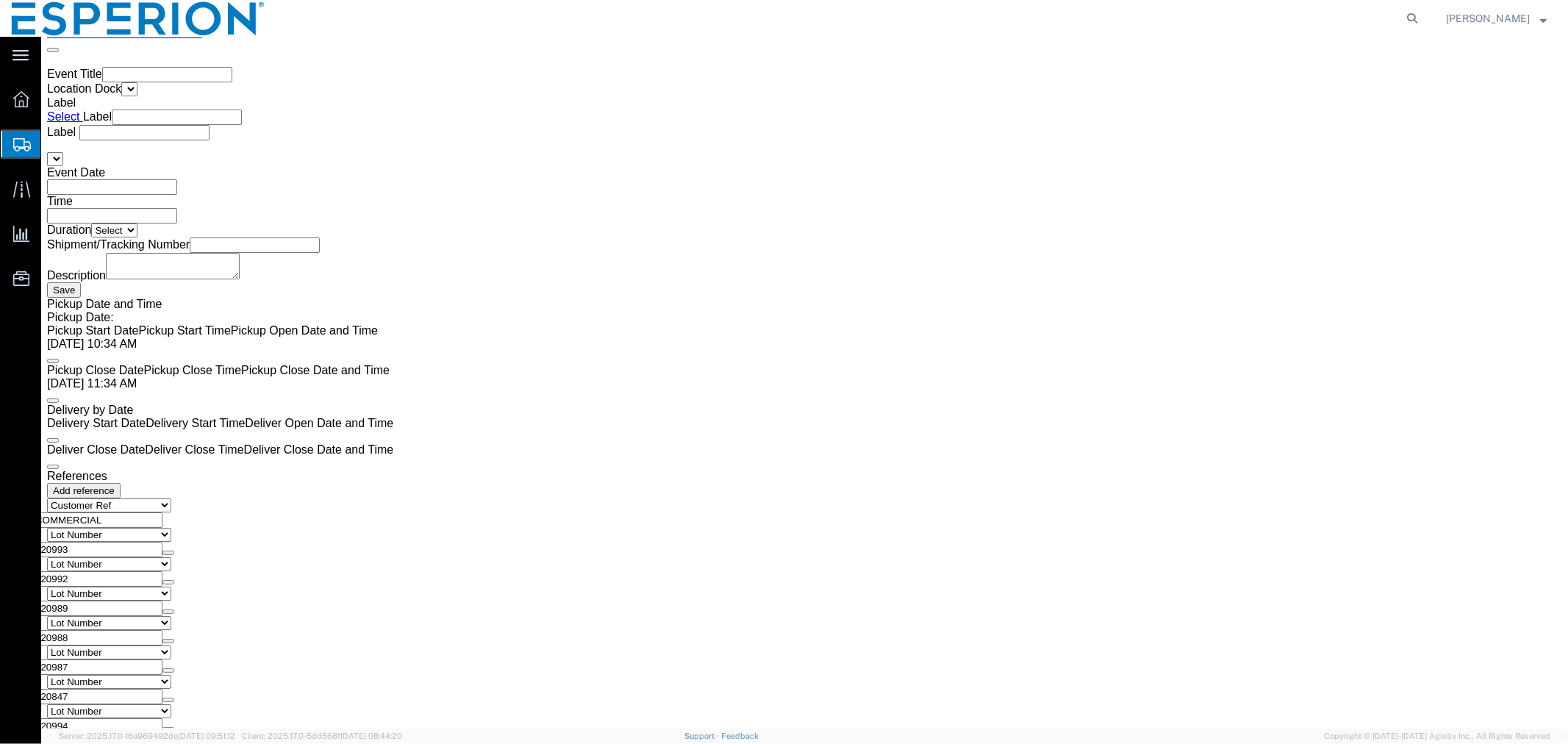
scroll to position [2921, 0]
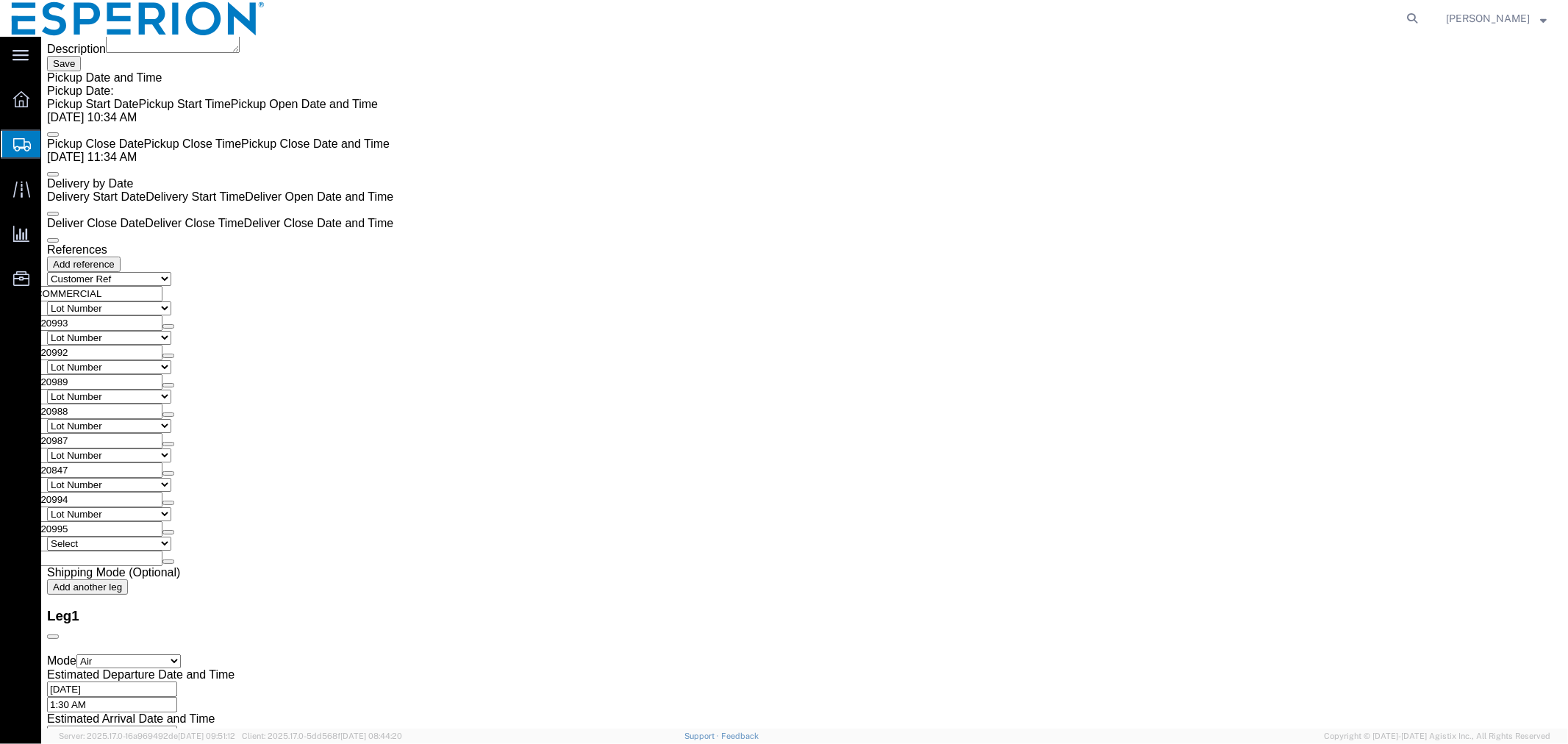
drag, startPoint x: 275, startPoint y: 369, endPoint x: 180, endPoint y: 366, distance: 95.0
click div "Weight 231.57 Select kgs lbs Ship. t°"
paste input "792"
type input "231.792"
click div "Pieces: 432096.00 Tablet Total value: 108024.00 USD"
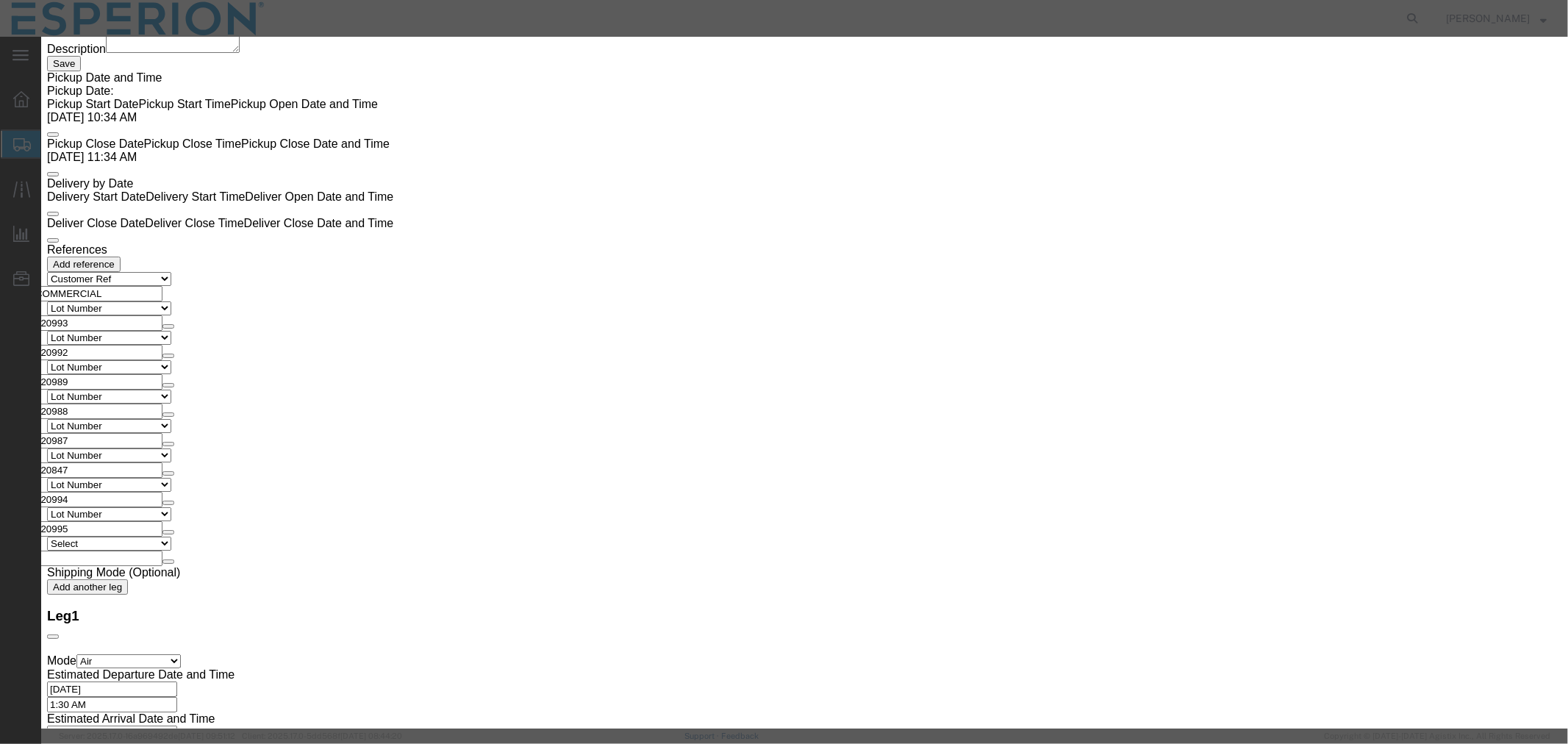
drag, startPoint x: 944, startPoint y: 209, endPoint x: 858, endPoint y: 202, distance: 86.3
click div "Serial 120847"
paste input "995"
type input "120995"
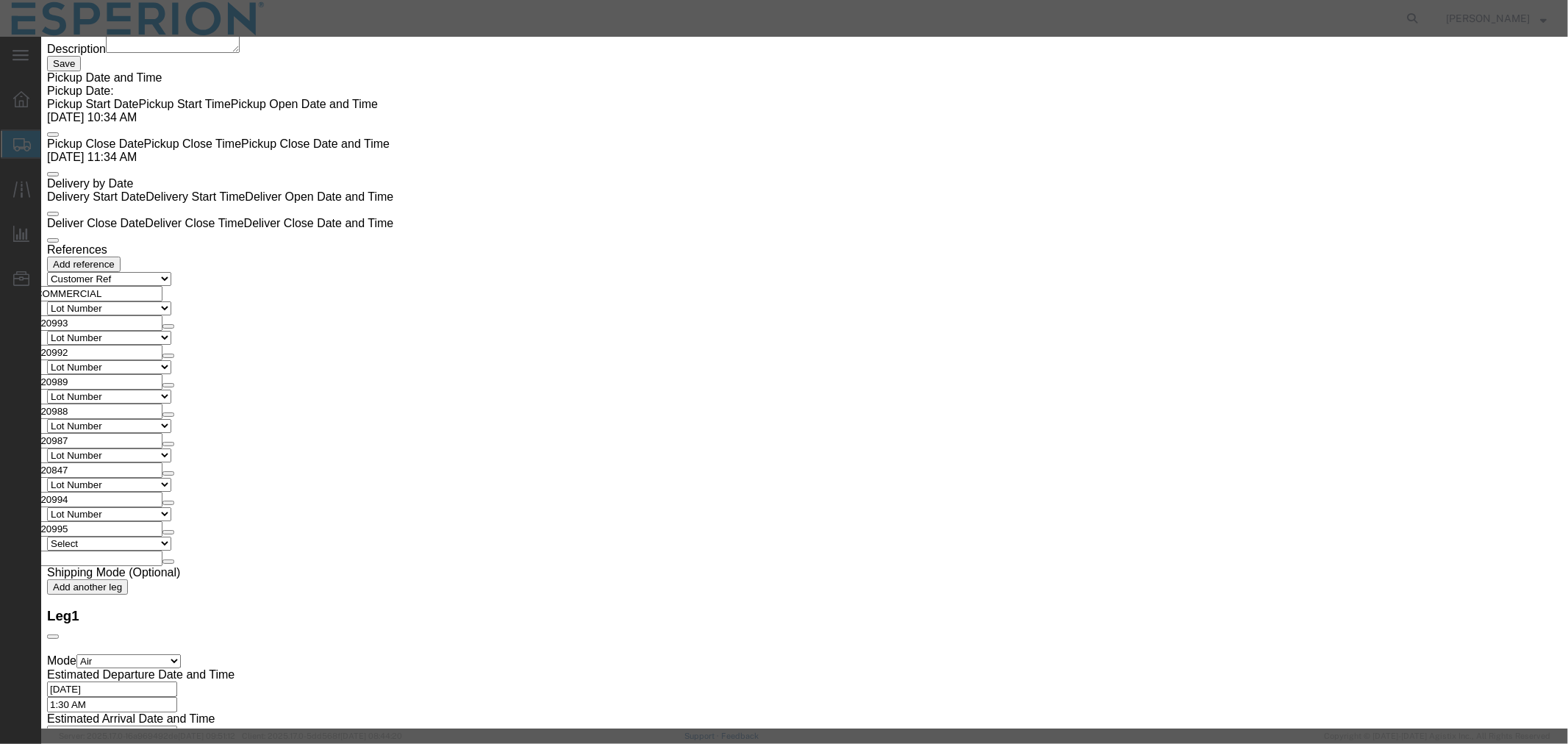
drag, startPoint x: 556, startPoint y: 287, endPoint x: 498, endPoint y: 283, distance: 58.1
click div "Lot# 120847"
paste input "995"
type input "120995"
click button "Save & Close"
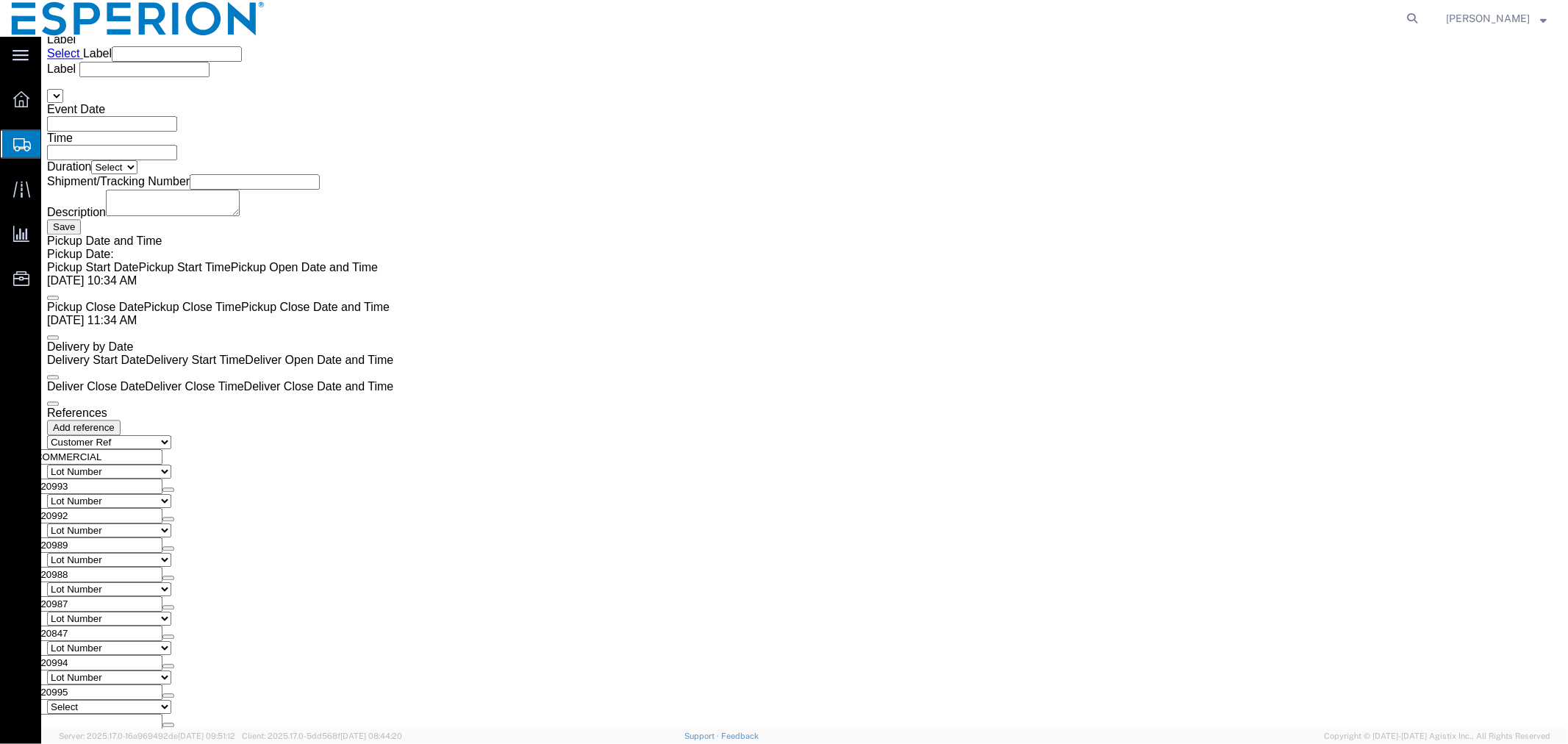
scroll to position [2676, 0]
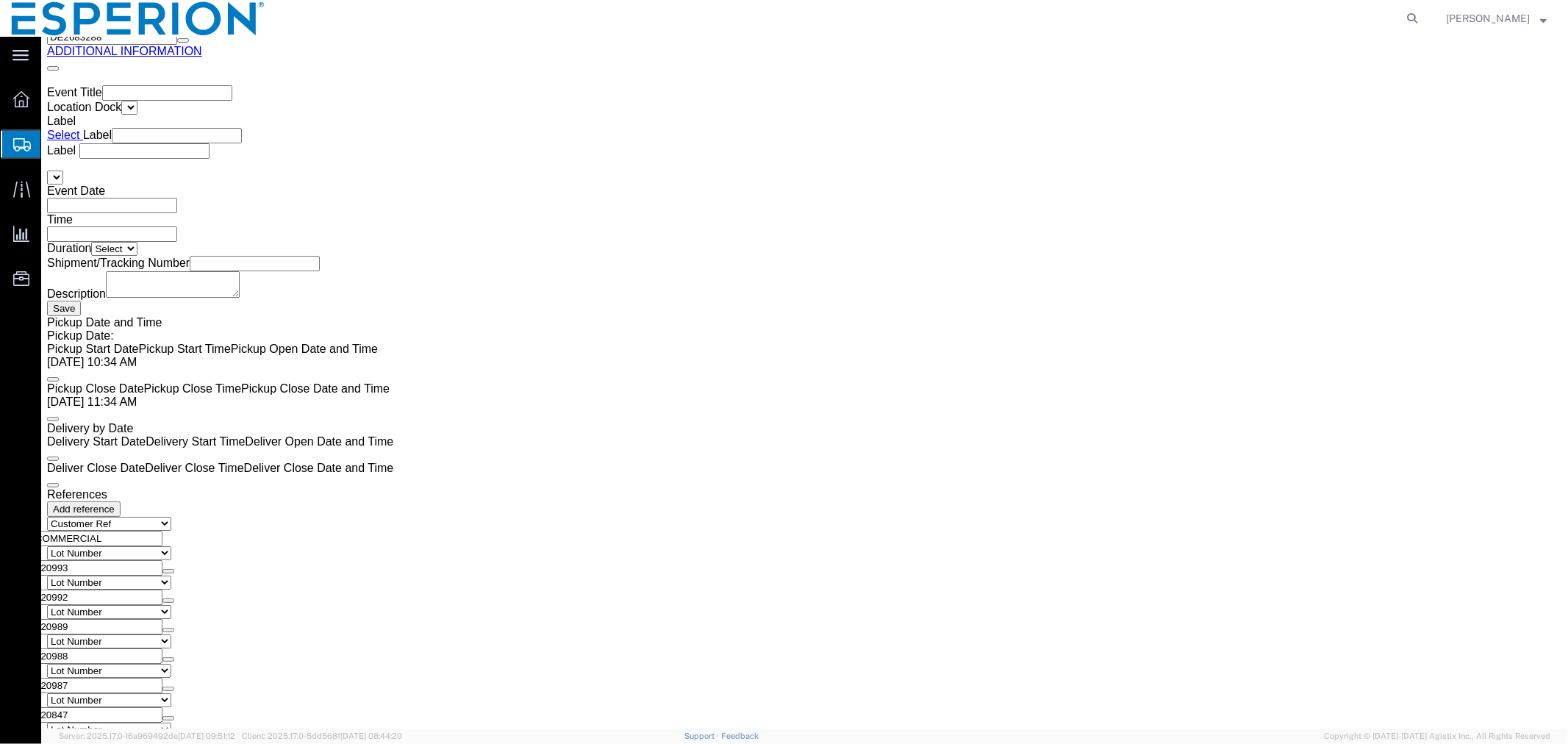
click span "button"
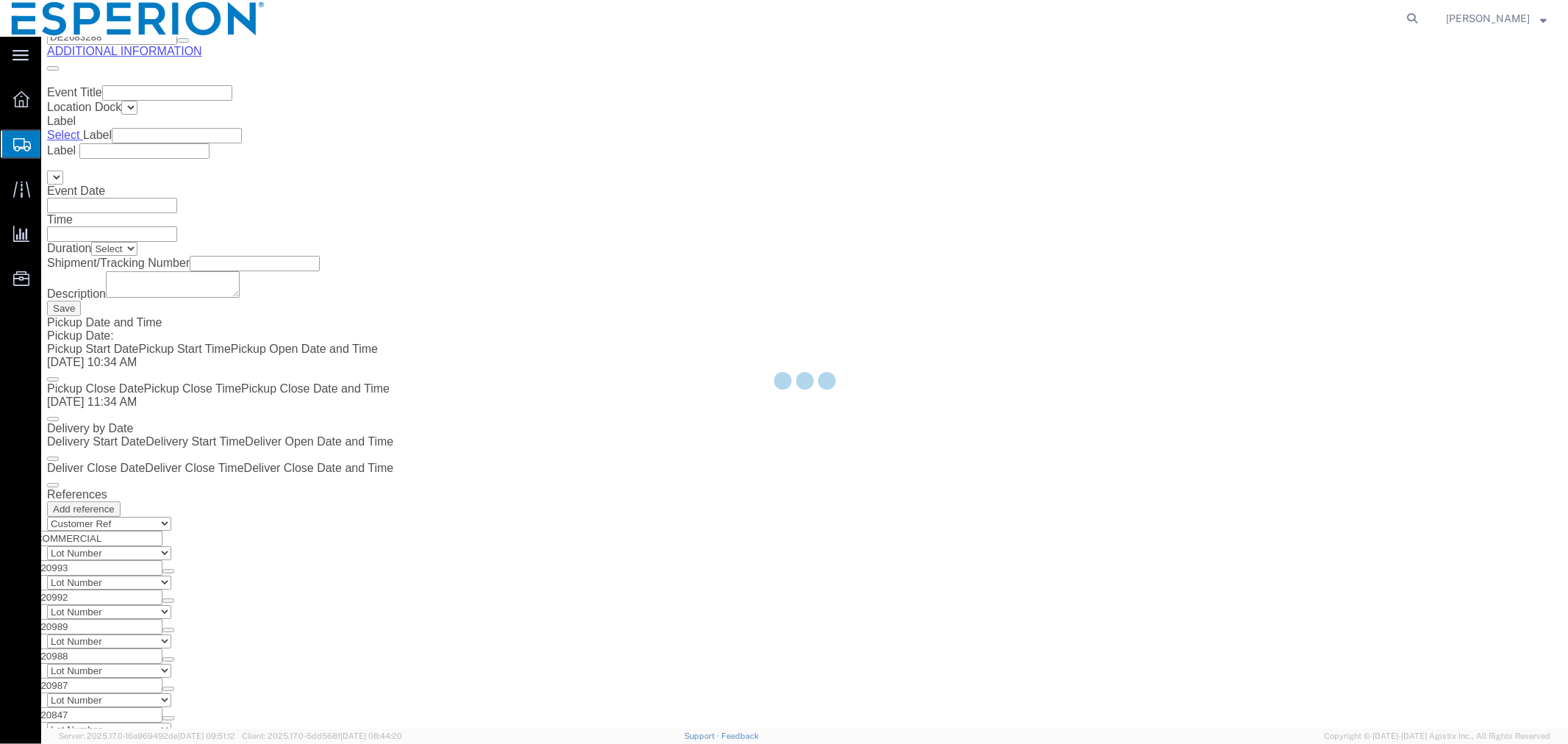
scroll to position [0, 0]
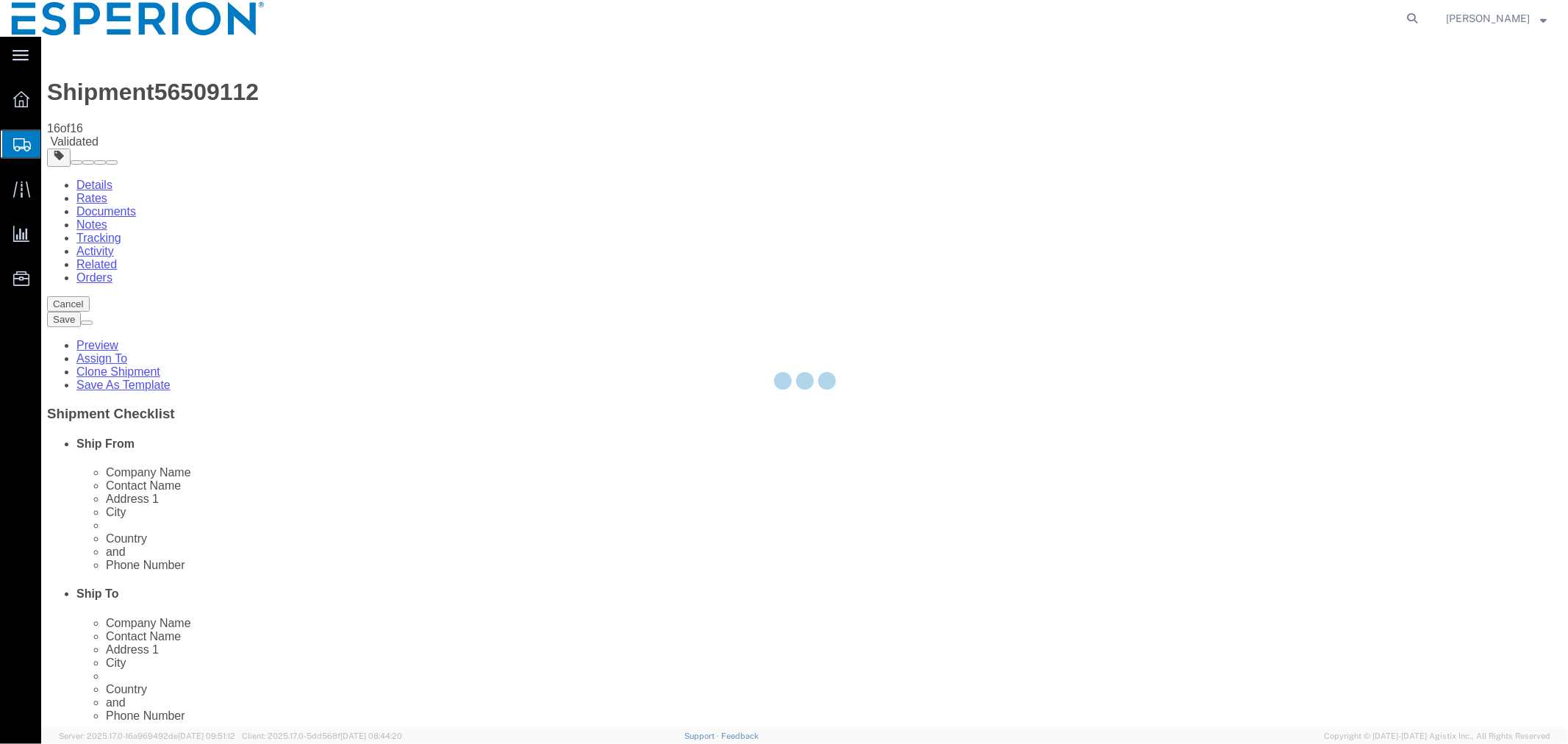
select select "PSNS"
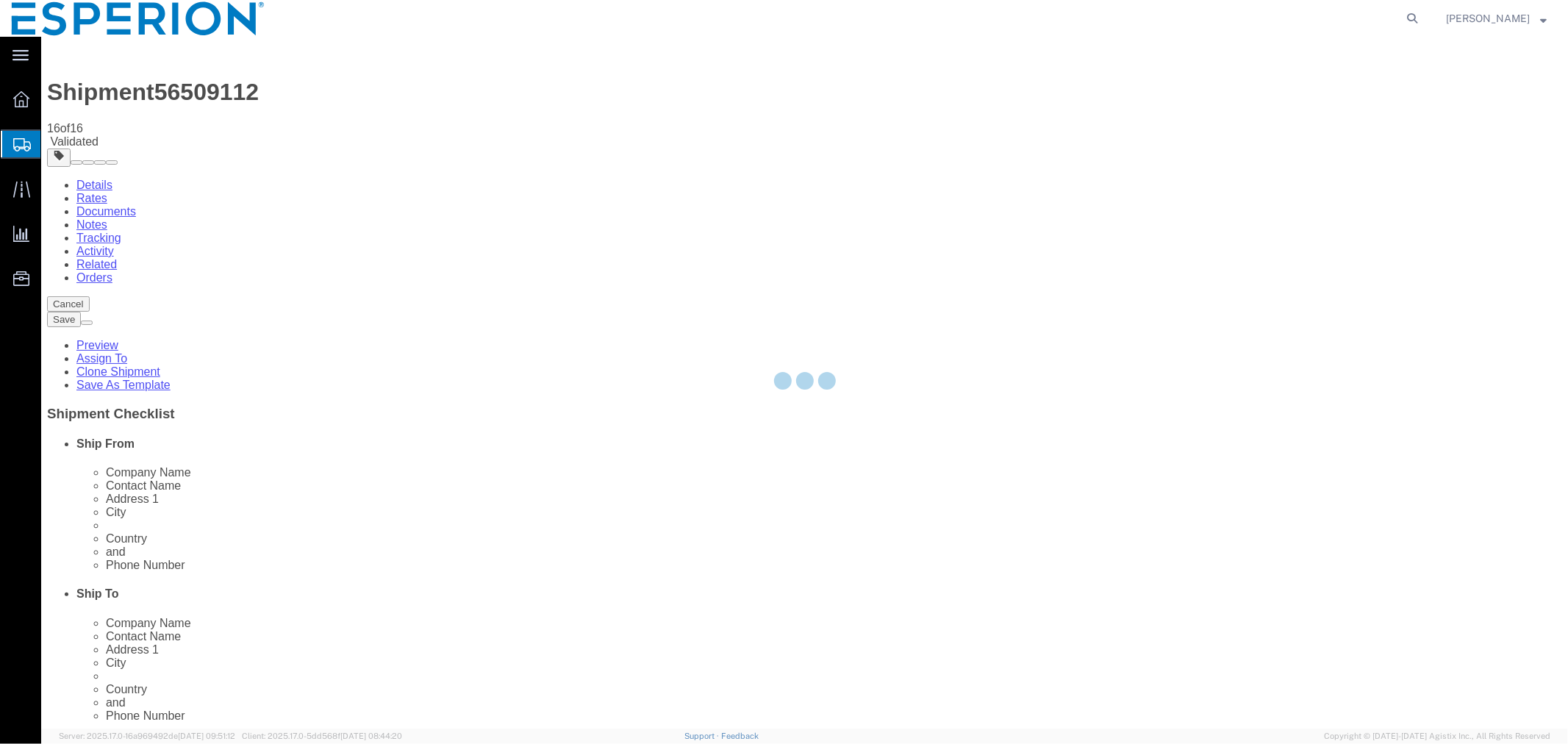
select select "PSNS"
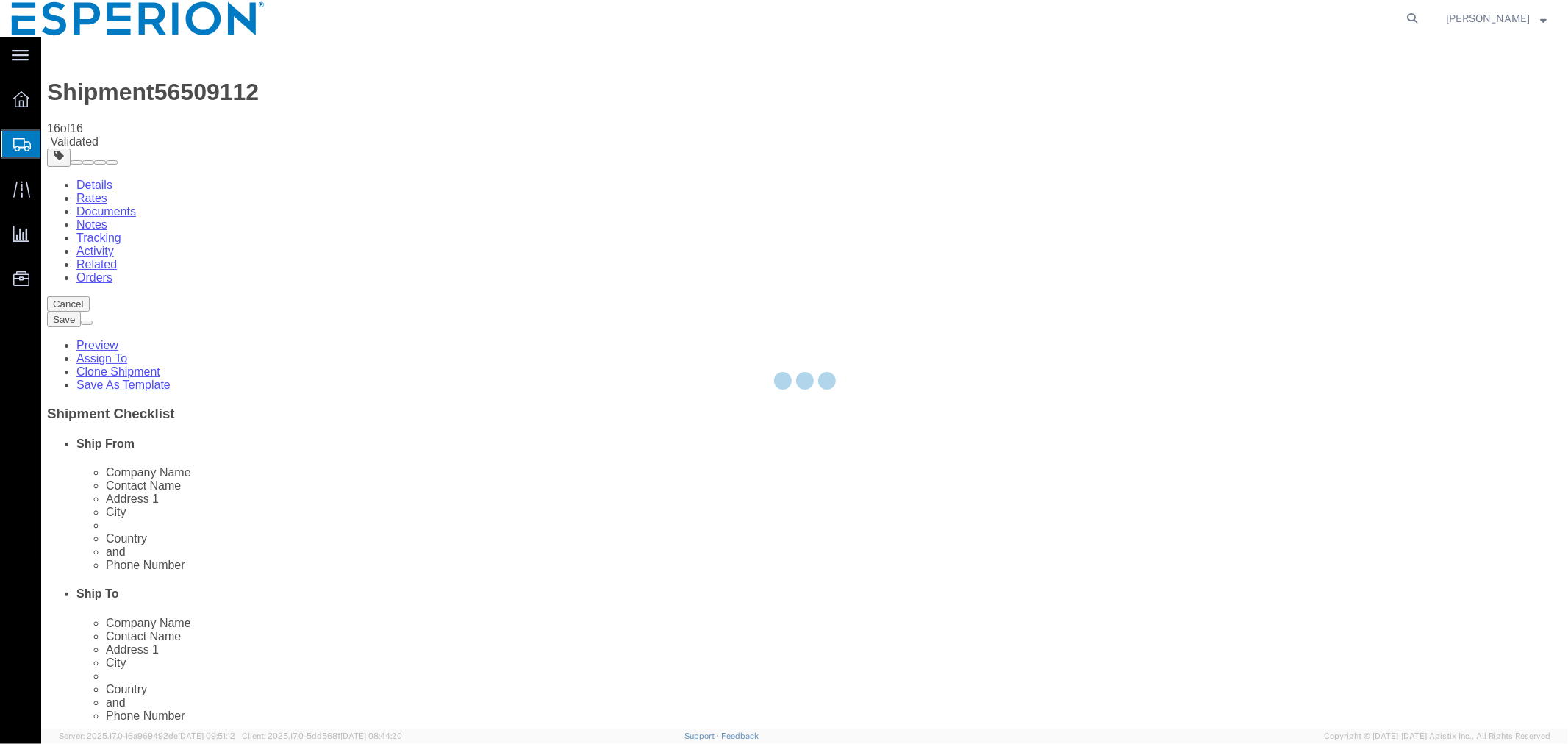
select select "PSNS"
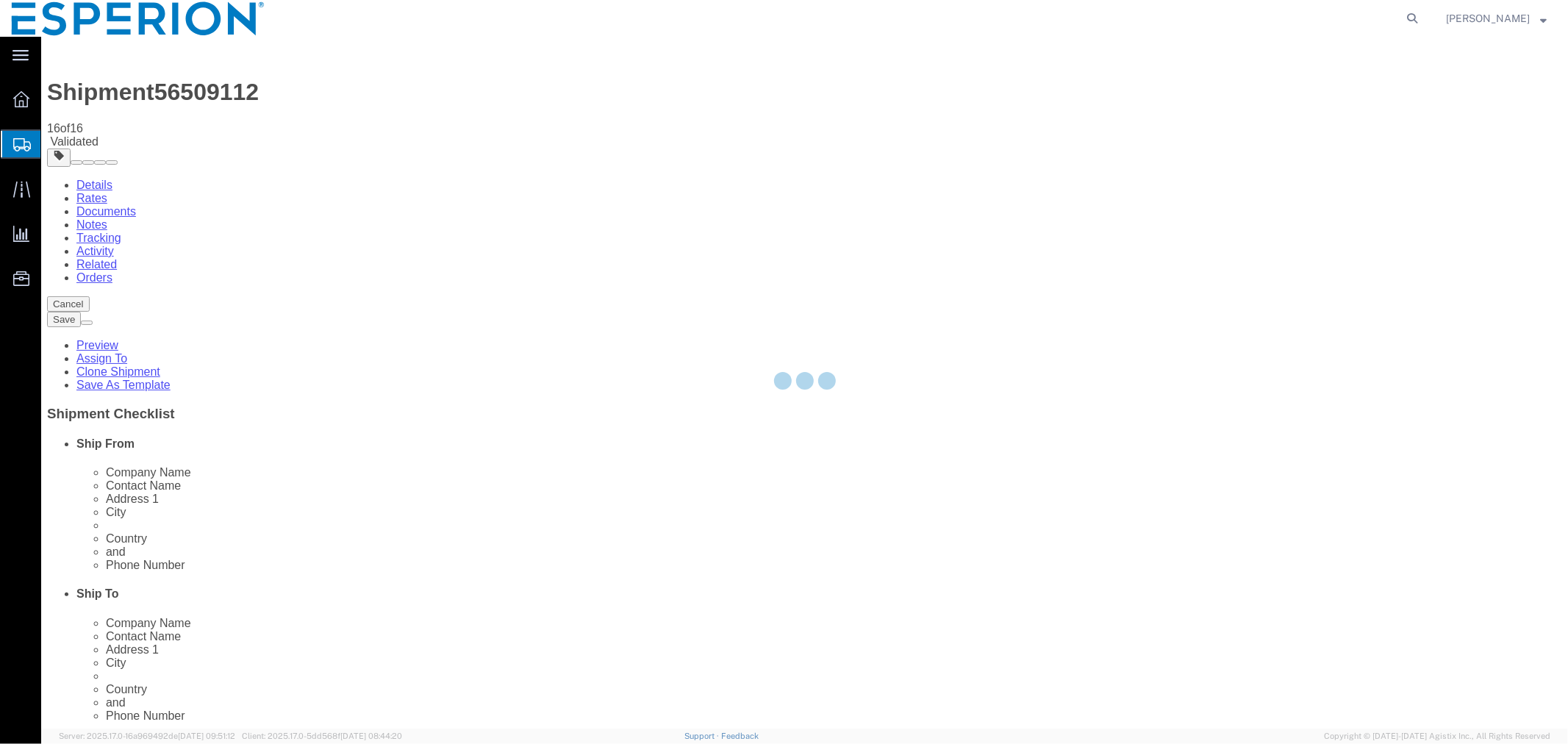
select select "PSNS"
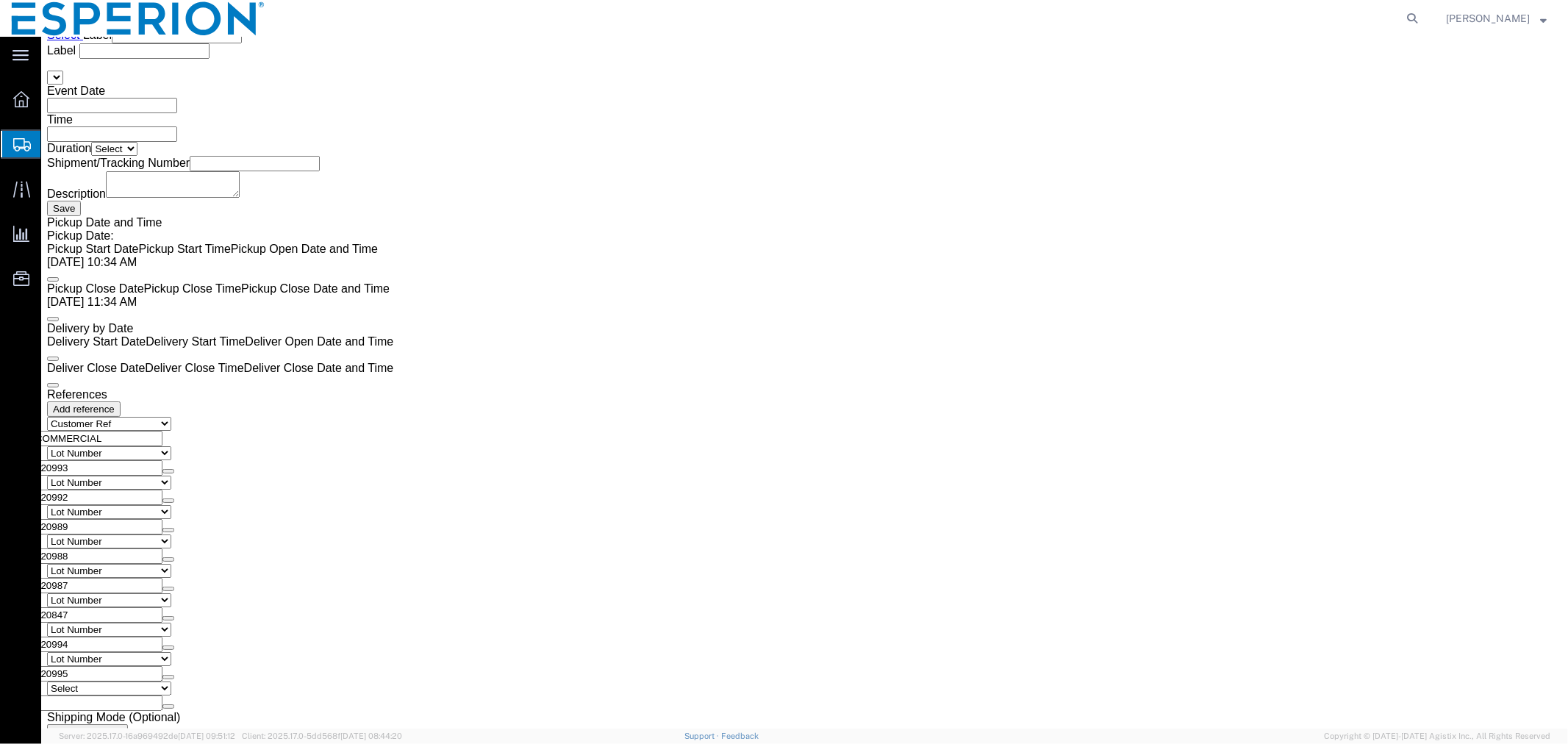
scroll to position [3037, 0]
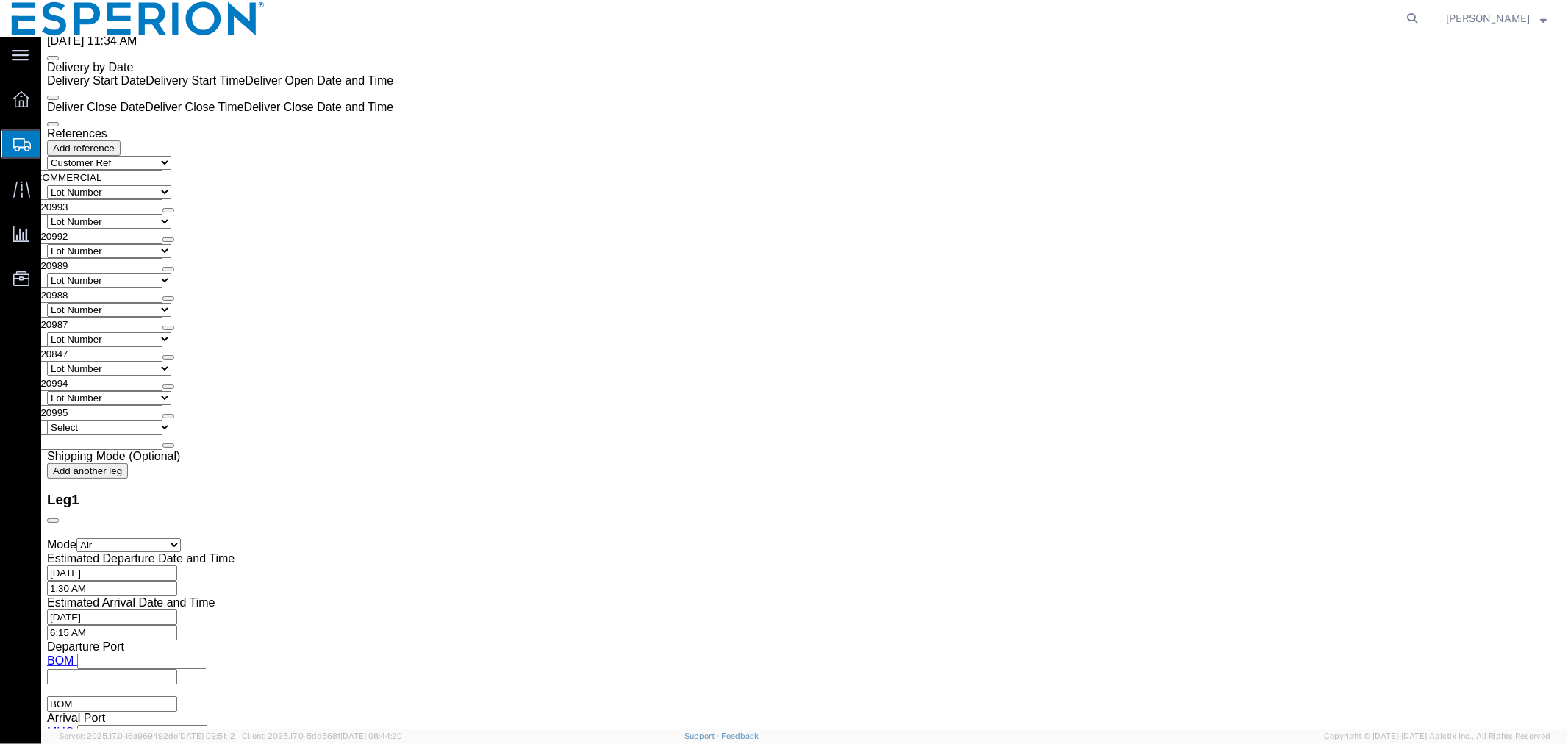
drag, startPoint x: 877, startPoint y: 257, endPoint x: 825, endPoint y: 256, distance: 52.0
click div "Weight 157.63 Select kgs lbs Ship. t°"
paste input "9.608"
type input "159.608"
click dd "294137.00 Tablet"
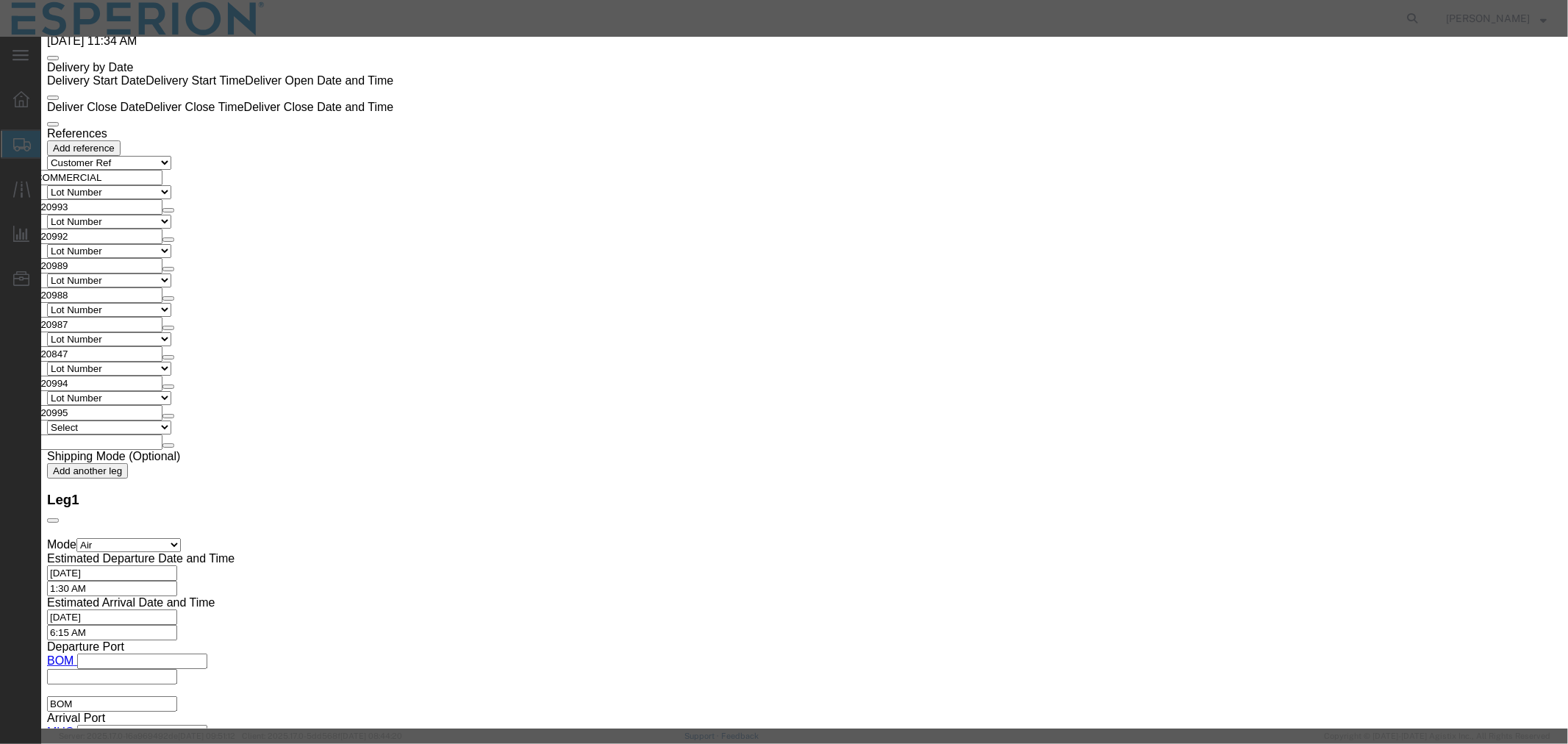
drag, startPoint x: 569, startPoint y: 141, endPoint x: 477, endPoint y: 133, distance: 92.3
click div "Pieces 294137.00 Select Bag Barrels 100Board Feet Bottle Box Blister Pack Carat…"
paste input "7535.0"
type input "297535.000"
type input "74383.75"
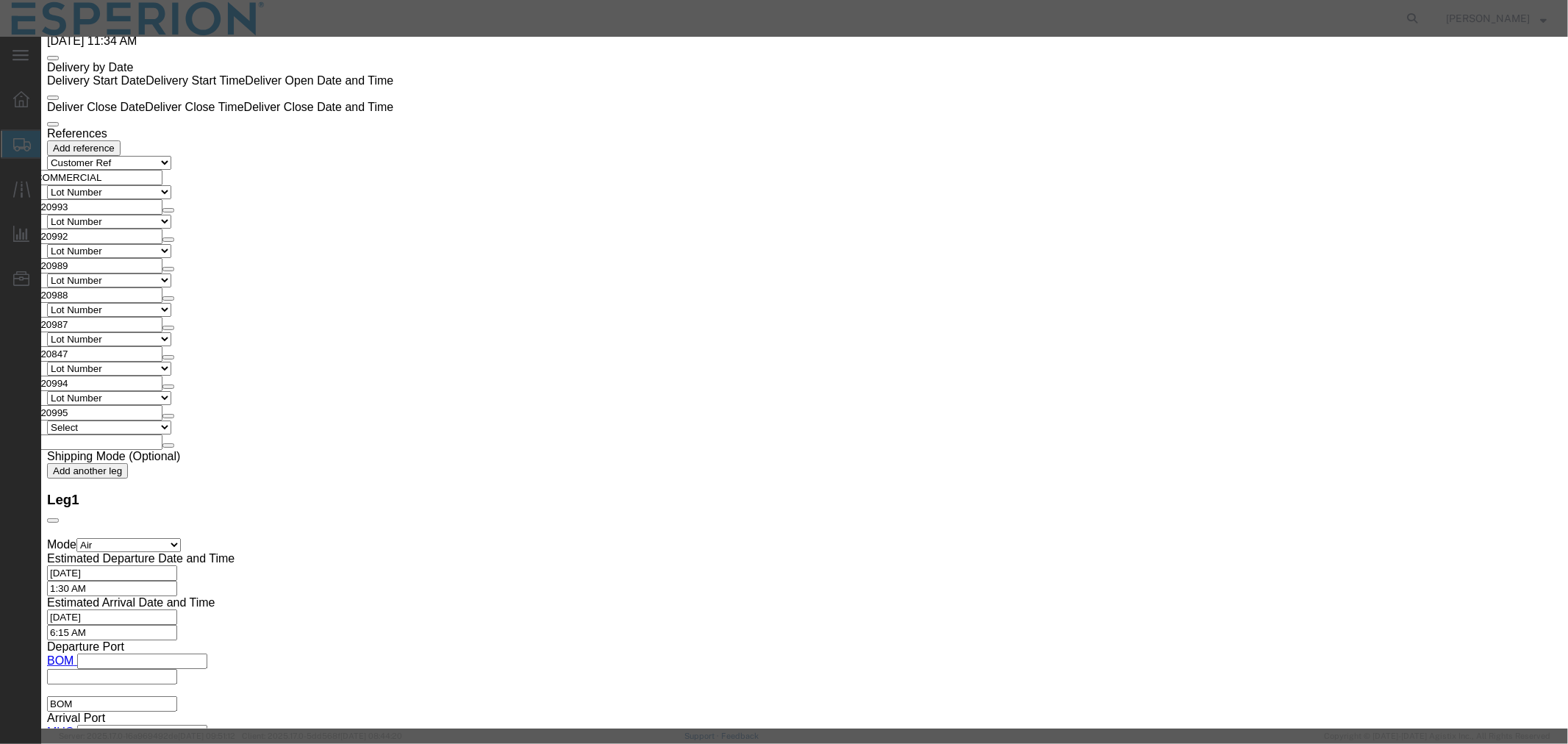
click button "Save & Close"
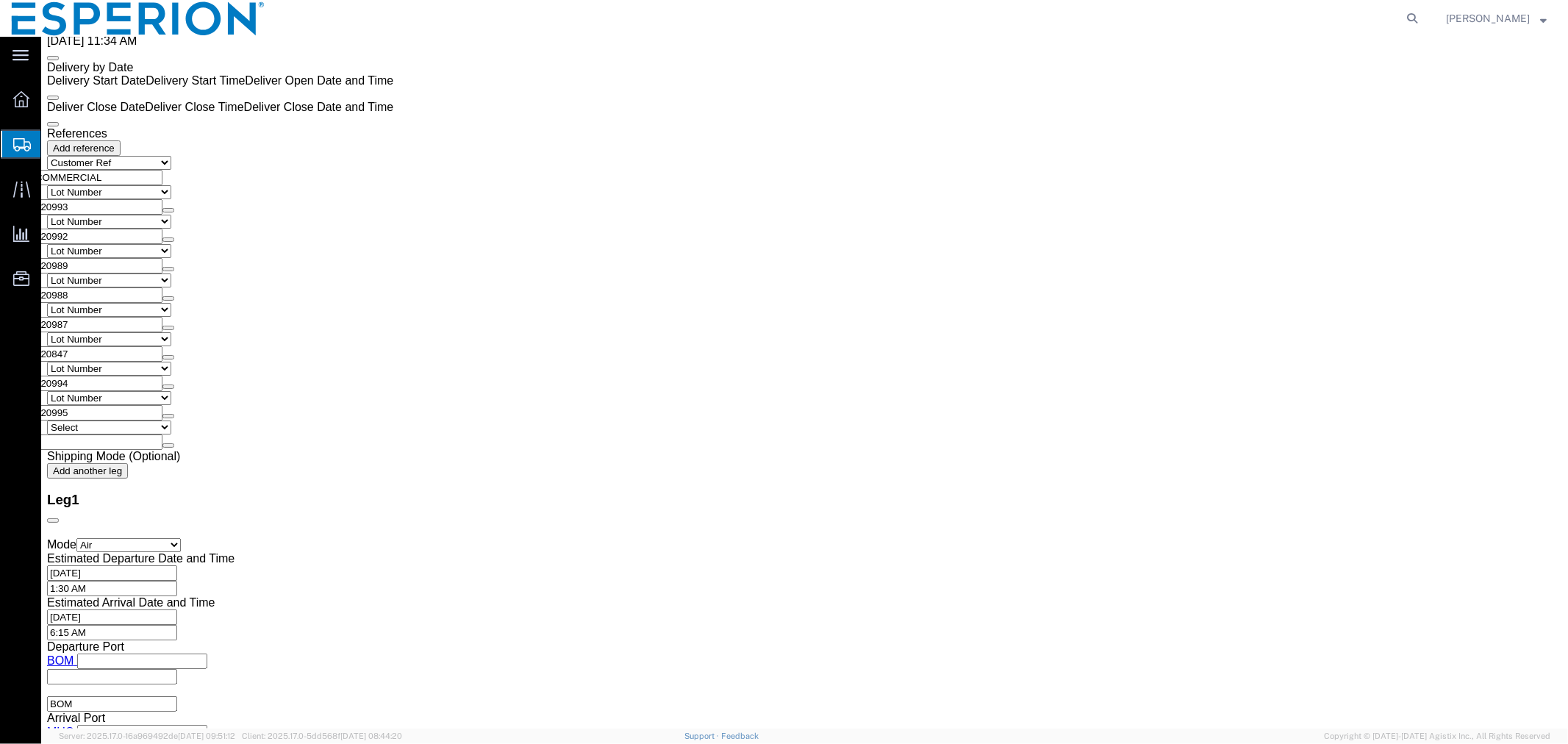
scroll to position [3276, 0]
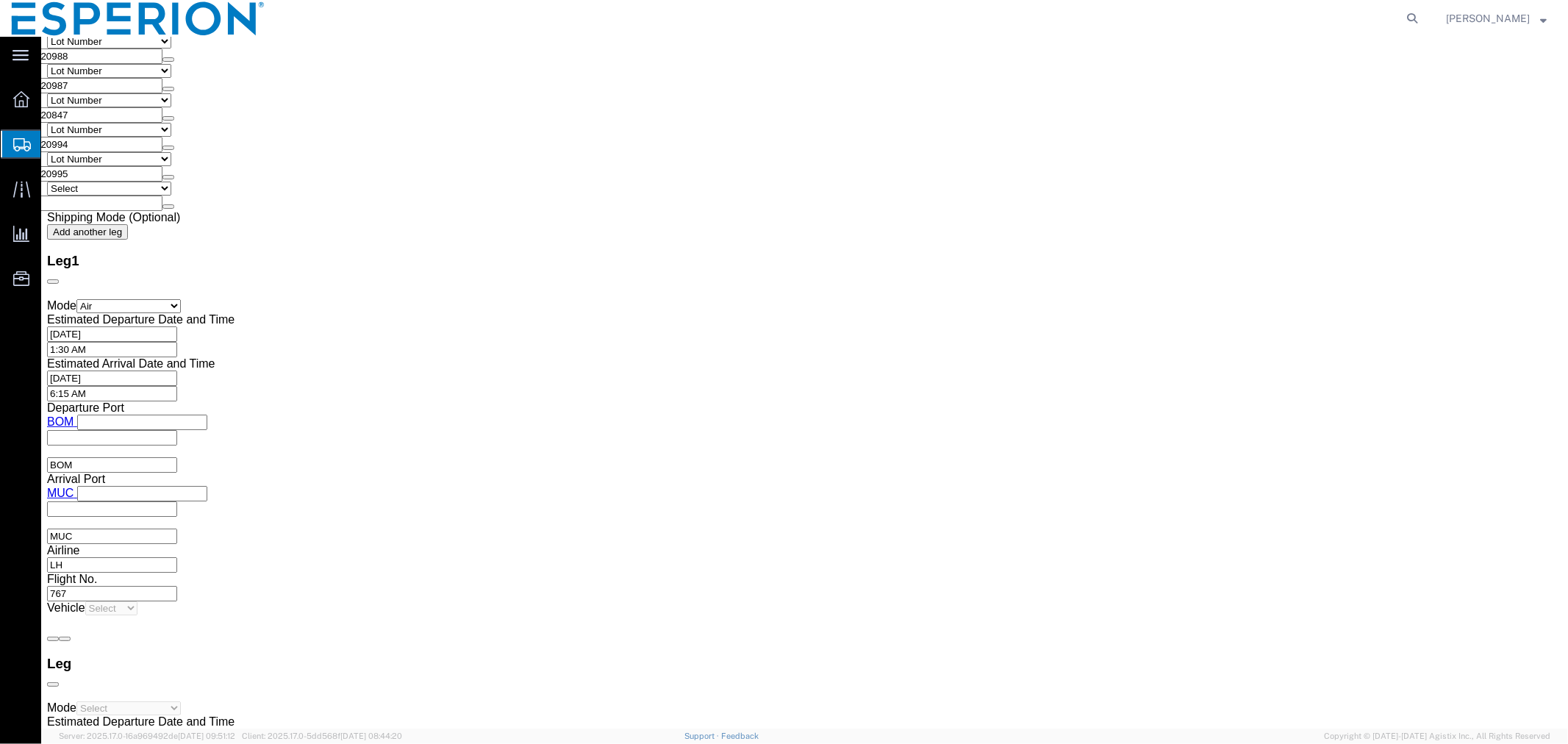
click dd "74383.75 USD"
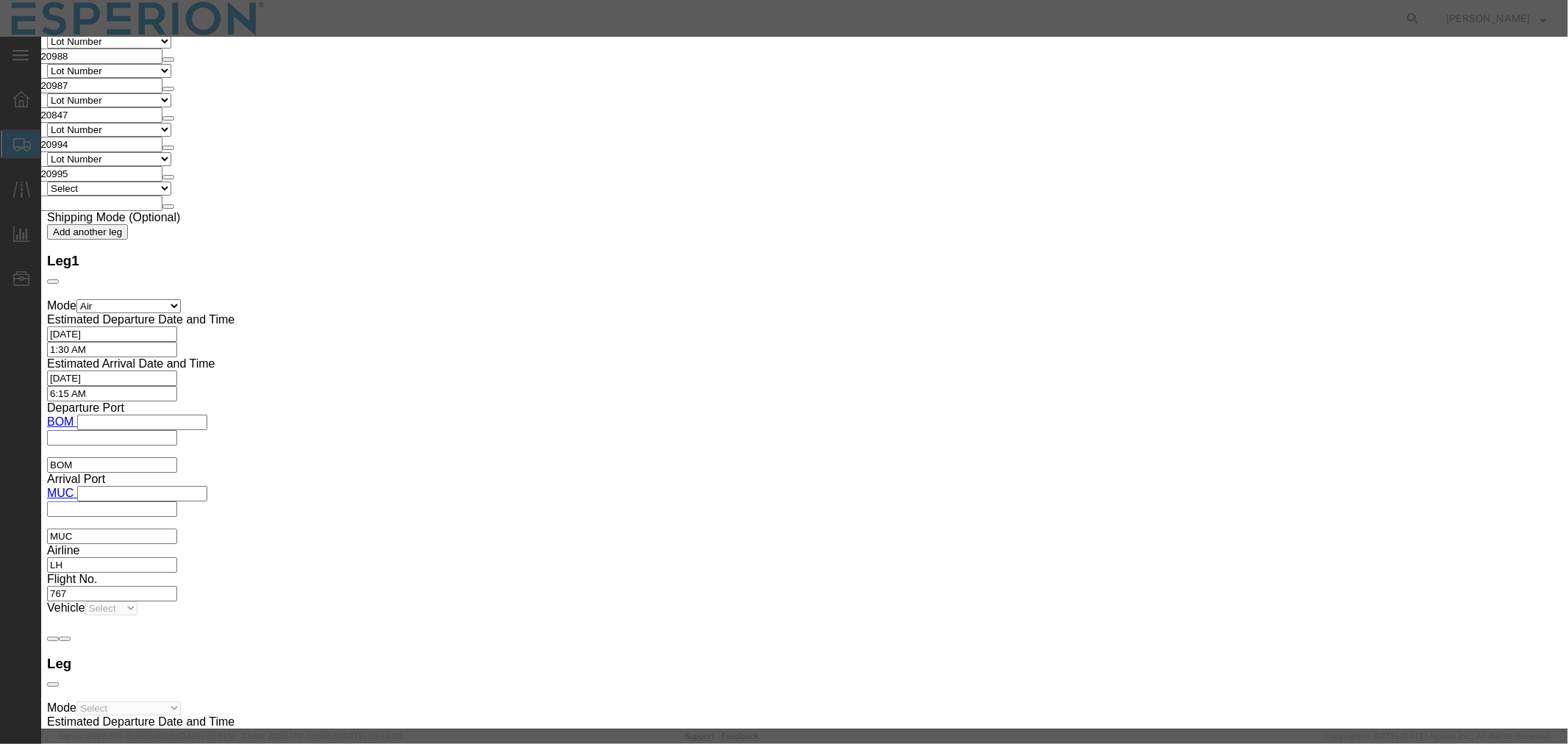
drag, startPoint x: 970, startPoint y: 211, endPoint x: 828, endPoint y: 202, distance: 142.3
click div "Serial 120994"
paste input "5"
type input "120995"
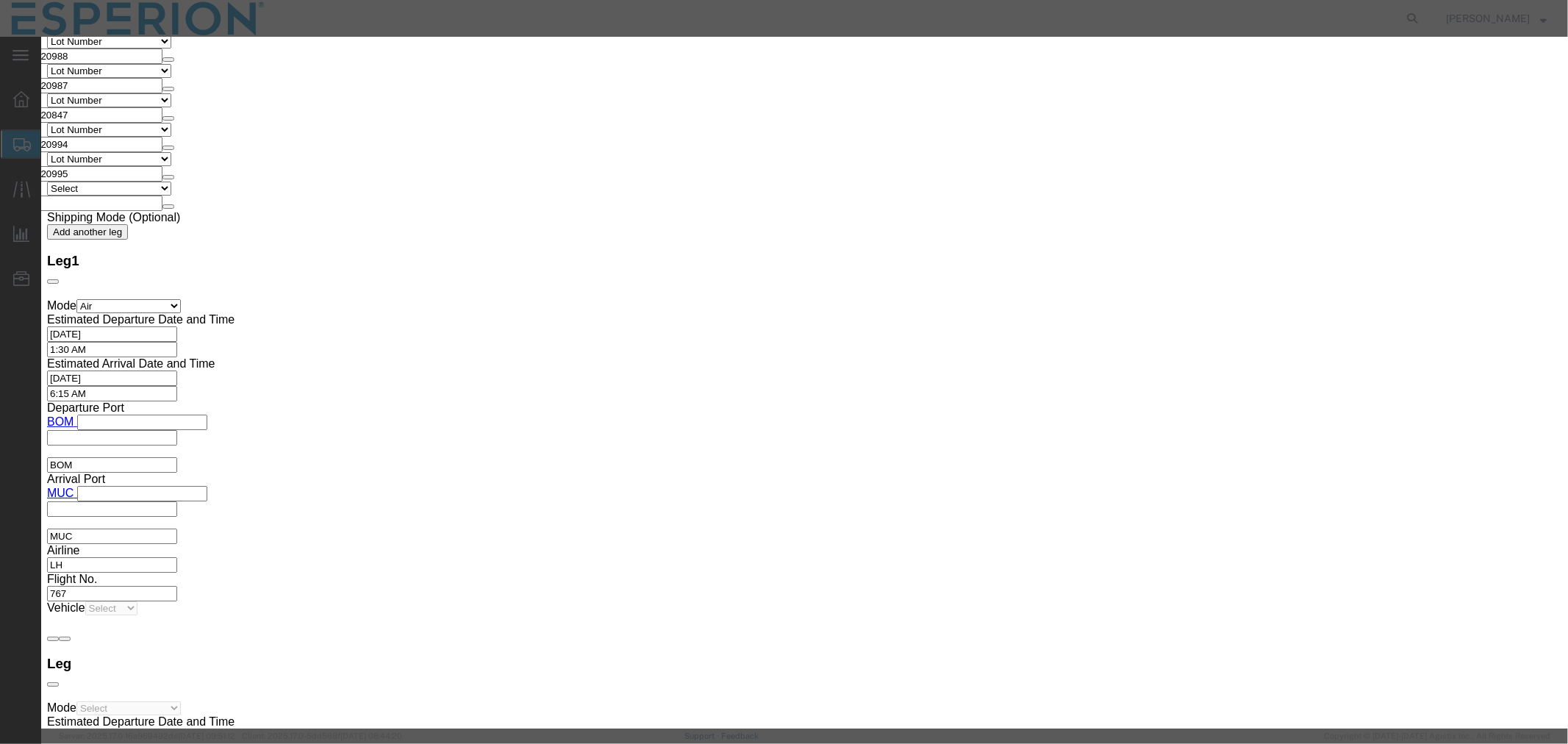
drag, startPoint x: 570, startPoint y: 199, endPoint x: 450, endPoint y: 192, distance: 120.2
click div "Lot# 120994"
paste input "5"
type input "120995"
click button "Save & Close"
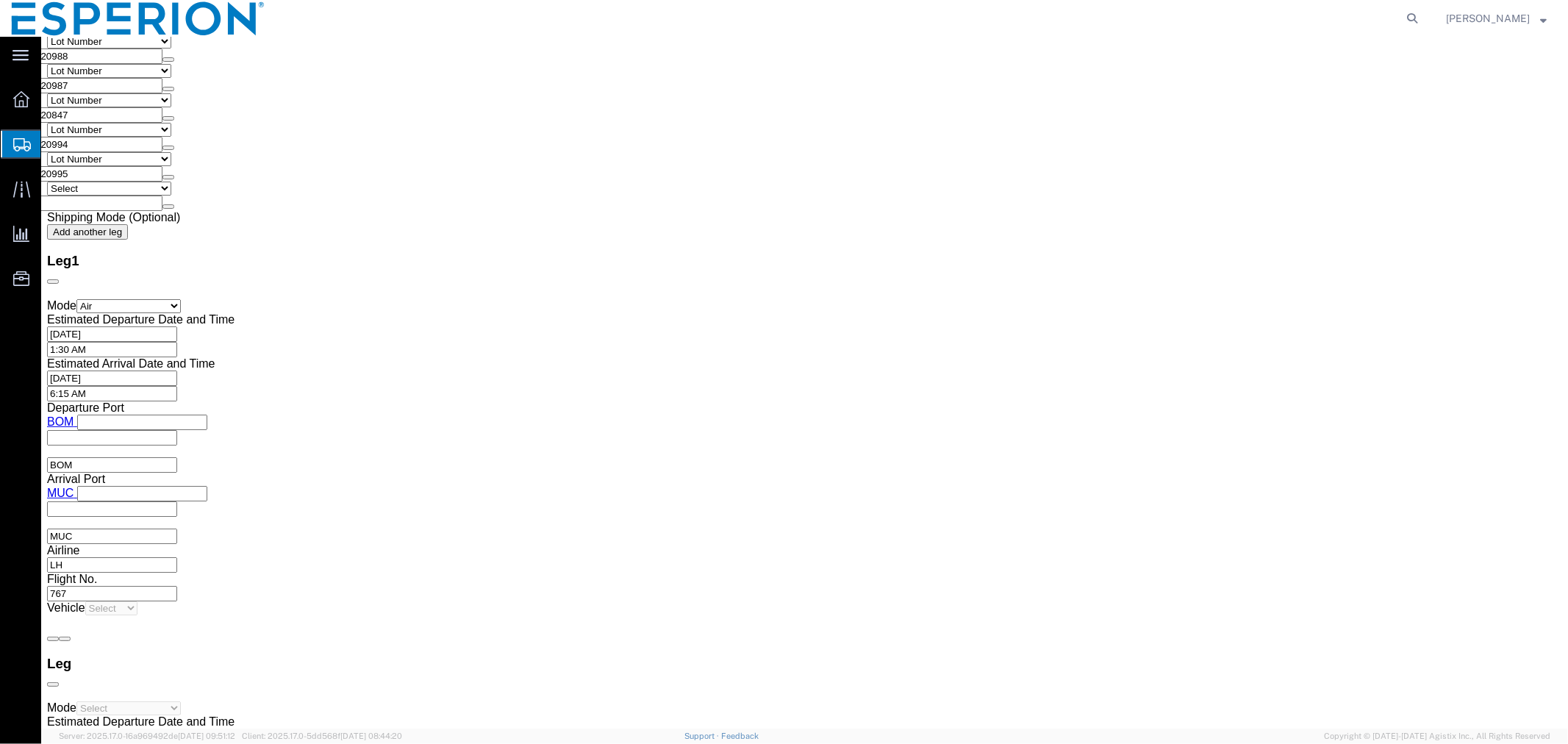
click button "Save"
click button "Continue"
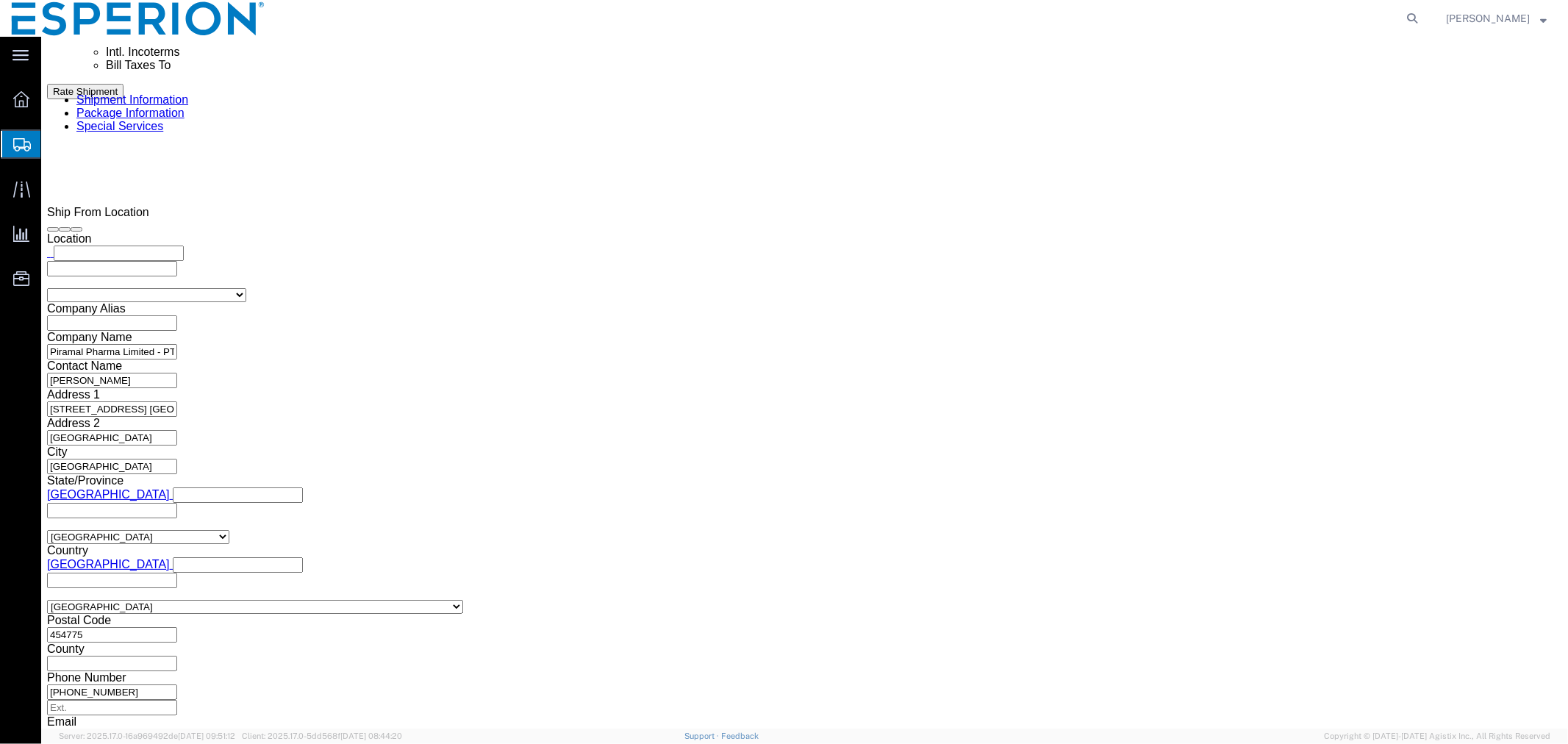
scroll to position [1187, 0]
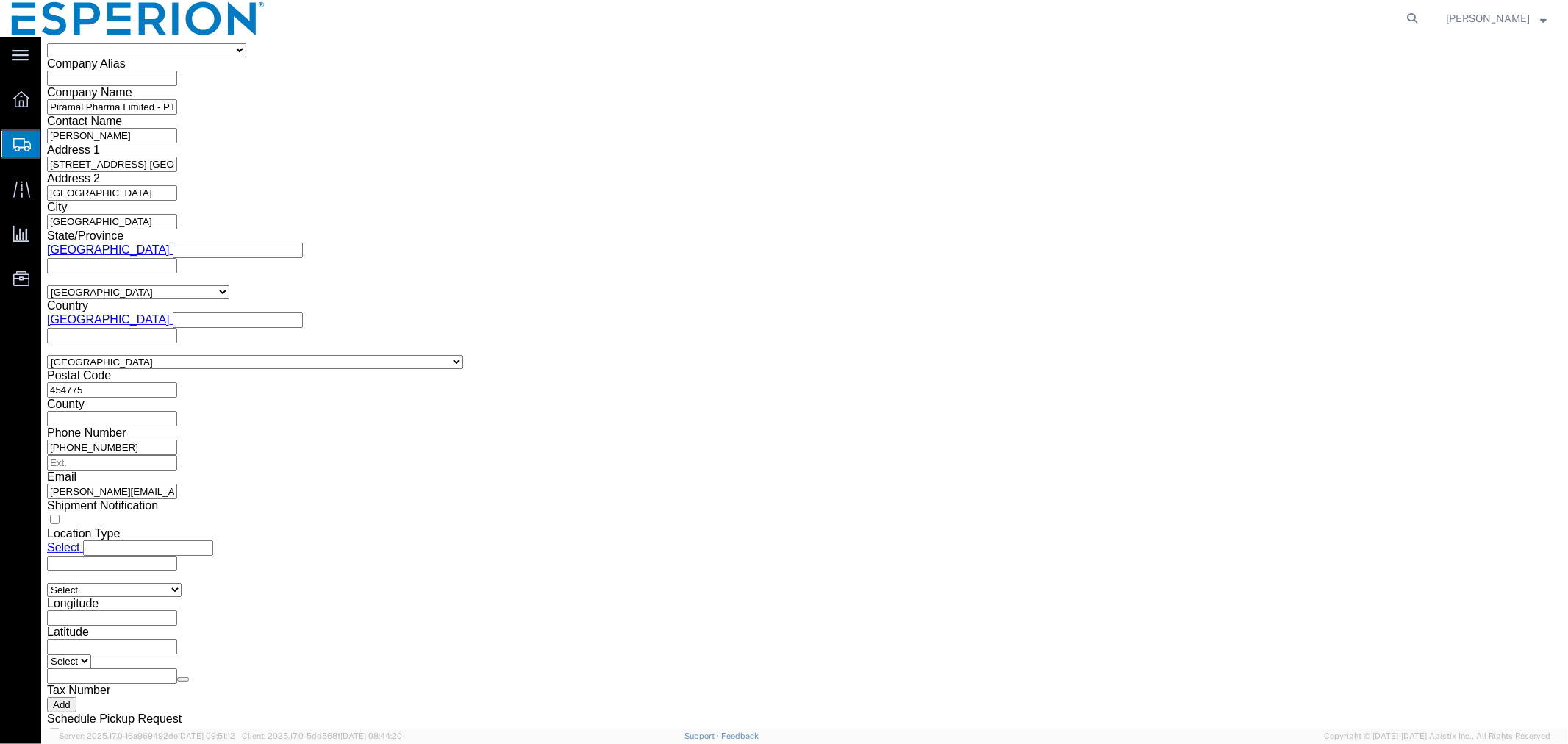
click button "Rate Shipment"
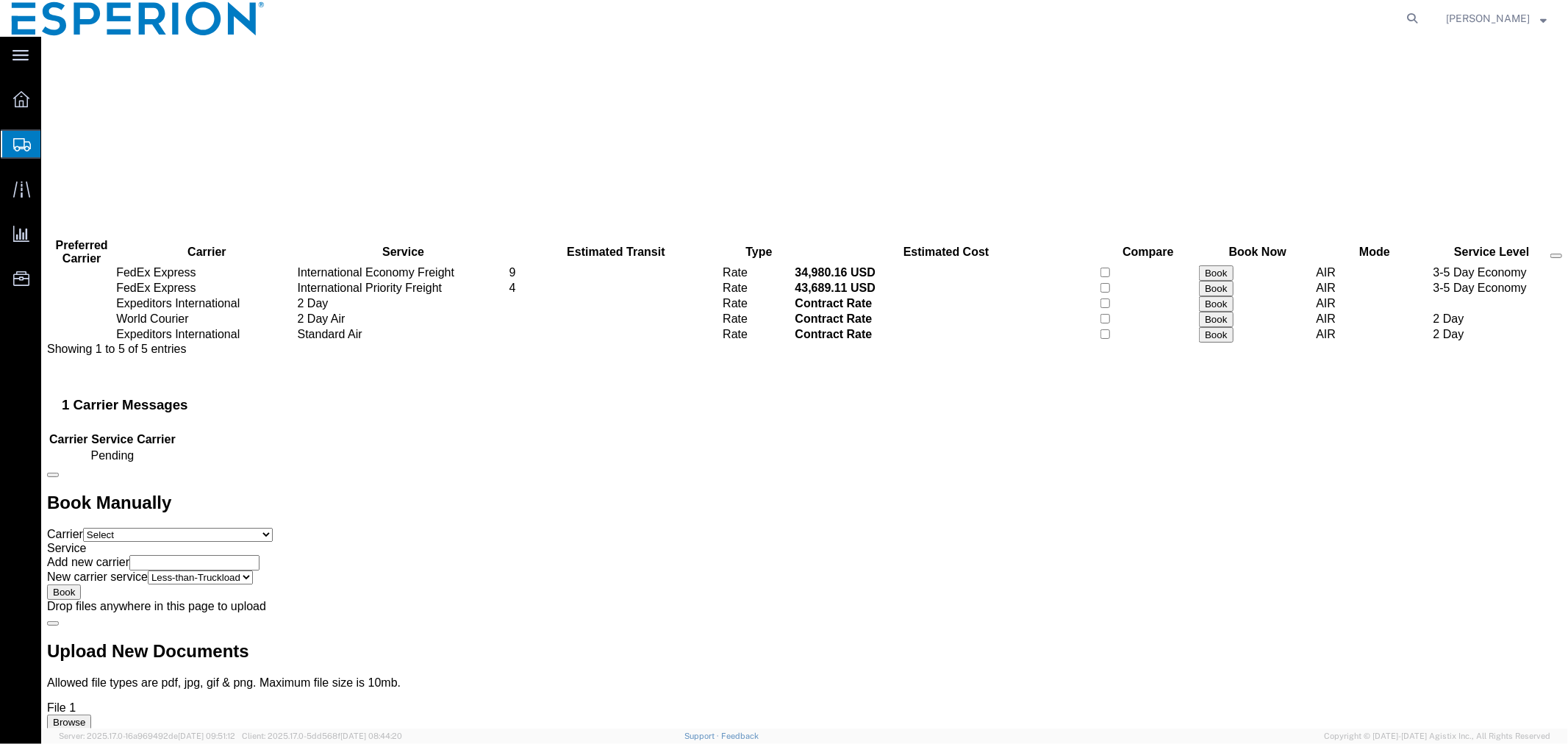
scroll to position [0, 0]
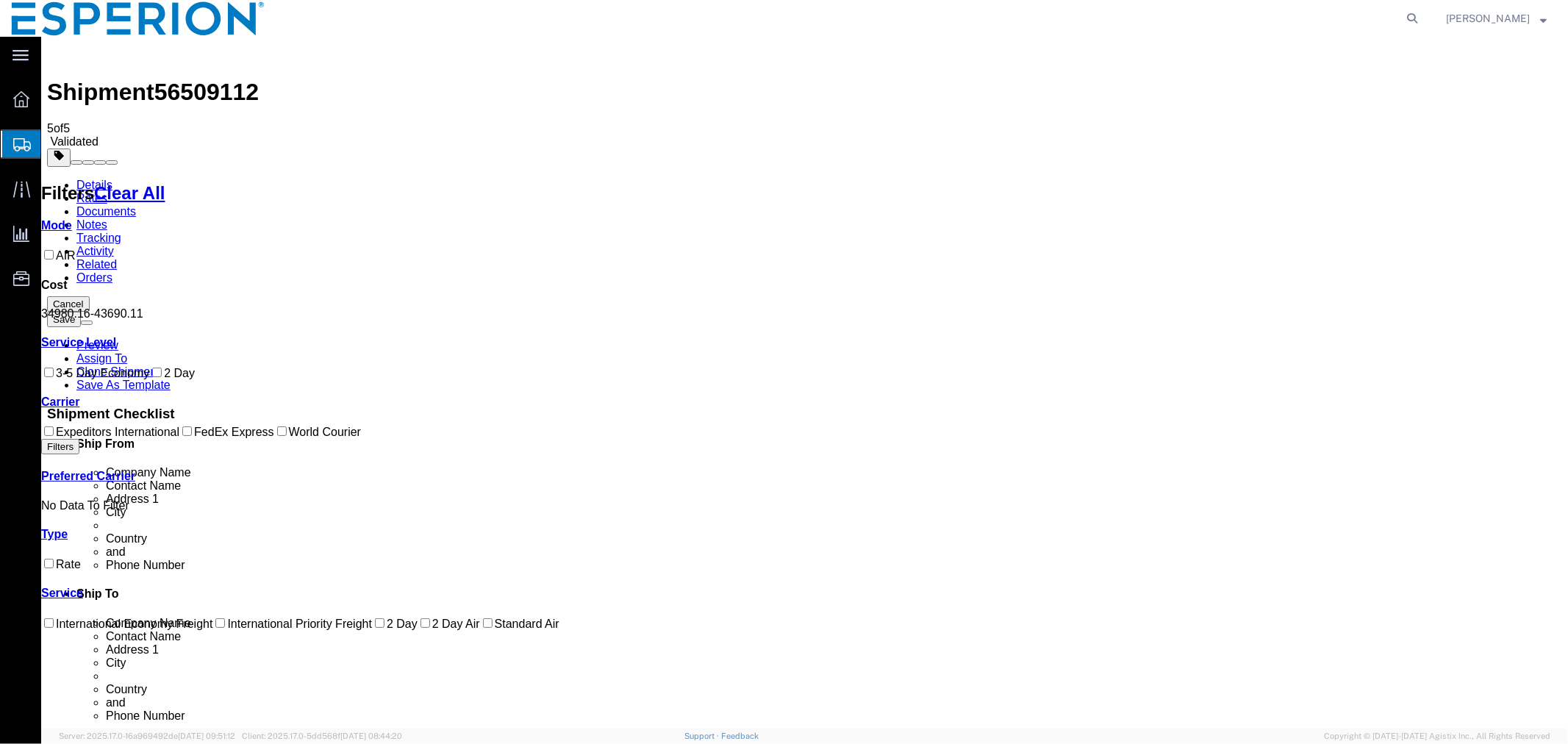
click at [82, 178] on link "Details" at bounding box center [93, 184] width 36 height 12
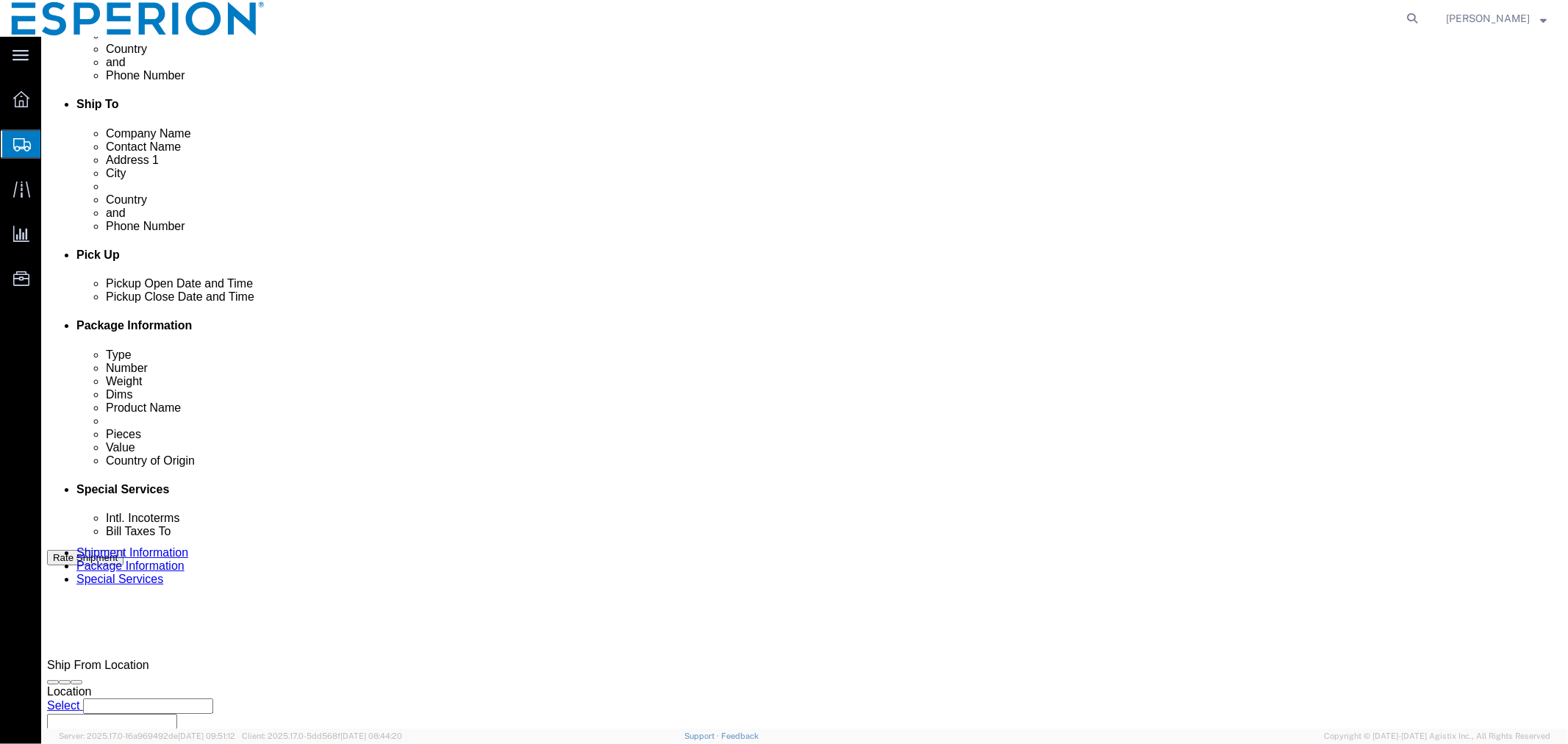
scroll to position [682, 0]
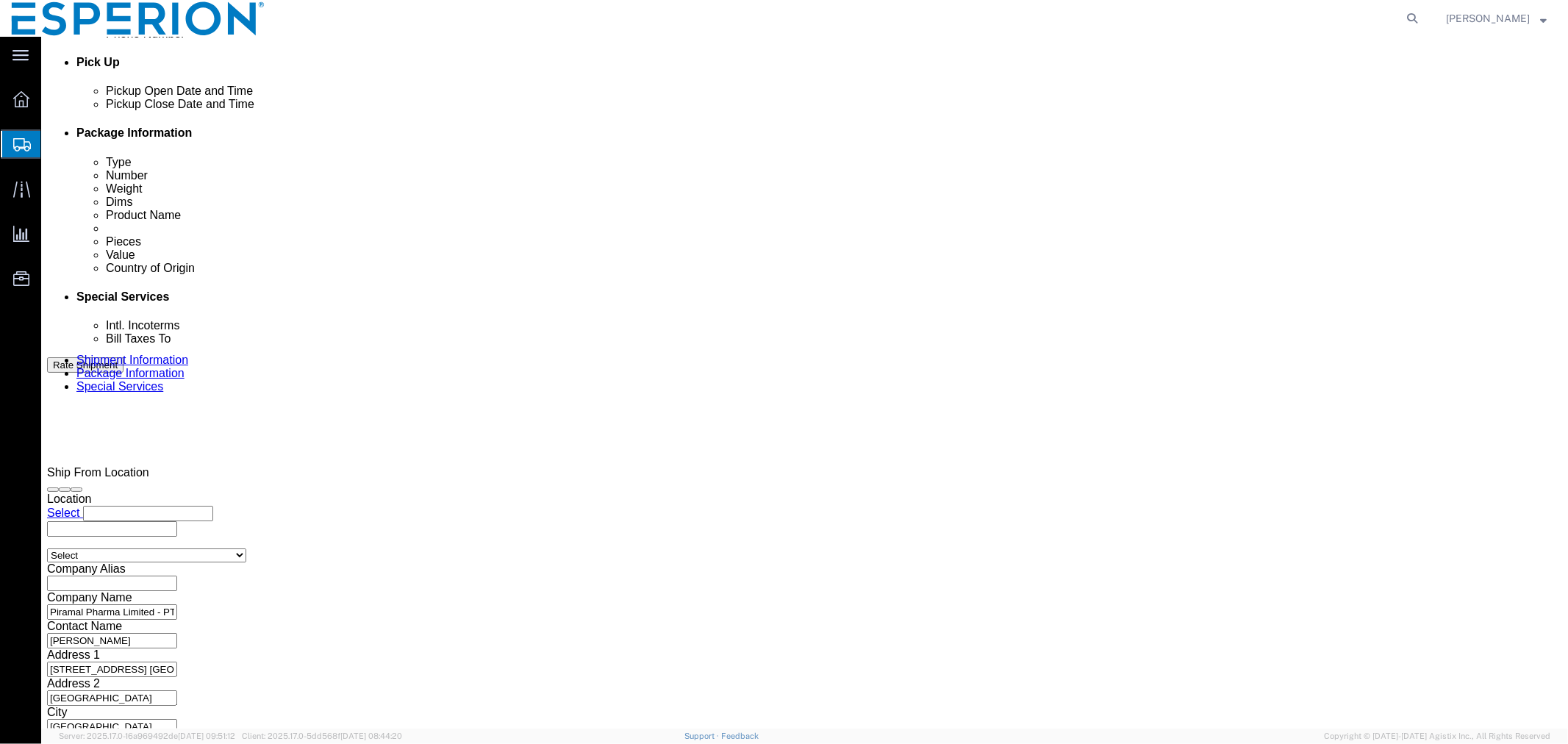
click button "Continue"
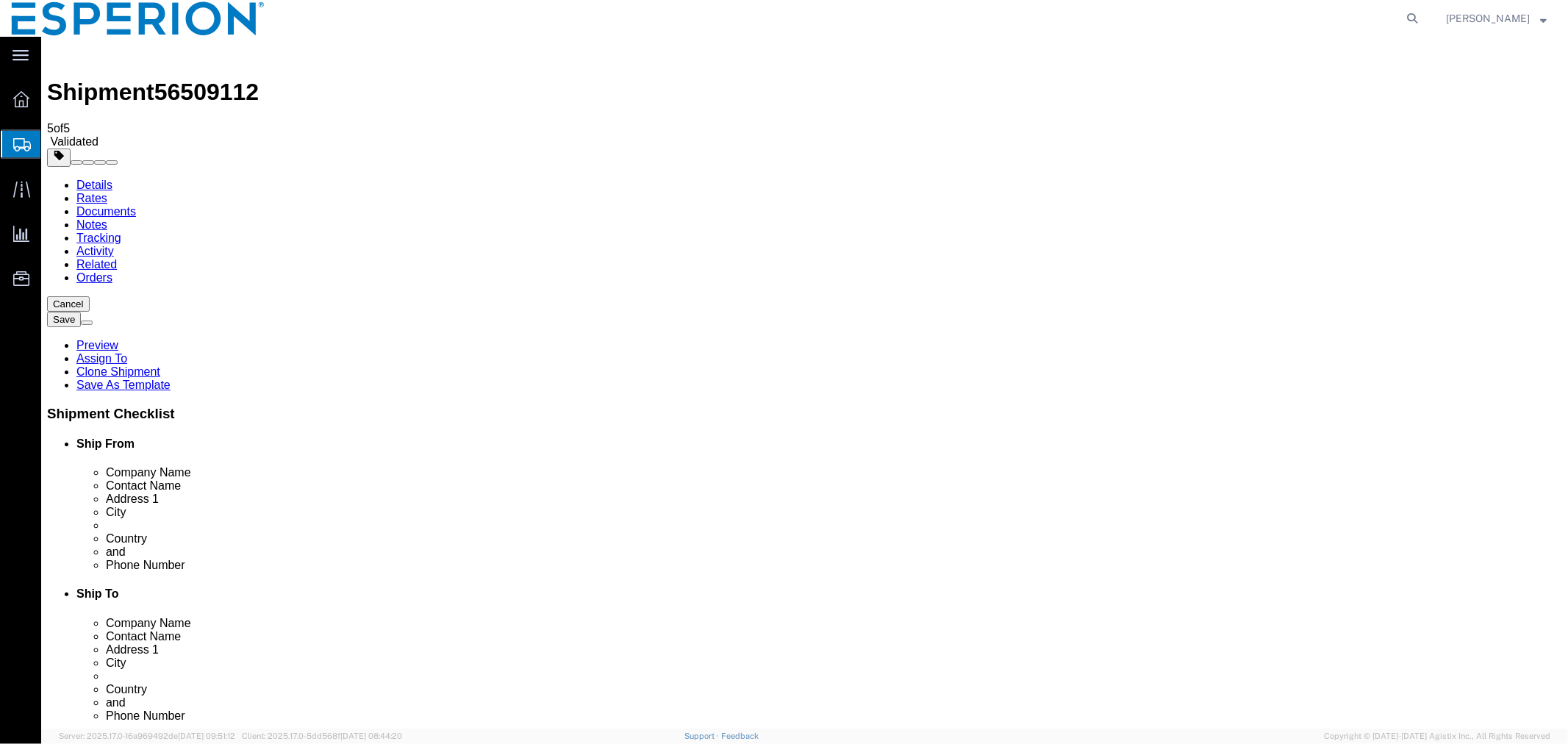
click button "Rate Shipment"
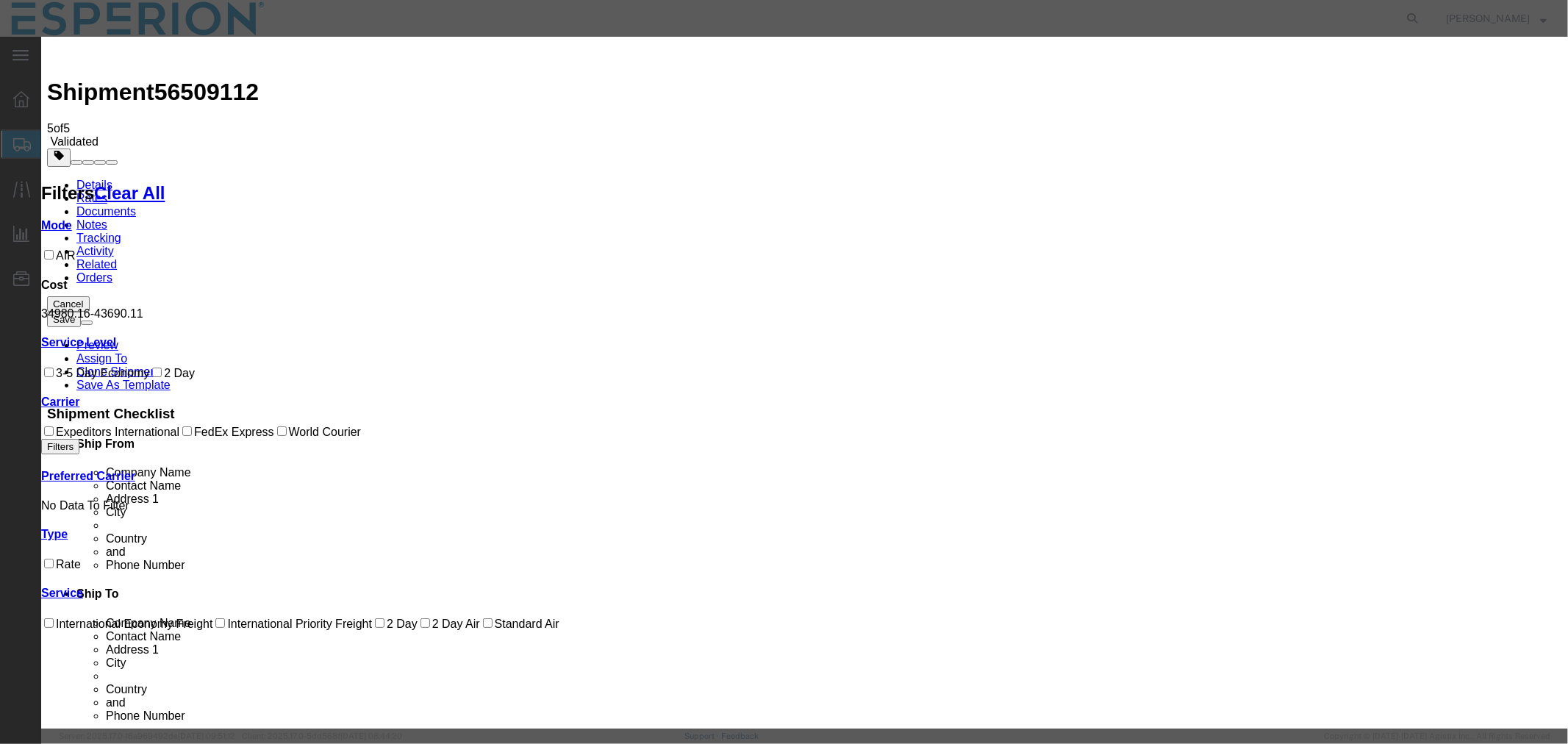
select select "59"
select select "553"
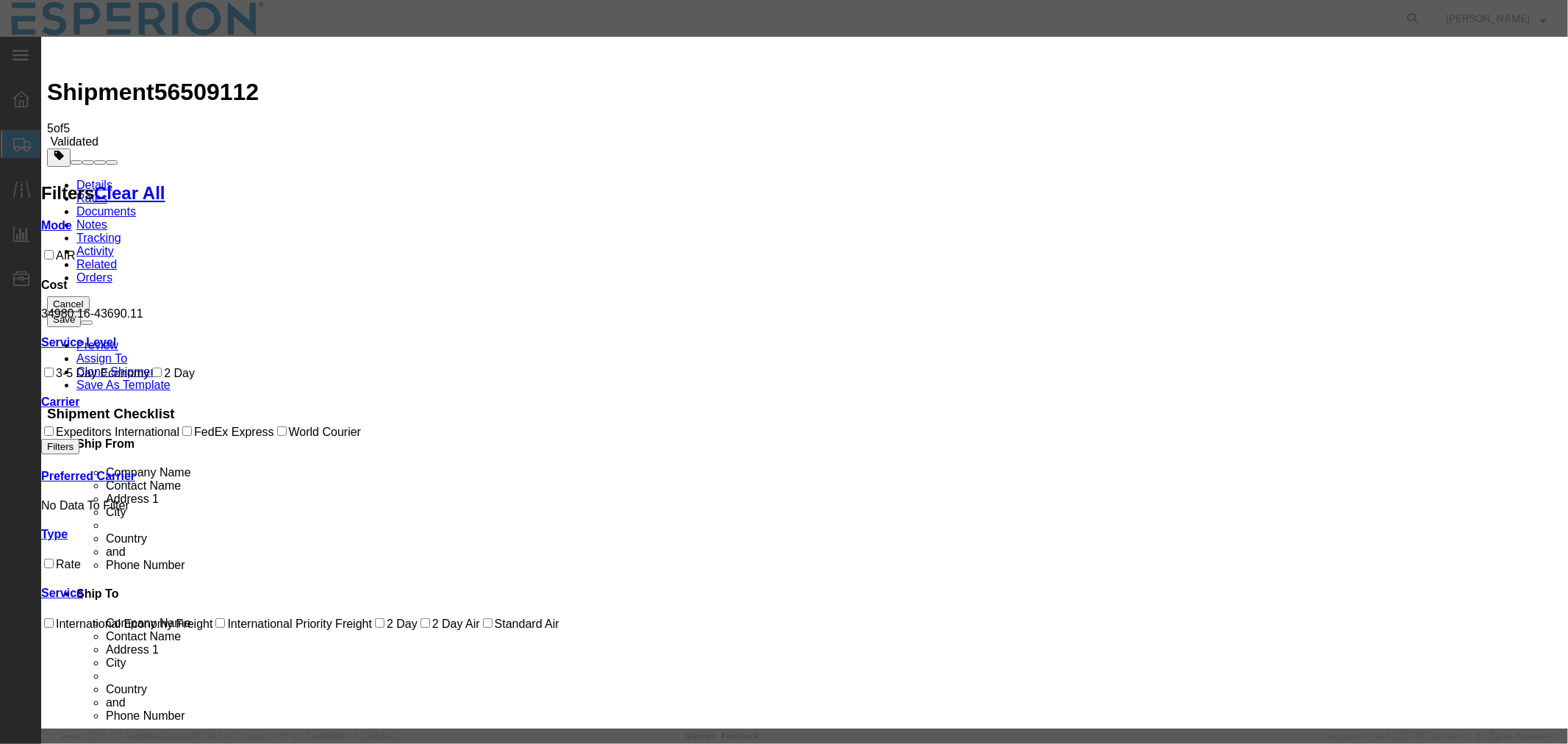
paste input "42C0057059"
type input "42C0057059"
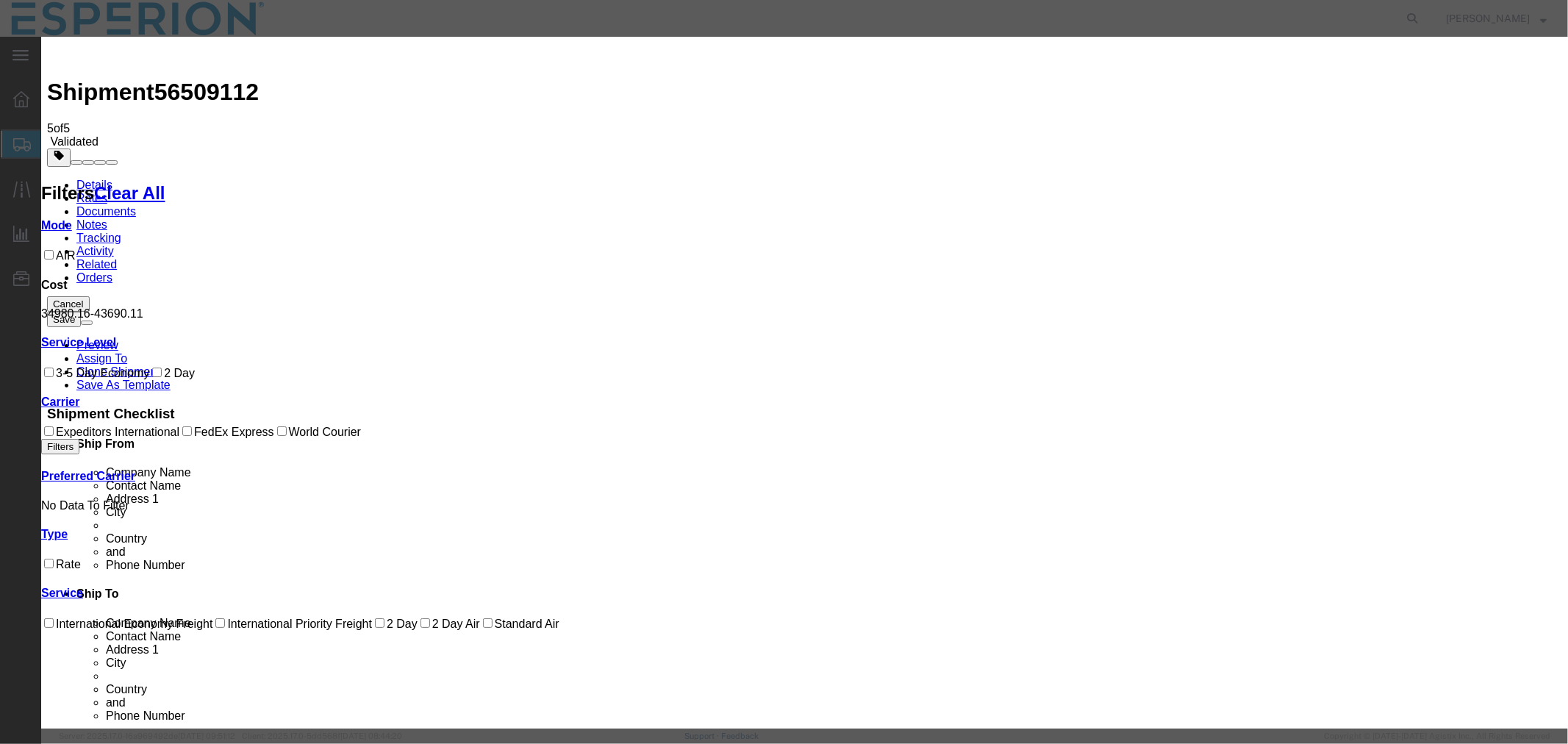
type input "ABREAUX"
type input "[PHONE_NUMBER]"
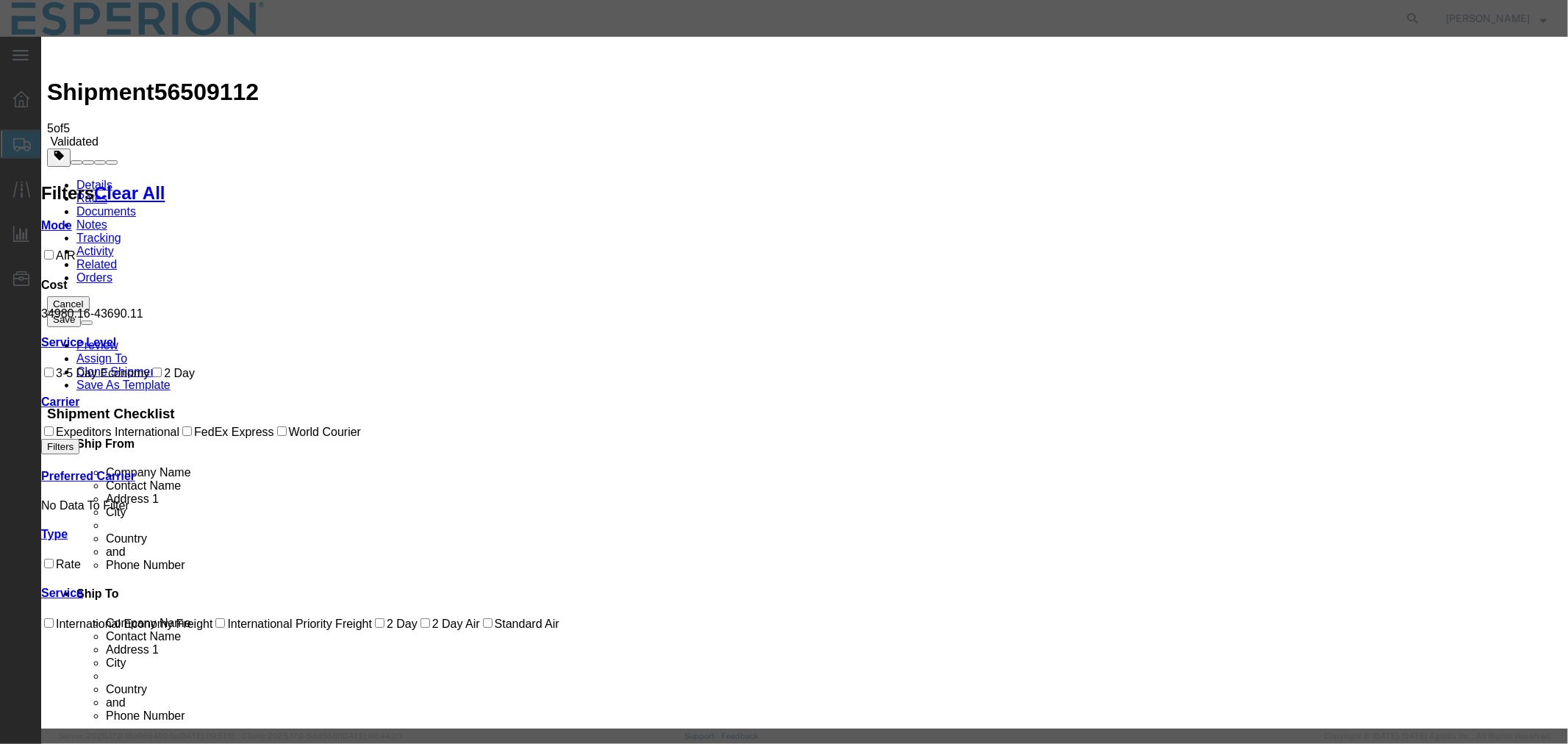
select select "0800"
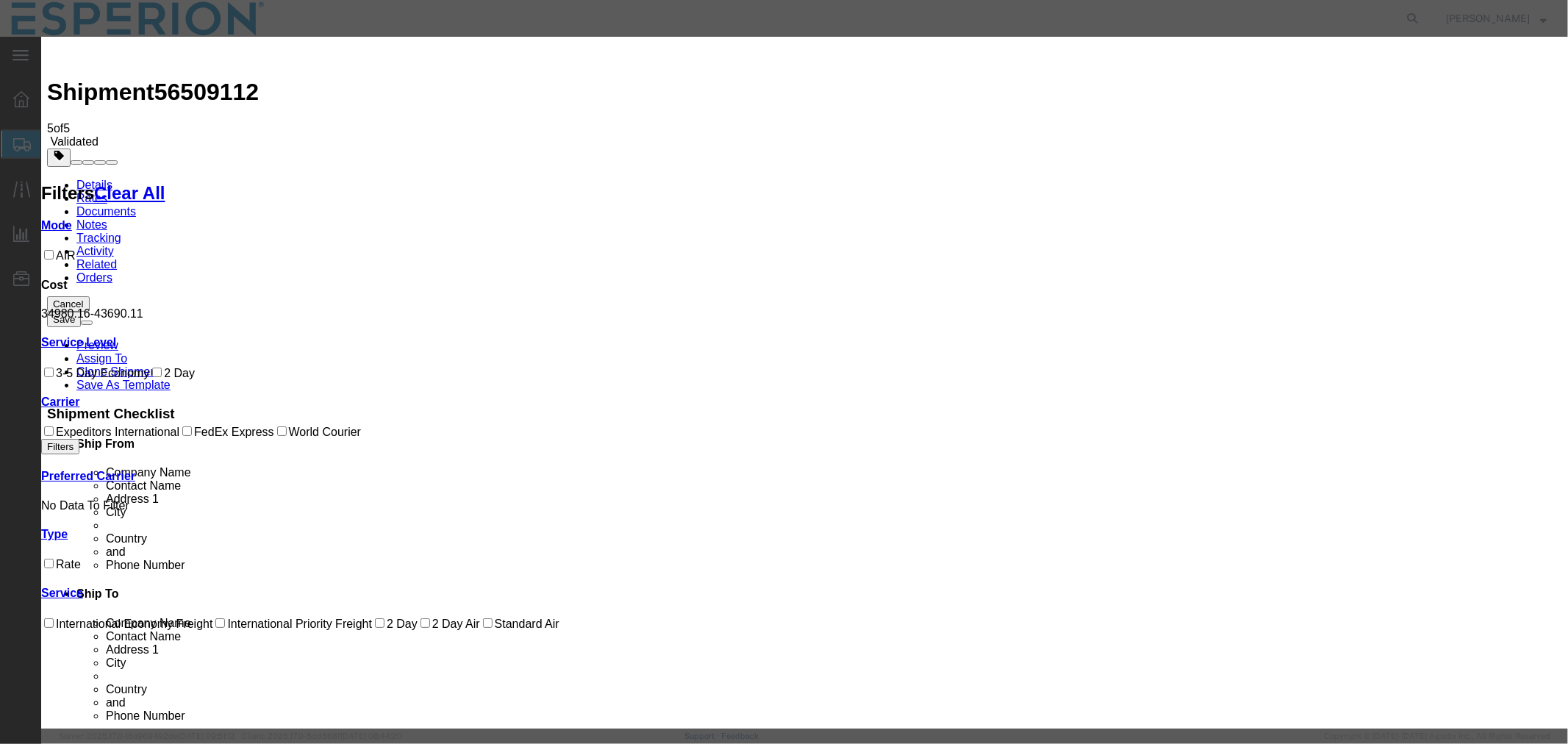
type input "[DATE]"
select select "0600"
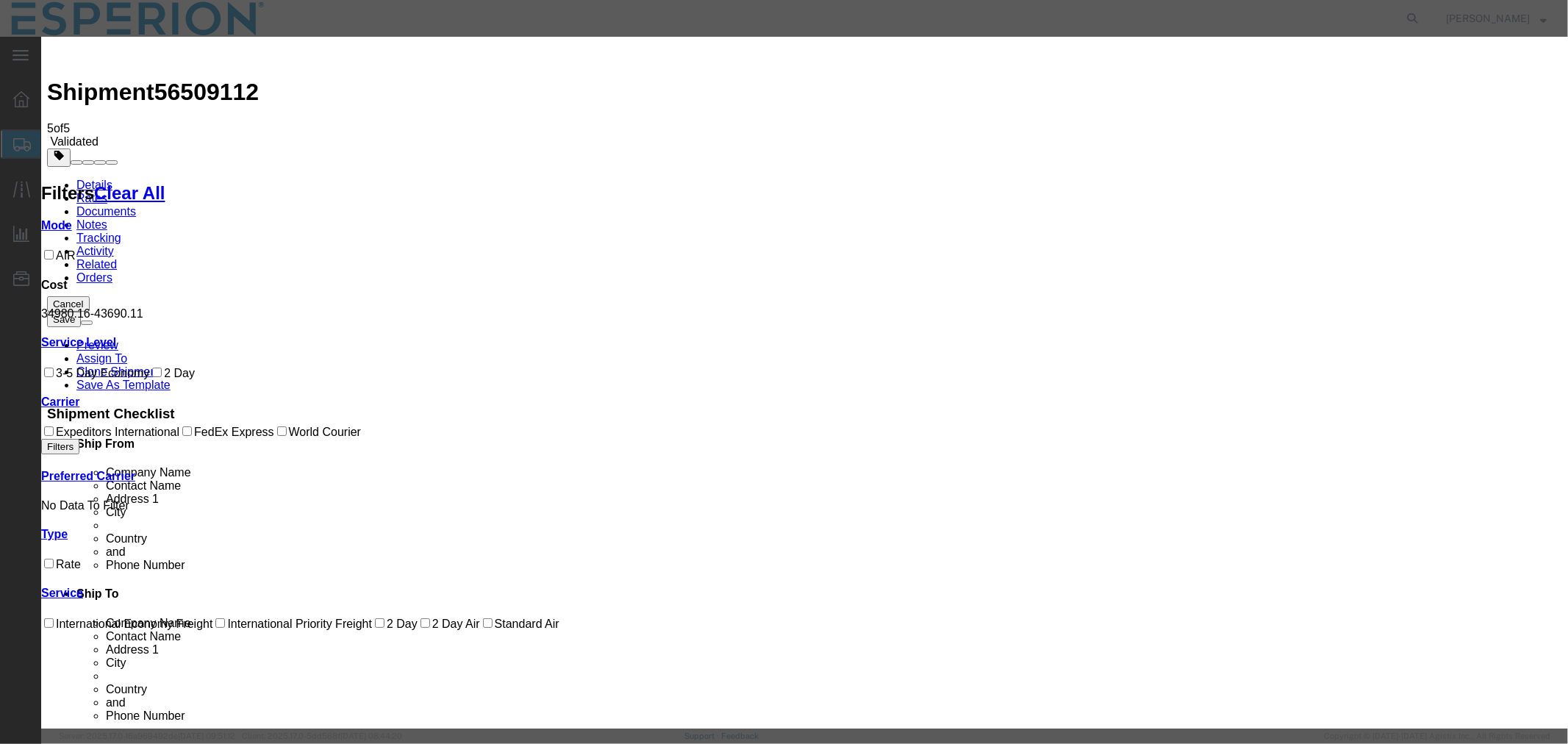
select select "PICKEDUP"
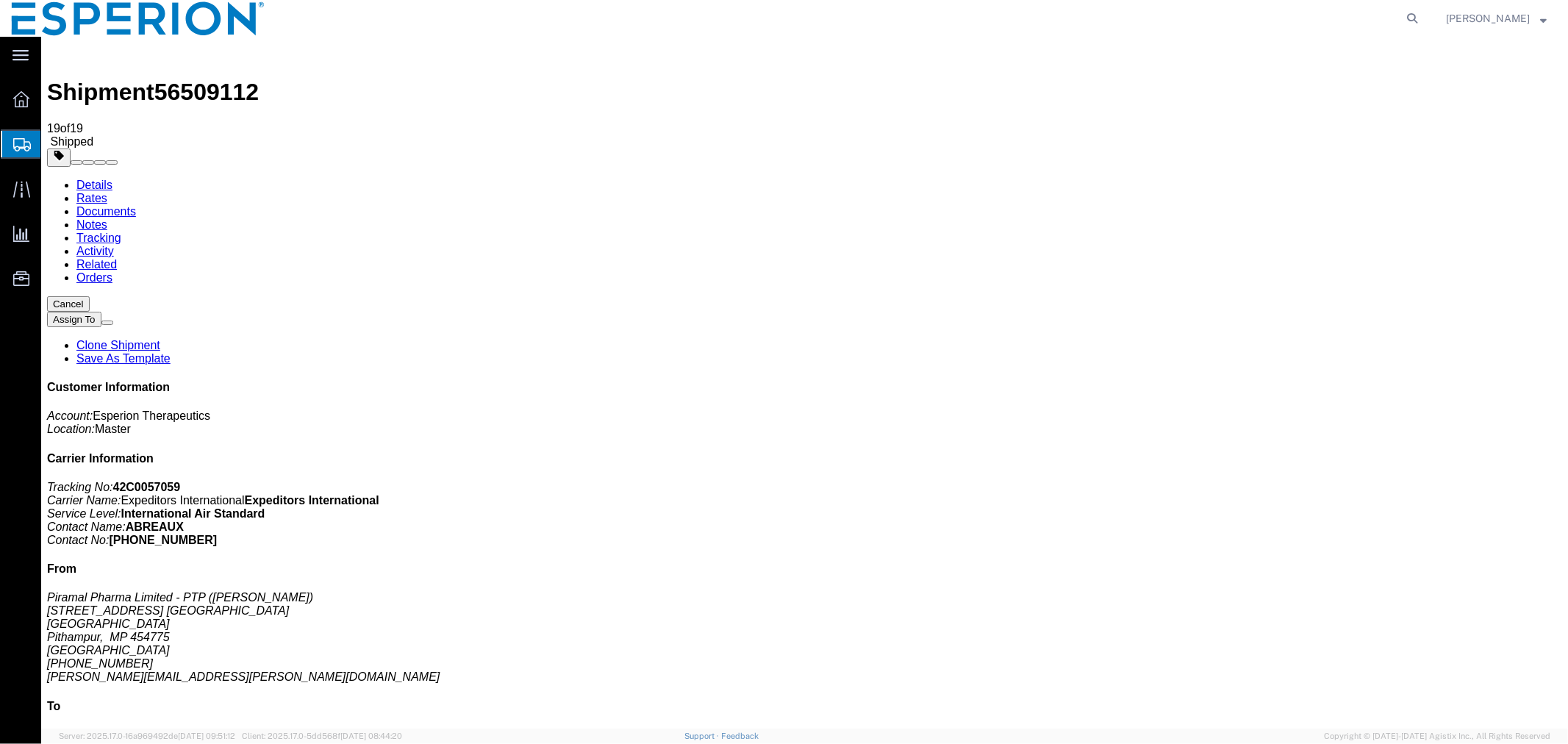
scroll to position [25, 0]
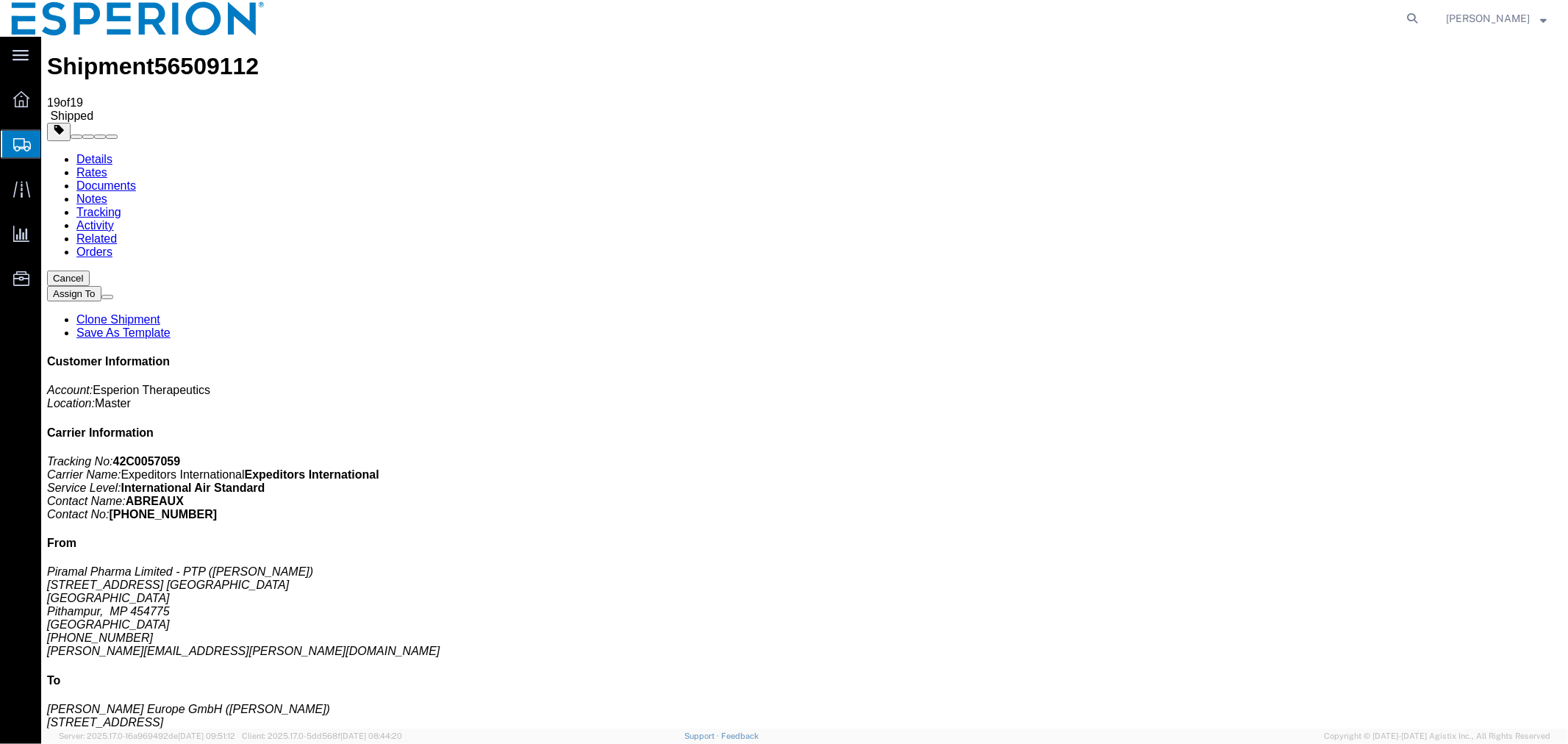
click at [89, 152] on link "Details" at bounding box center [93, 158] width 36 height 12
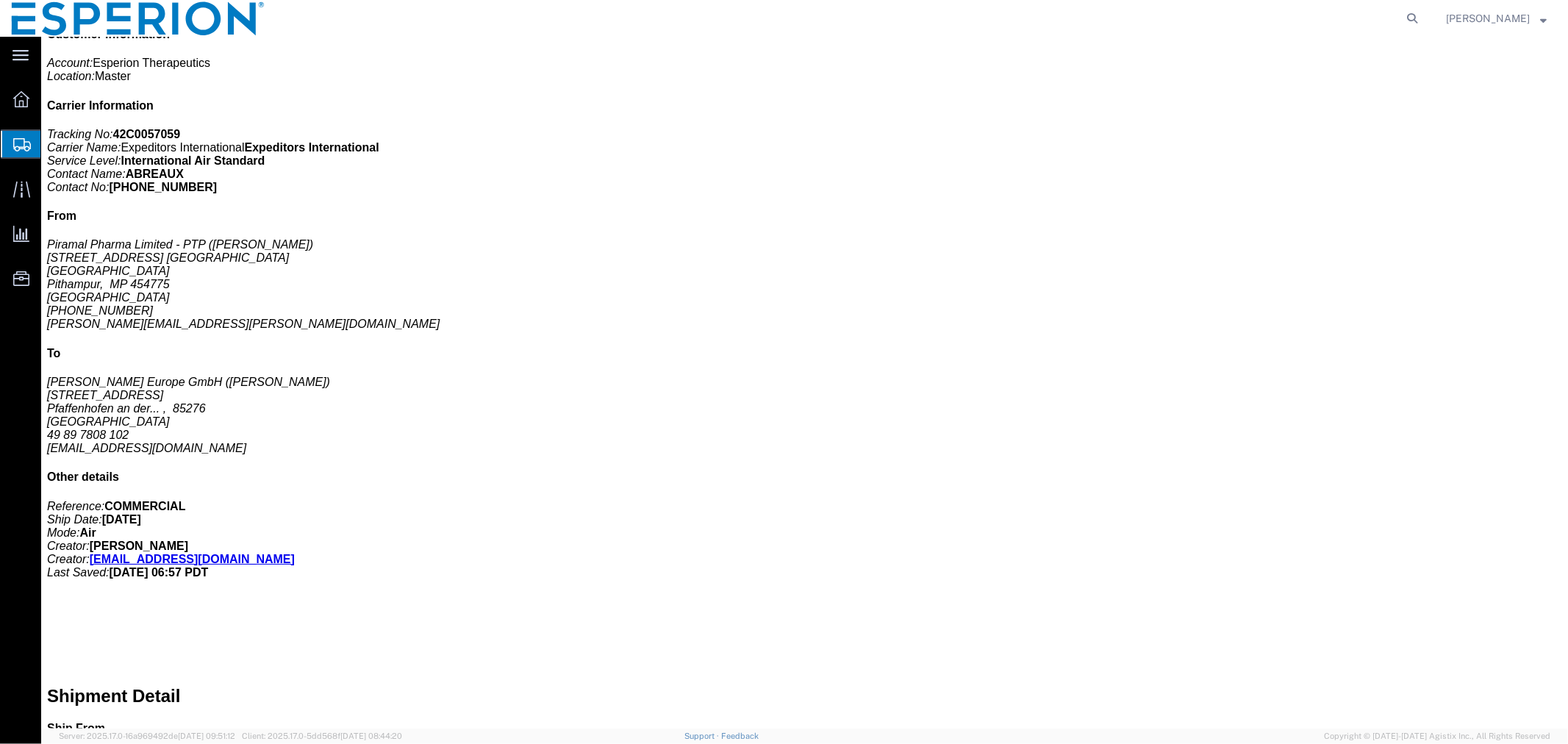
scroll to position [679, 0]
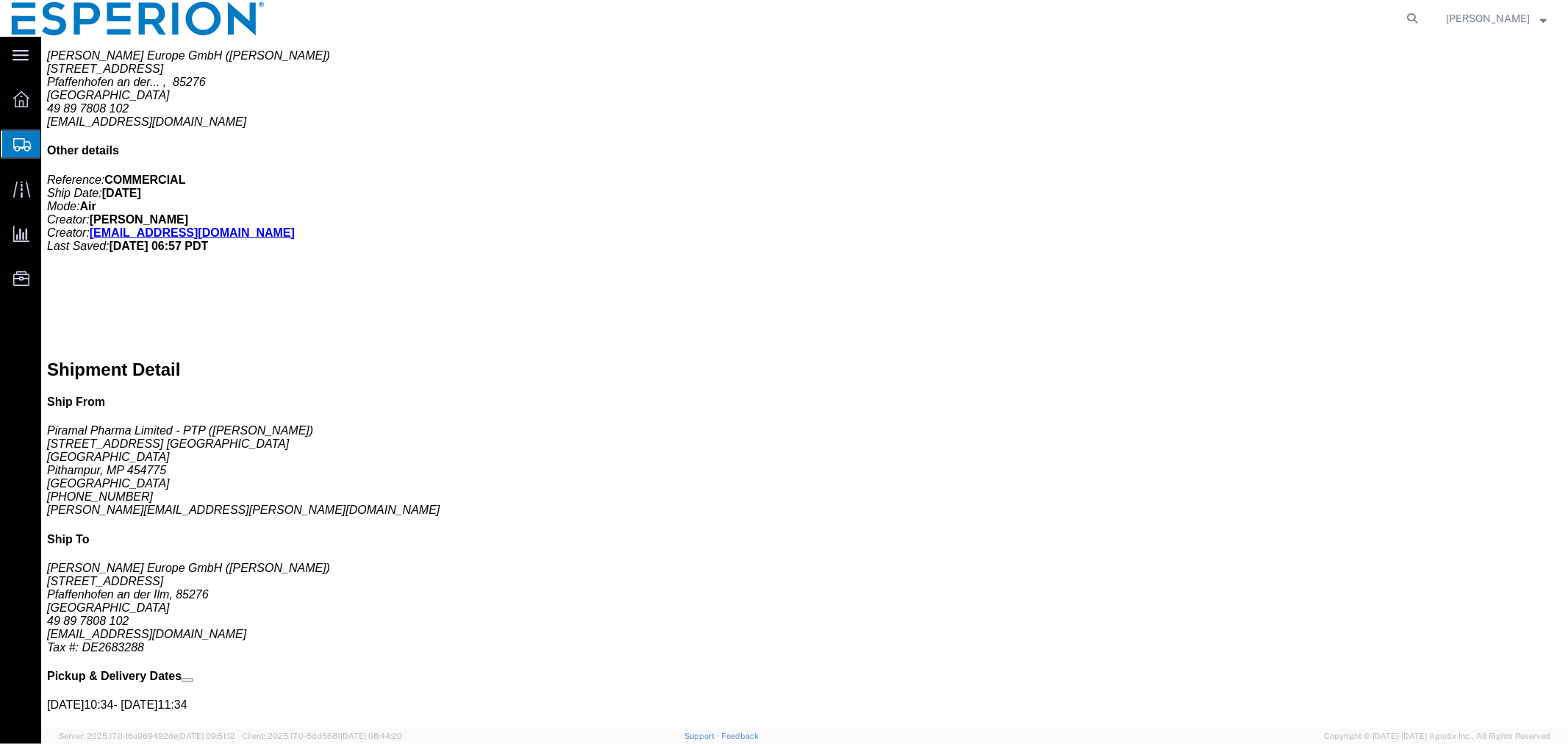
click span "button"
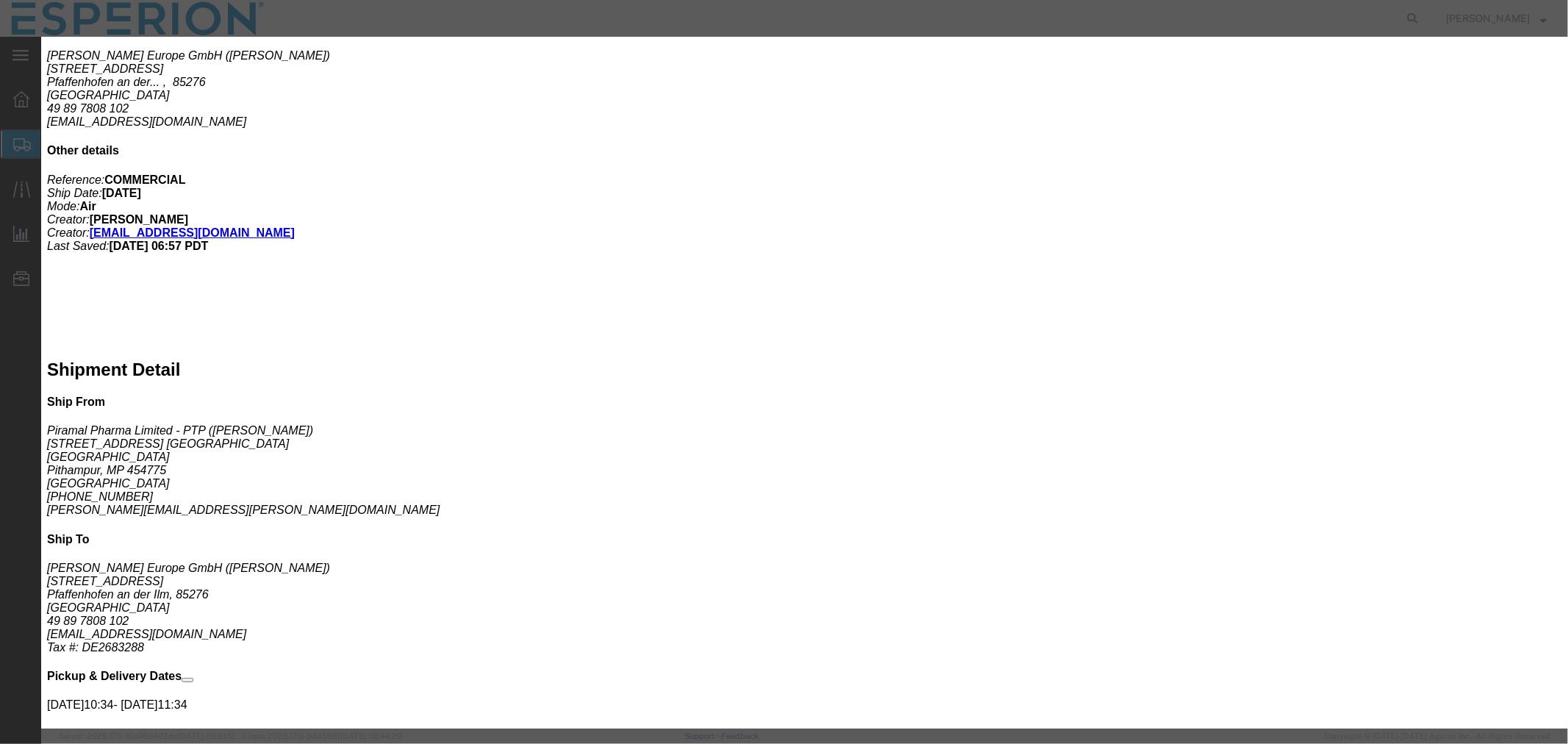
drag, startPoint x: 985, startPoint y: 211, endPoint x: 837, endPoint y: 206, distance: 148.1
click div "Serial 120988"
paste input "9"
type input "120989"
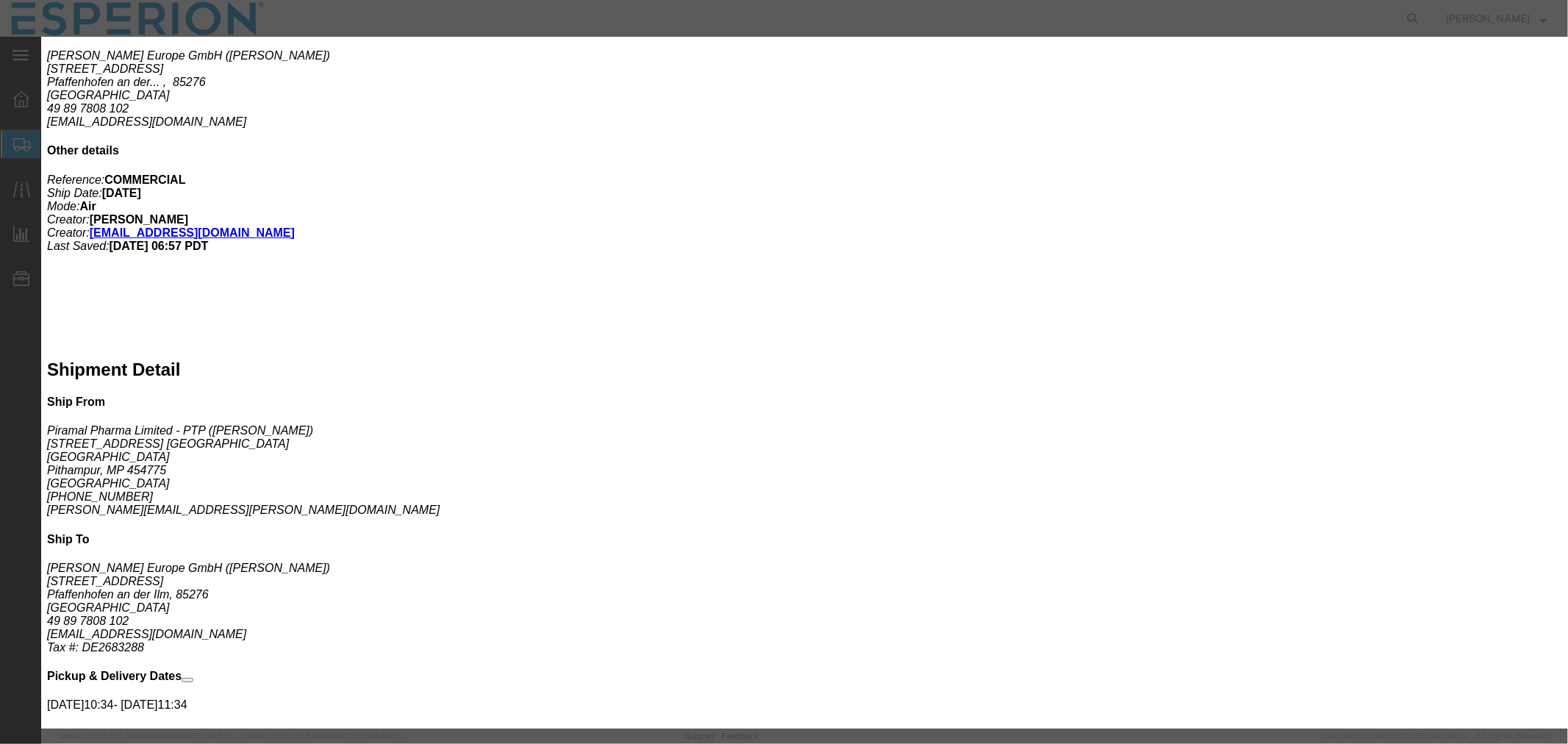
drag, startPoint x: 589, startPoint y: 287, endPoint x: 476, endPoint y: 288, distance: 113.0
click div "Lot# 120988"
paste input "9"
type input "120989"
click button "Save & Close"
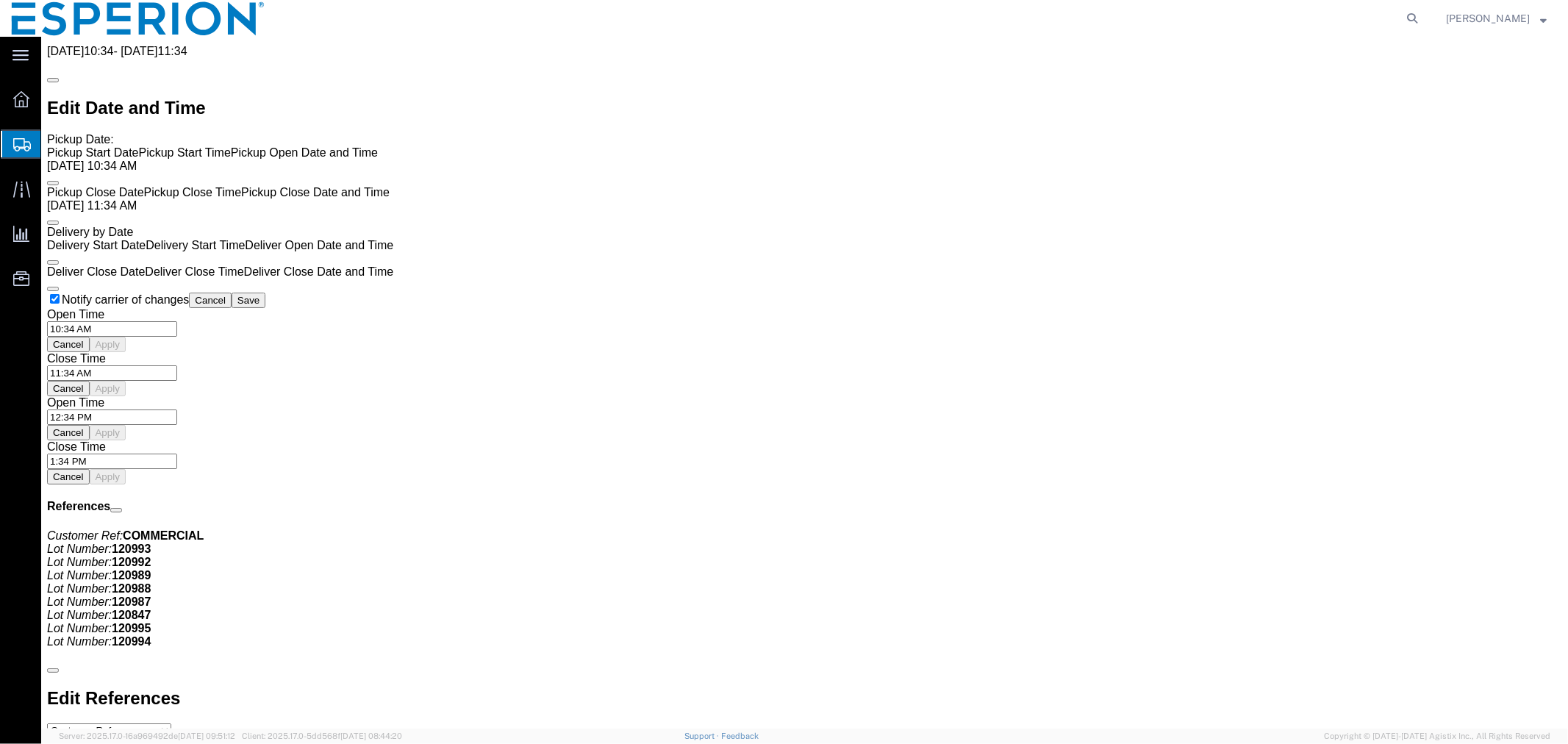
scroll to position [1577, 0]
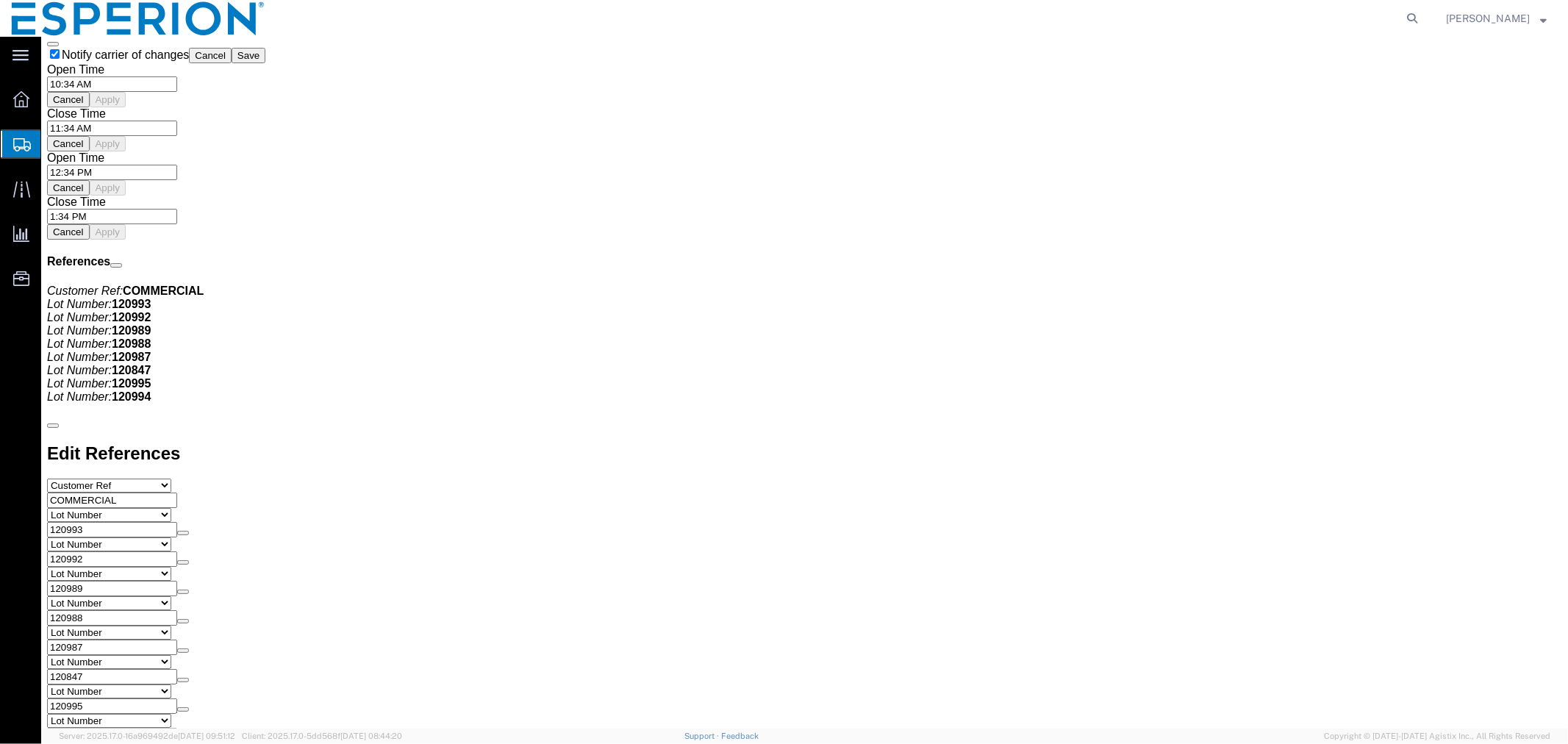
click span "button"
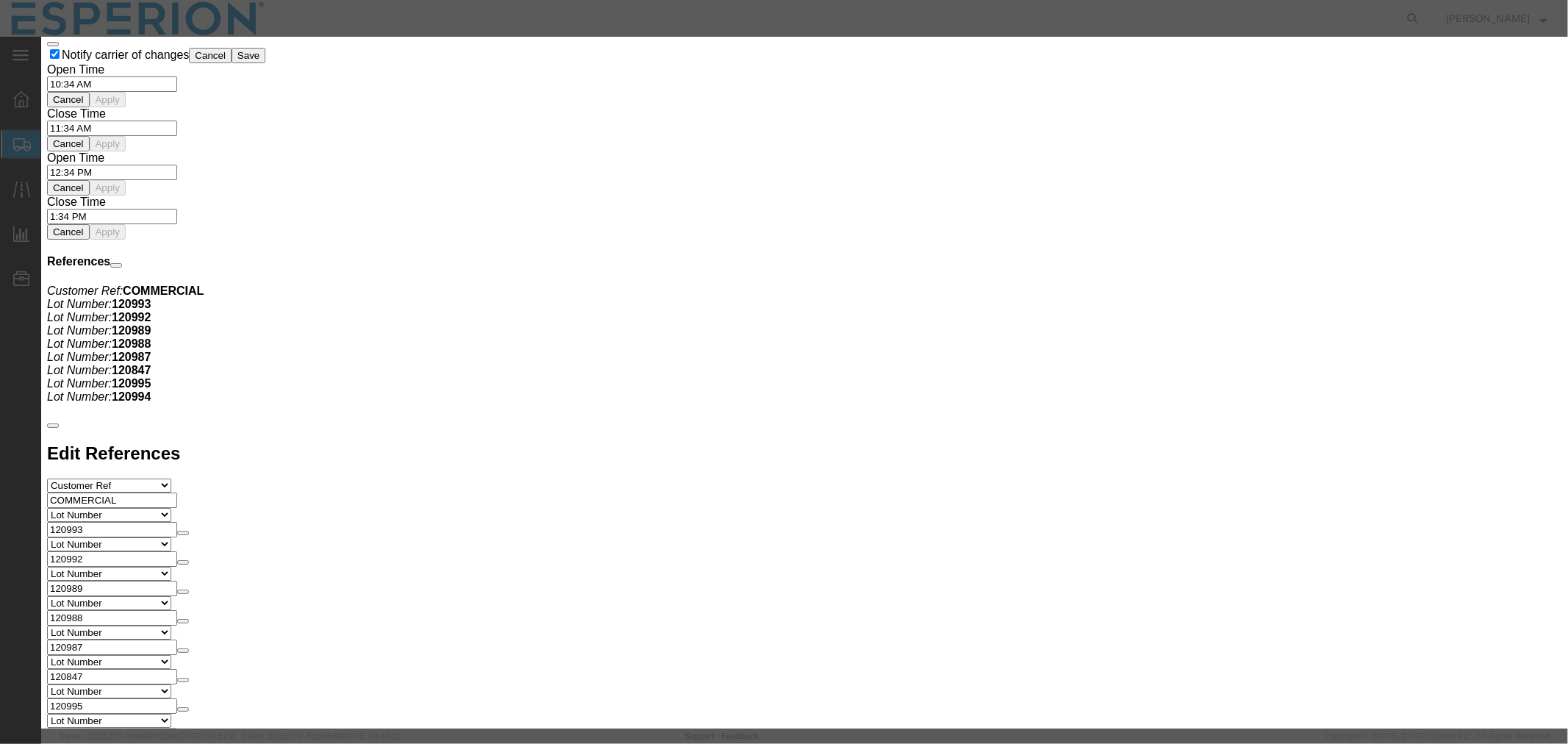
drag, startPoint x: 957, startPoint y: 218, endPoint x: 806, endPoint y: 207, distance: 151.4
click div "Serial 120847"
paste input "994"
type input "120994"
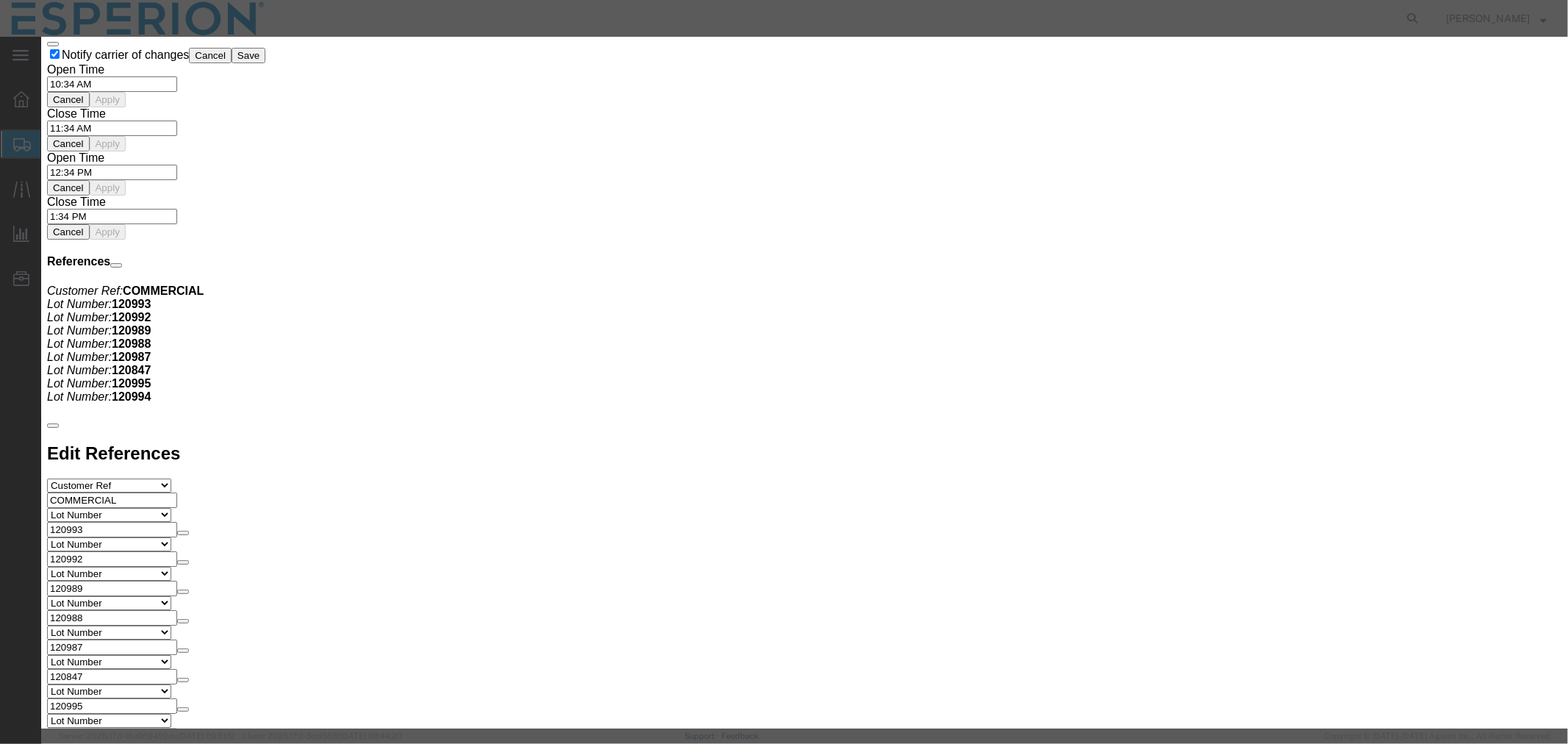
drag, startPoint x: 567, startPoint y: 281, endPoint x: 505, endPoint y: 283, distance: 62.0
click div "120847"
paste input "994"
type input "120994"
click button "Save & Close"
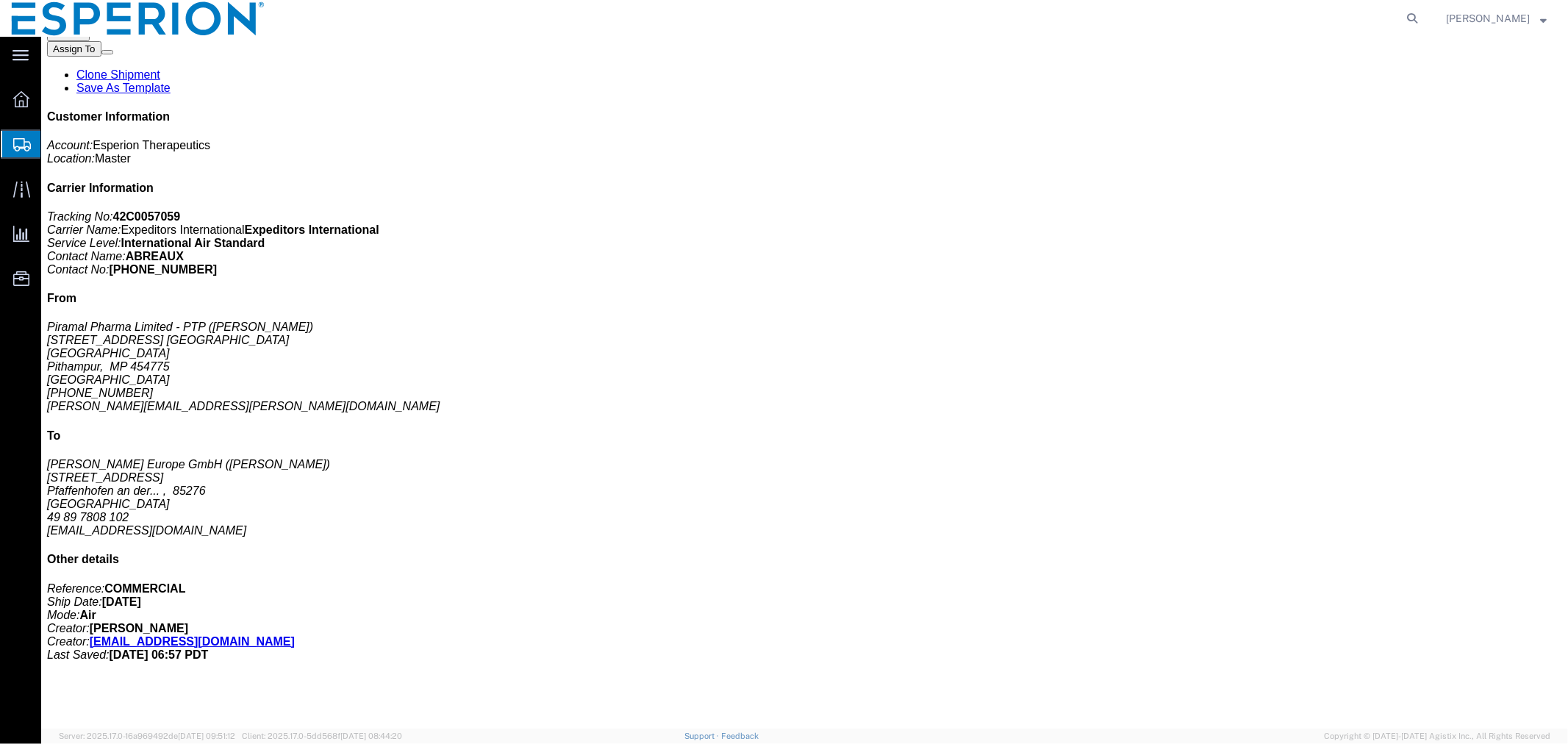
scroll to position [0, 0]
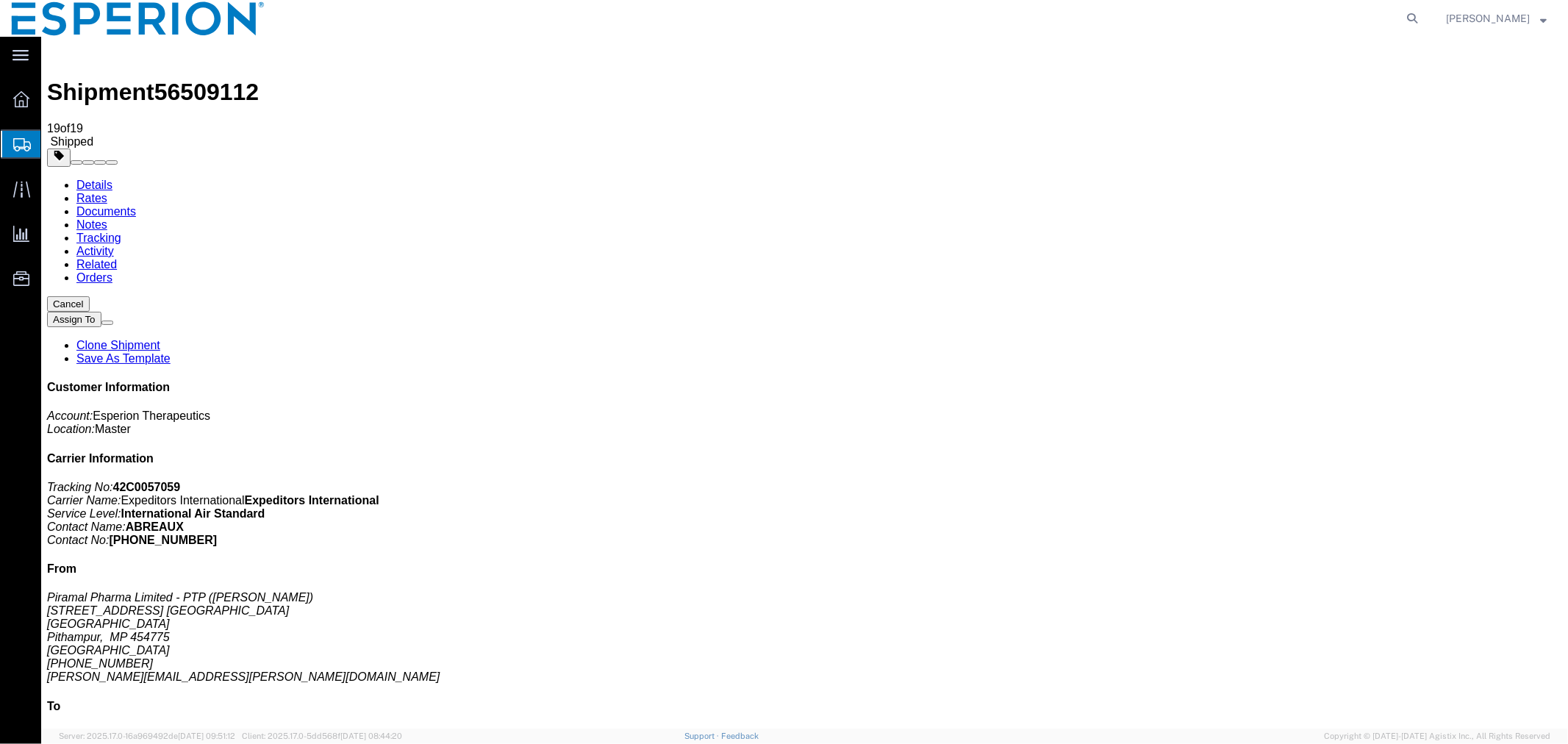
click link "Documents"
click at [1411, 18] on icon at bounding box center [1412, 18] width 20 height 20
click at [1241, 20] on input "search" at bounding box center [1178, 18] width 447 height 35
paste input "4650018880"
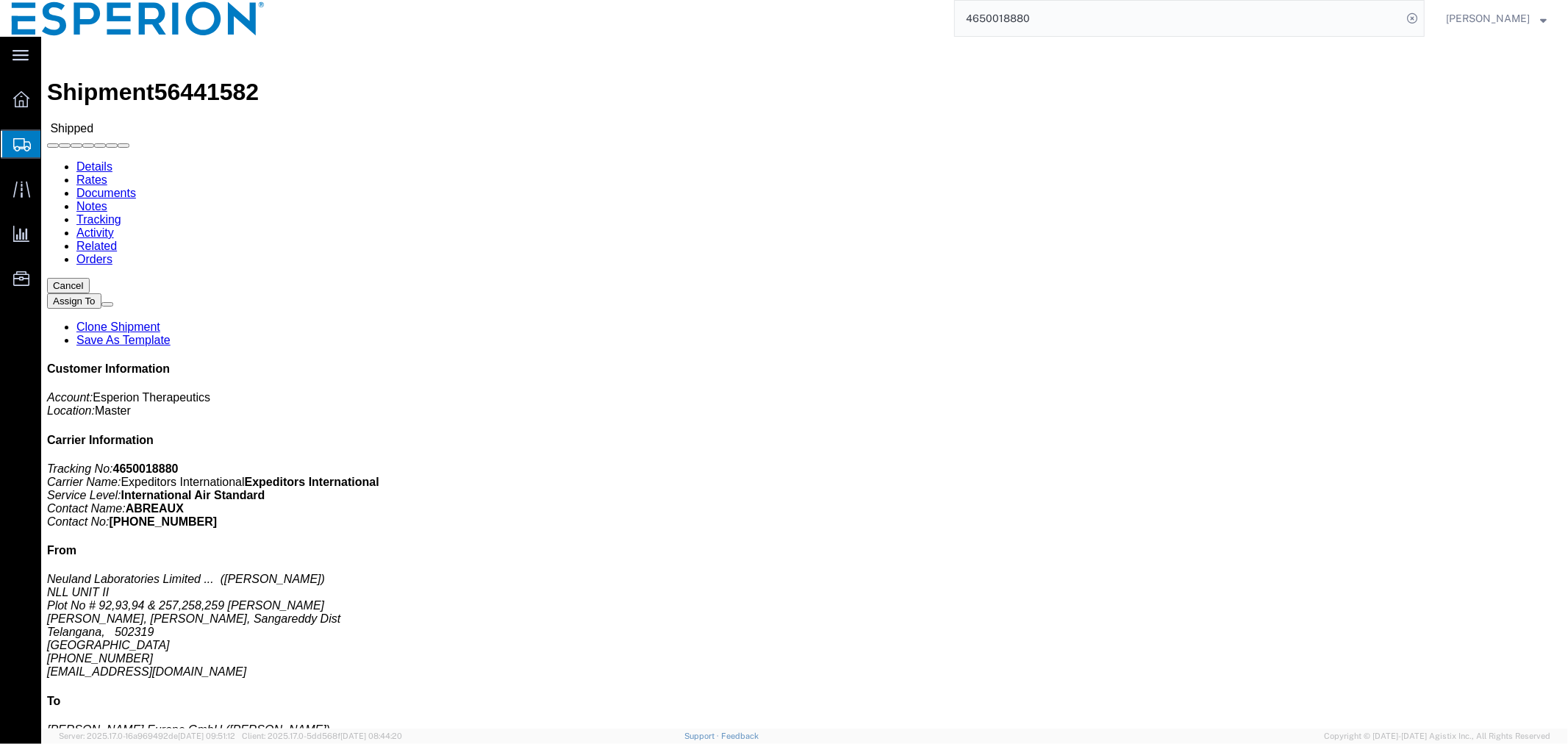
click div
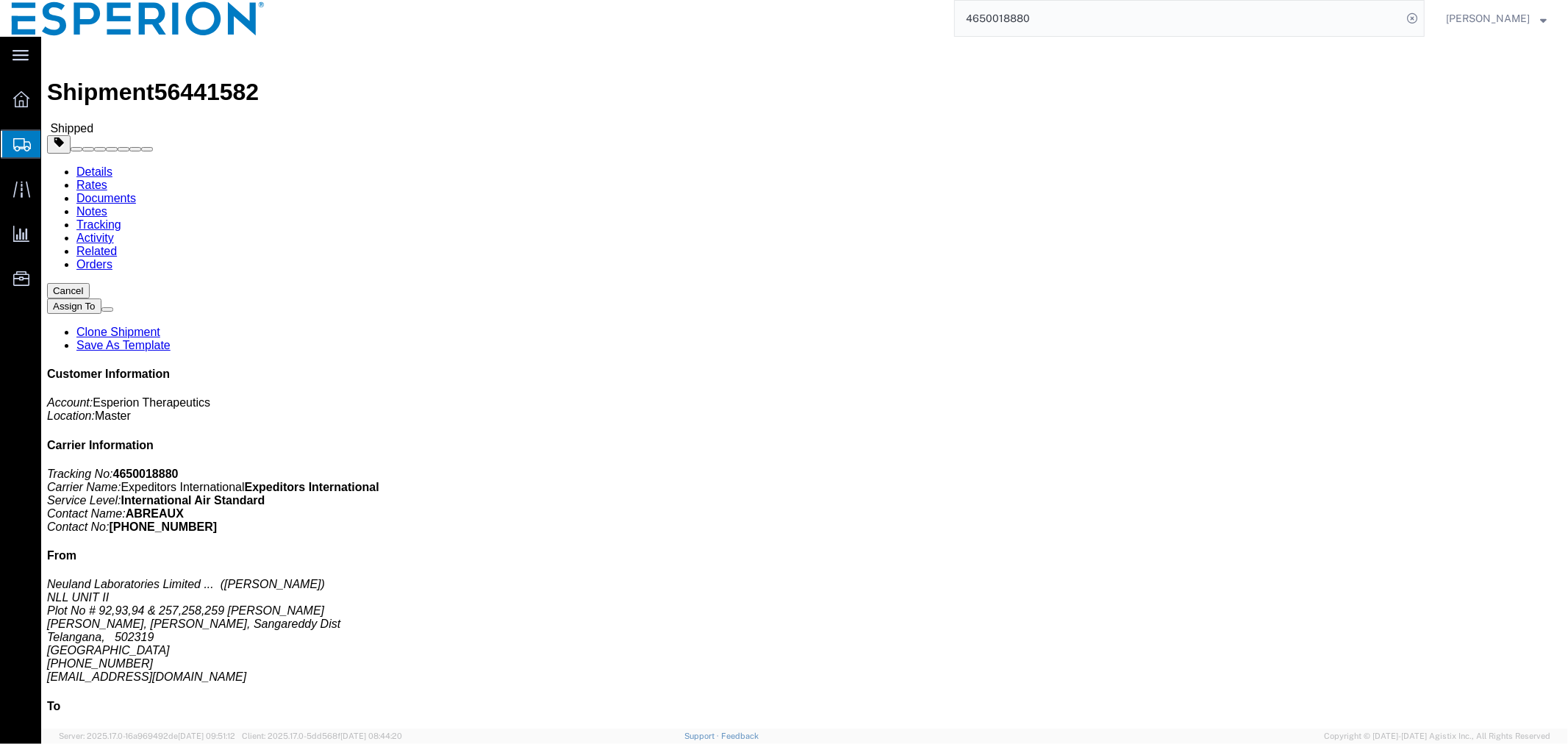
click link "Documents"
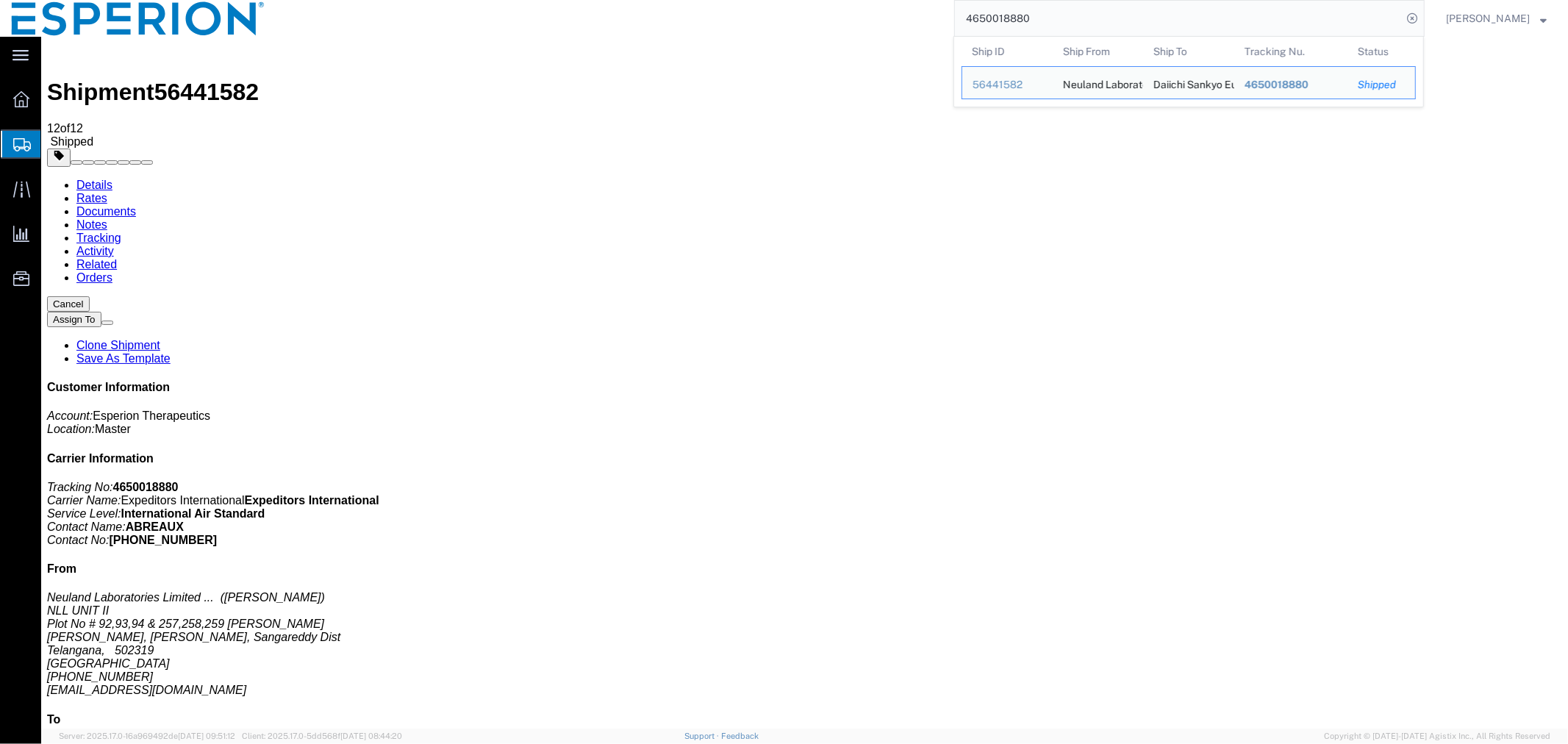
drag, startPoint x: 1040, startPoint y: 15, endPoint x: 843, endPoint y: 0, distance: 197.6
click at [843, 0] on div "4650018880 Ship ID Ship From Ship To Tracking Nu. Status Ship ID 56441582 Ship …" at bounding box center [850, 18] width 1149 height 37
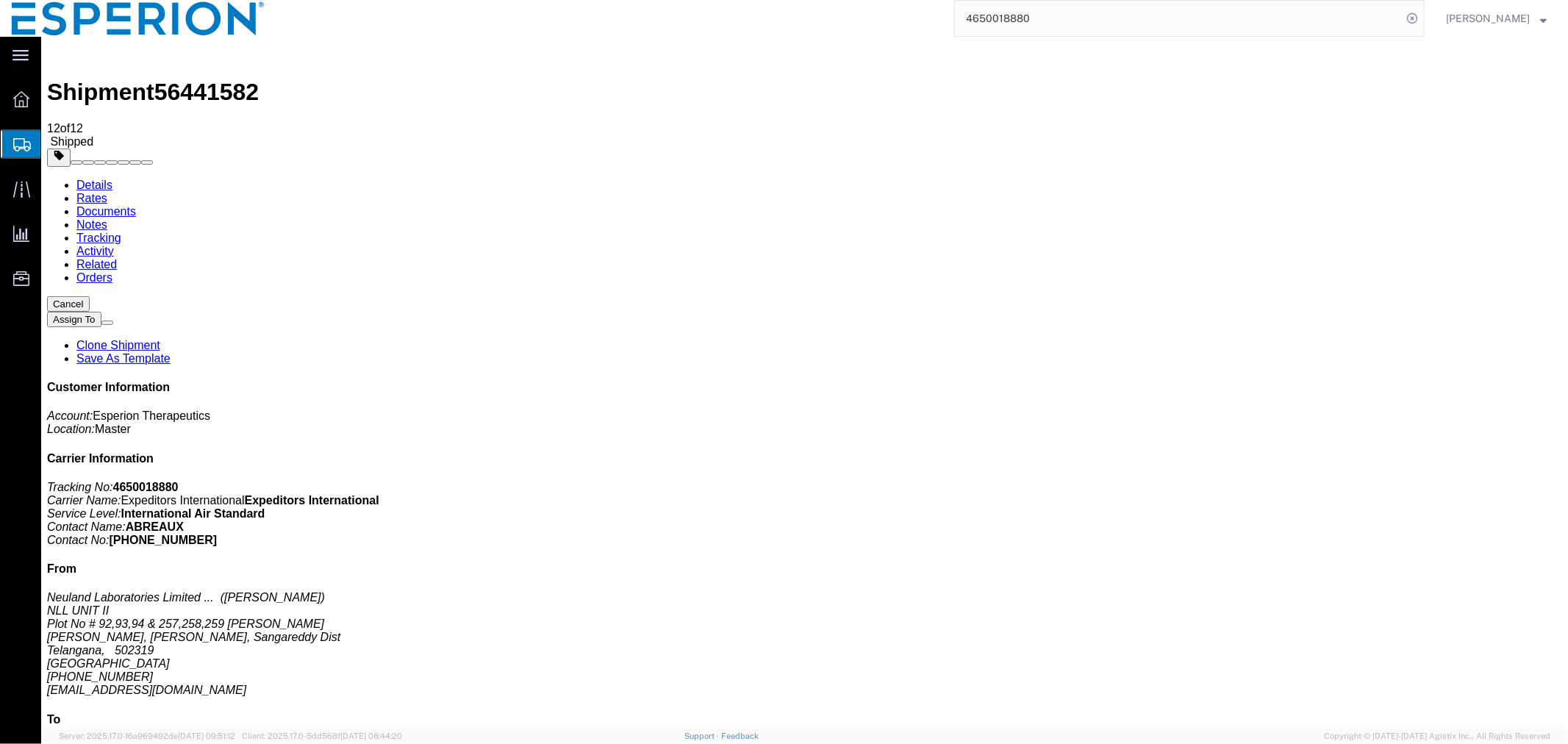
paste input "56426714"
type input "56426714"
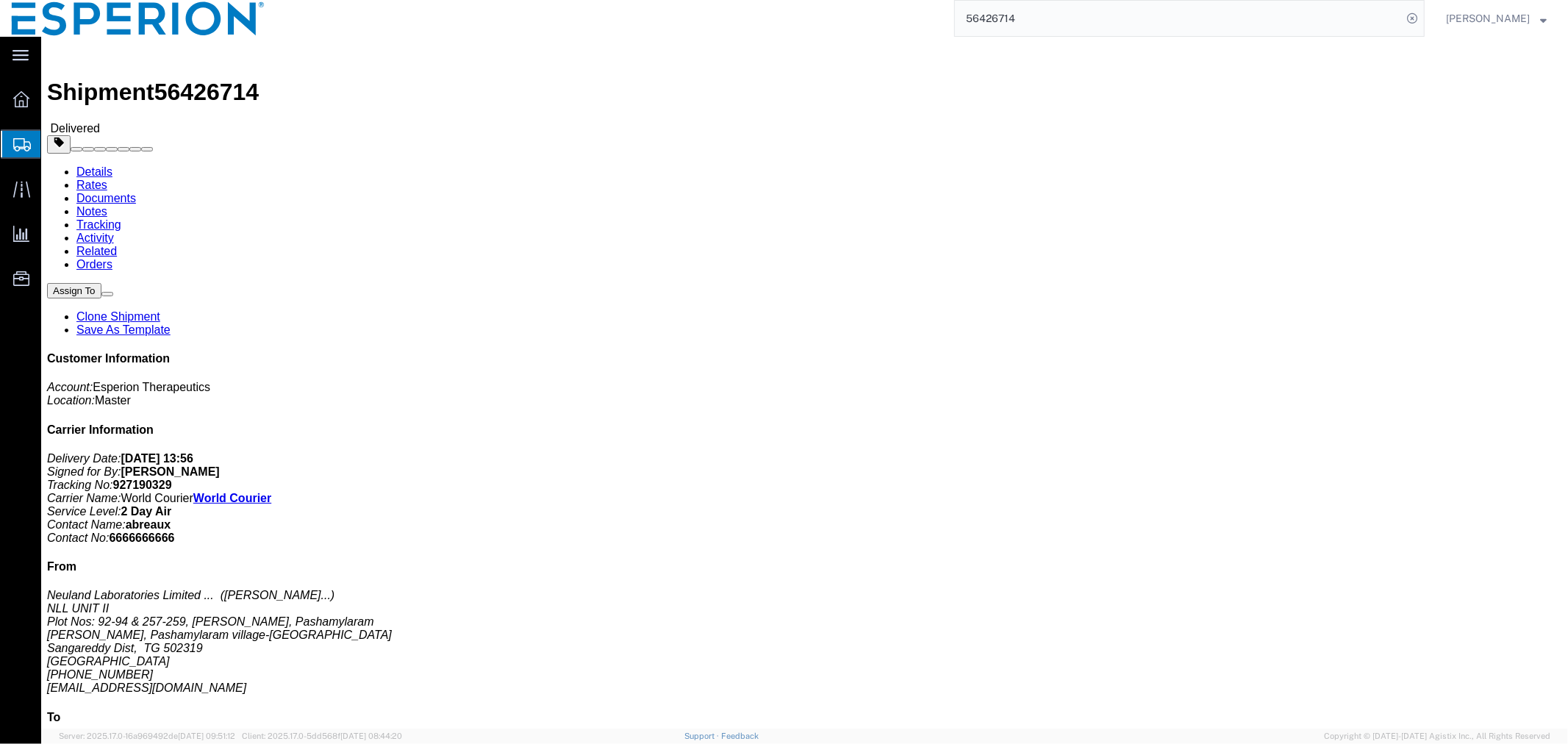
click link "Tracking"
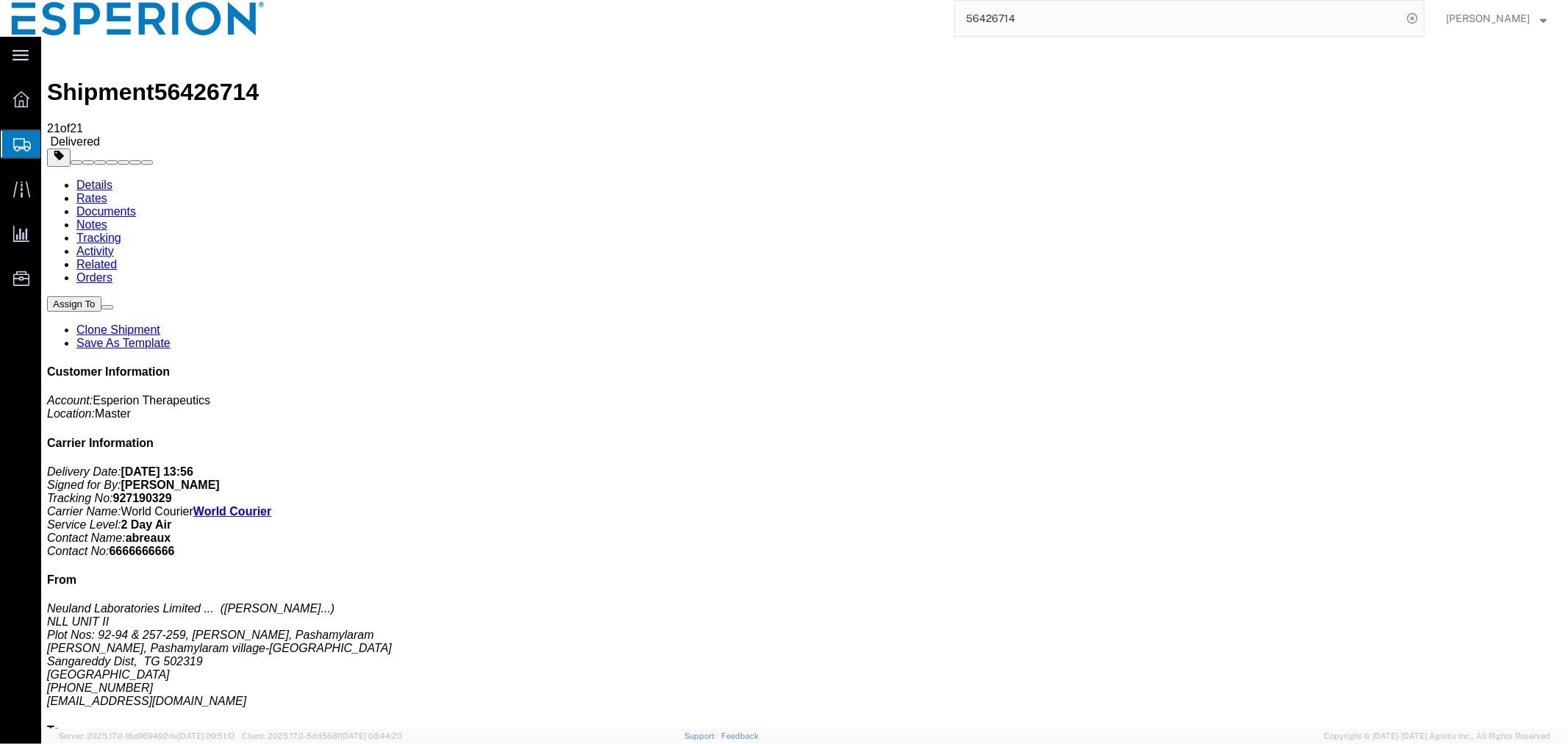
click at [135, 204] on link "Documents" at bounding box center [105, 211] width 60 height 12
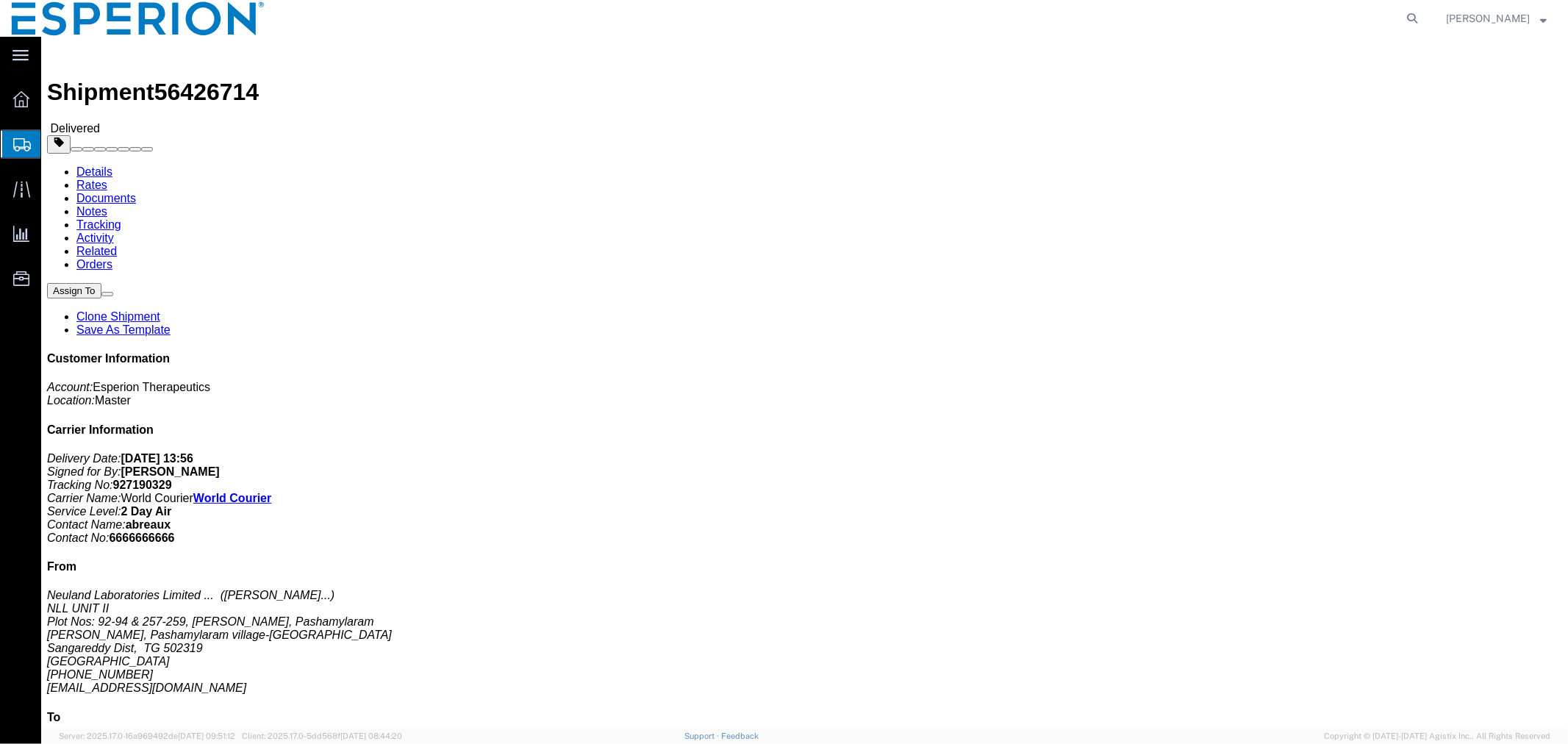
drag, startPoint x: 211, startPoint y: 92, endPoint x: 169, endPoint y: 55, distance: 56.0
click link "Documents"
